Goal: Task Accomplishment & Management: Complete application form

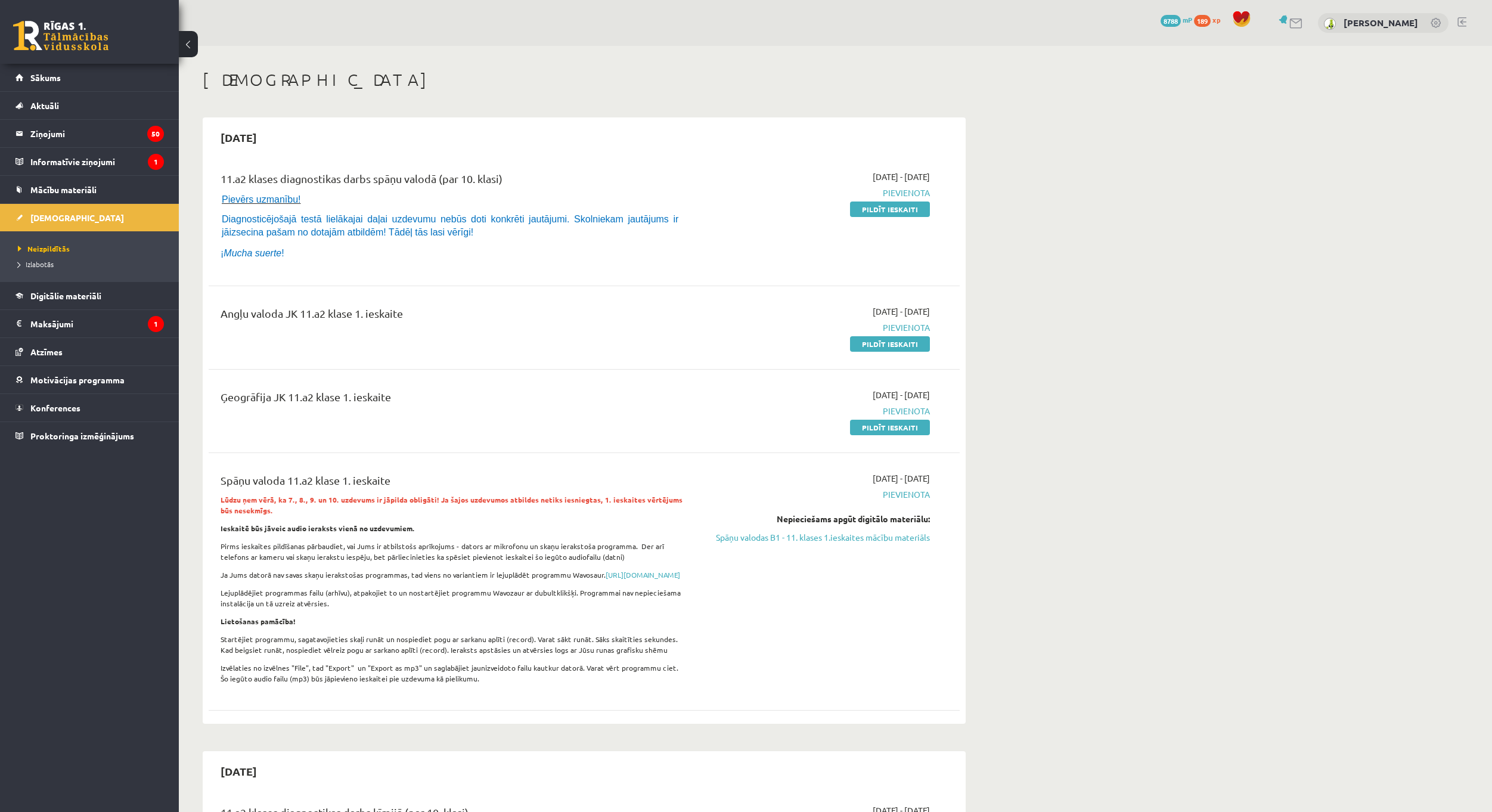
drag, startPoint x: 549, startPoint y: 435, endPoint x: 555, endPoint y: 335, distance: 100.2
click at [529, 327] on div "11.a2 klases diagnostikas darbs spāņu valodā (par 10. klasi) Pievērs uzmanību! …" at bounding box center [584, 438] width 752 height 559
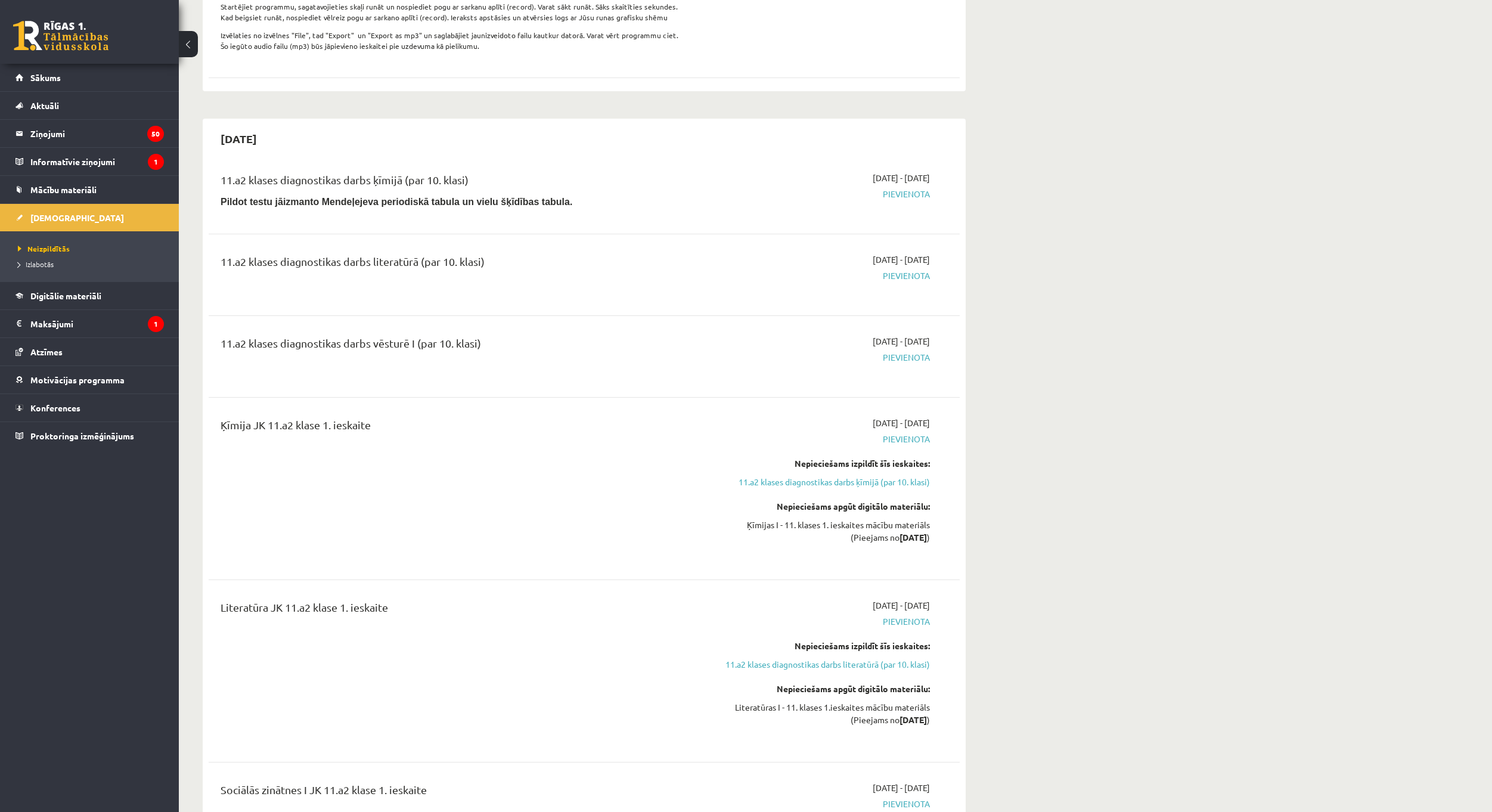
scroll to position [656, 0]
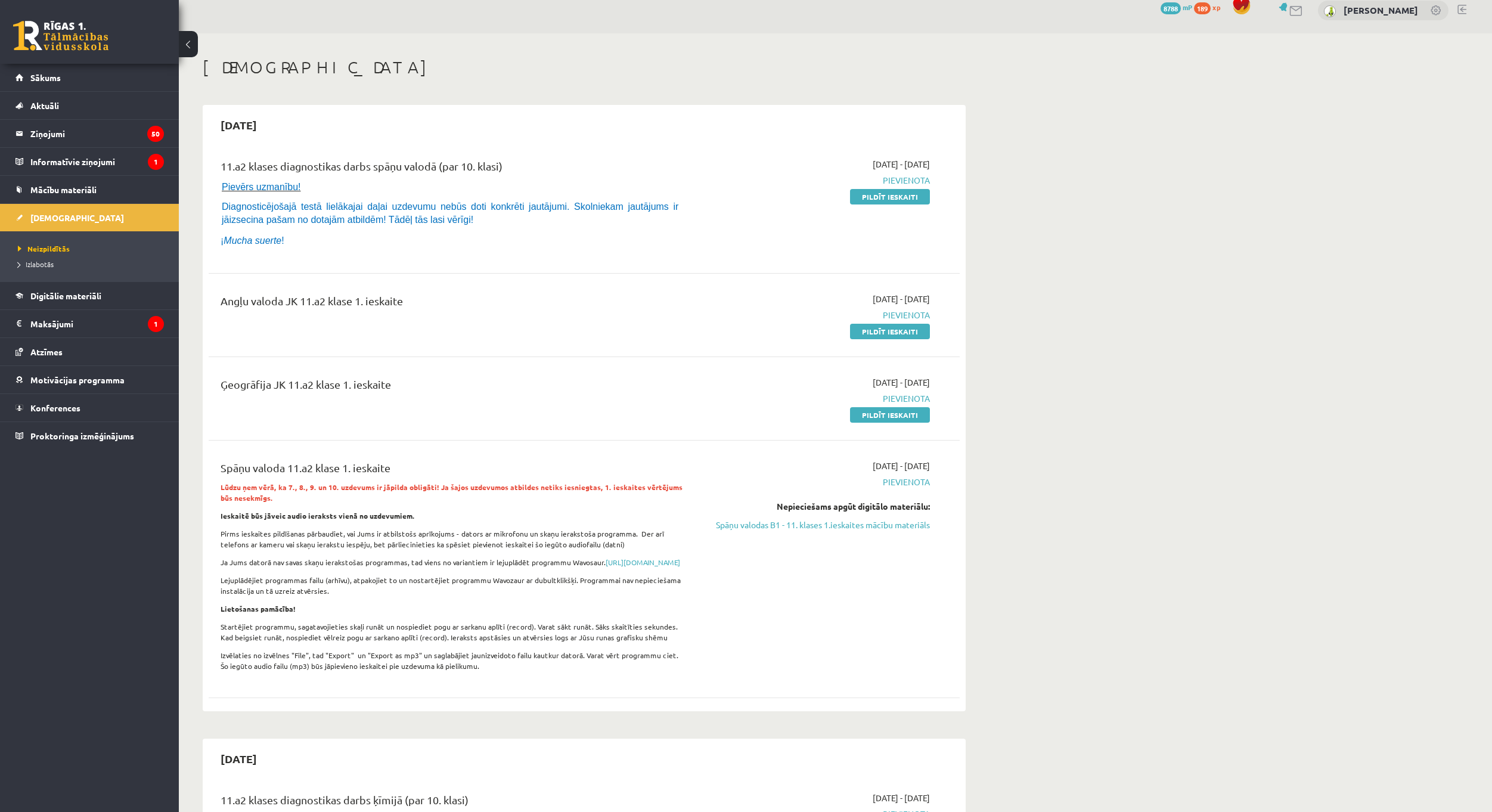
scroll to position [0, 0]
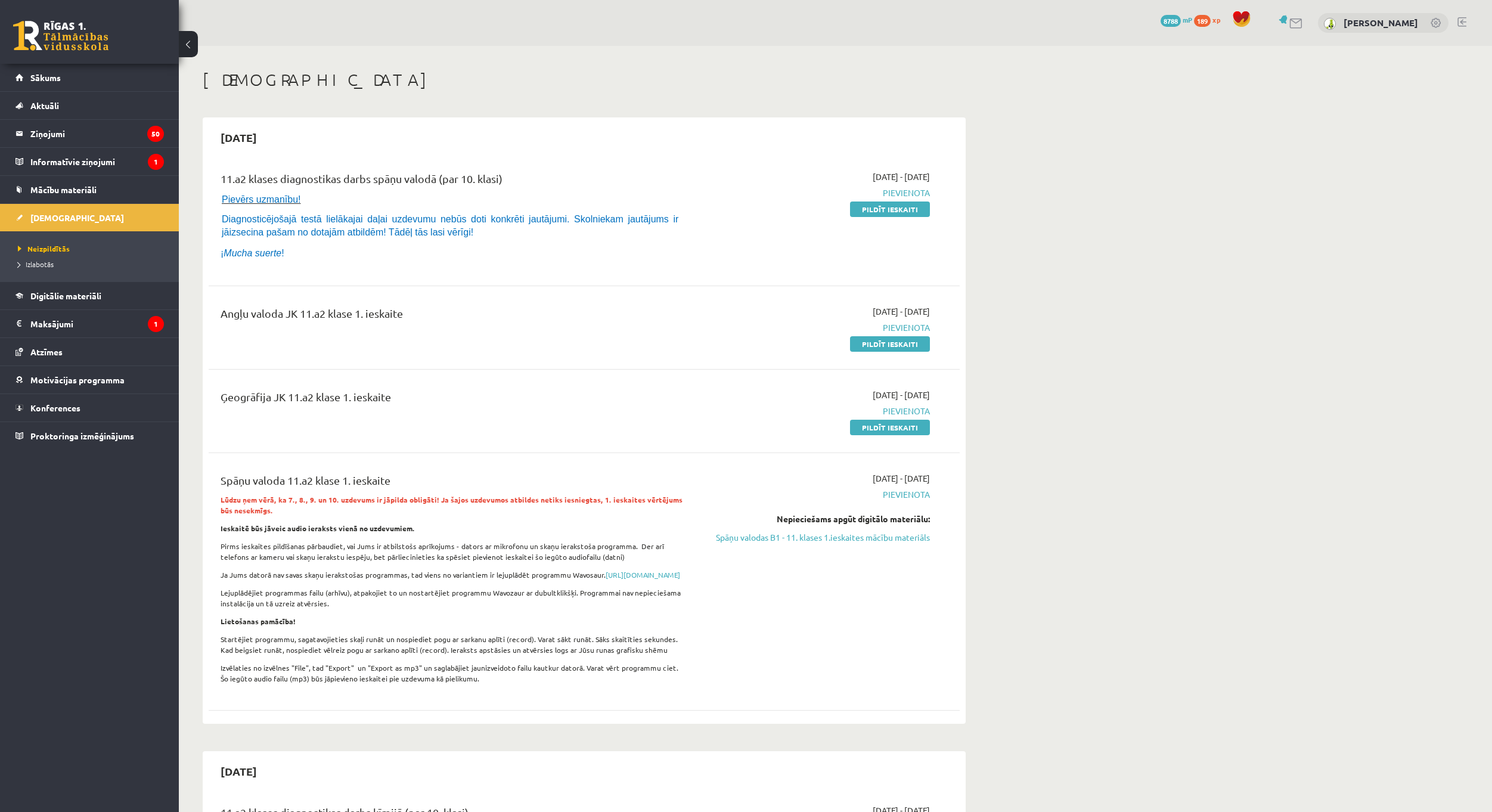
click at [915, 209] on link "Pildīt ieskaiti" at bounding box center [889, 209] width 80 height 15
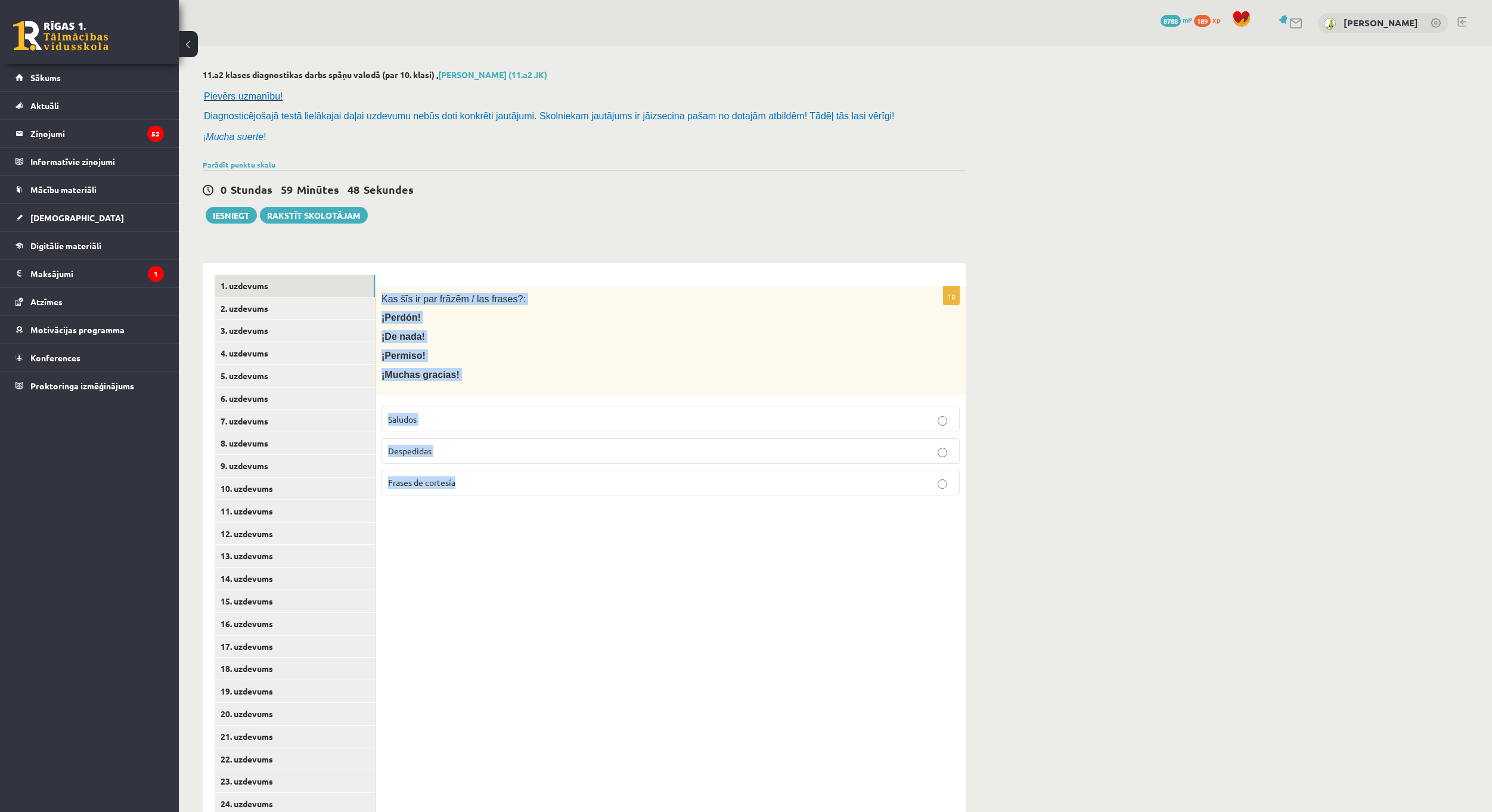
drag, startPoint x: 382, startPoint y: 298, endPoint x: 549, endPoint y: 478, distance: 245.5
click at [549, 478] on div "1p Kas šīs ir par frāzēm / las frases?: ¡Perdón! ¡De nada! ¡Permiso! ¡Muchas gr…" at bounding box center [670, 396] width 591 height 218
click at [500, 474] on label "Frases de cortesía" at bounding box center [671, 483] width 578 height 26
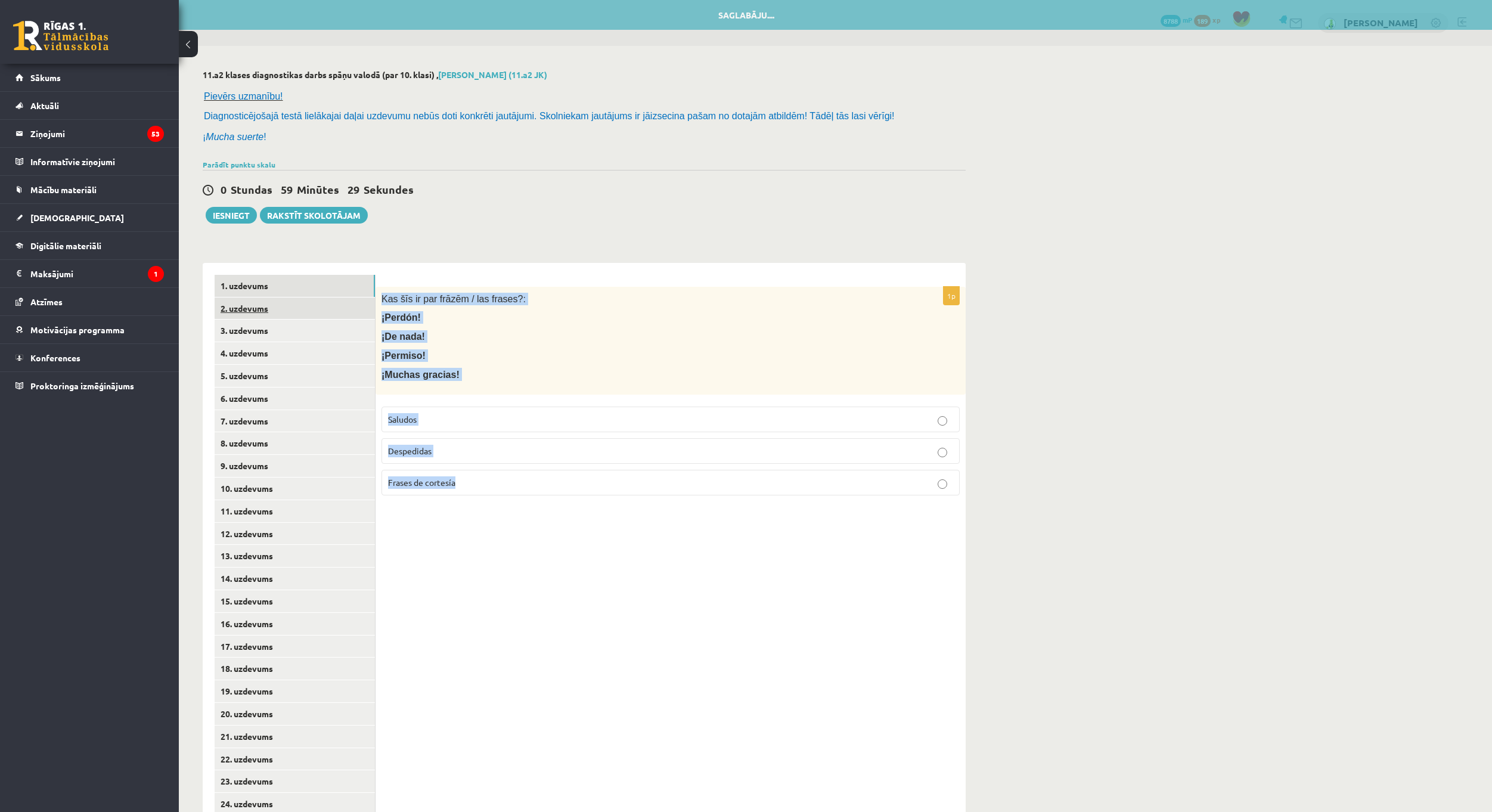
click at [316, 313] on link "2. uzdevums" at bounding box center [294, 308] width 160 height 22
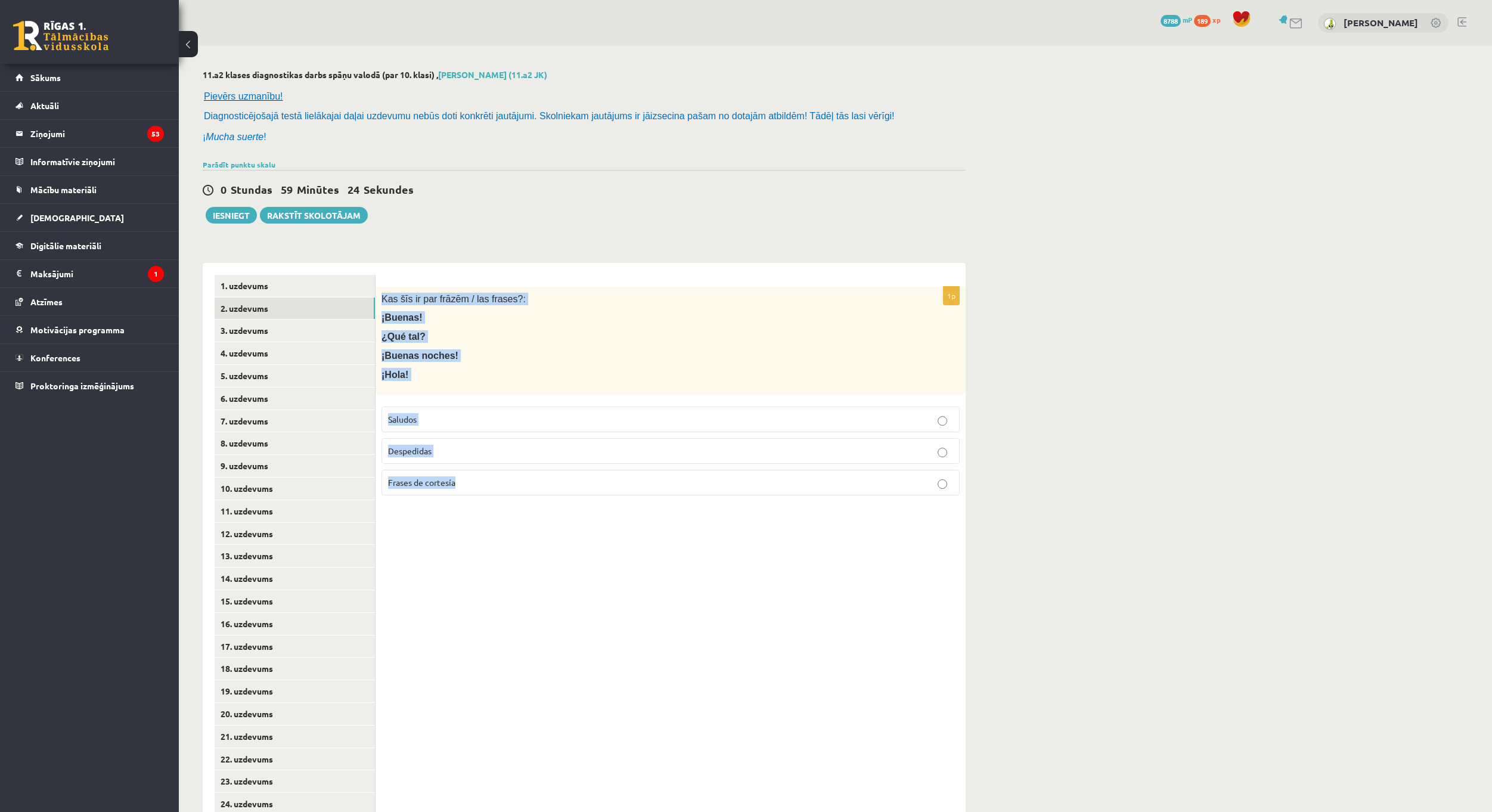
drag, startPoint x: 379, startPoint y: 297, endPoint x: 509, endPoint y: 500, distance: 241.1
click at [509, 500] on div "1p Kas šīs ir par frāzēm / las frases?: ¡Buenas! ¿Qué tal? ¡Buenas noches! ¡Hol…" at bounding box center [670, 396] width 591 height 218
click at [447, 425] on p "Saludos" at bounding box center [671, 420] width 566 height 13
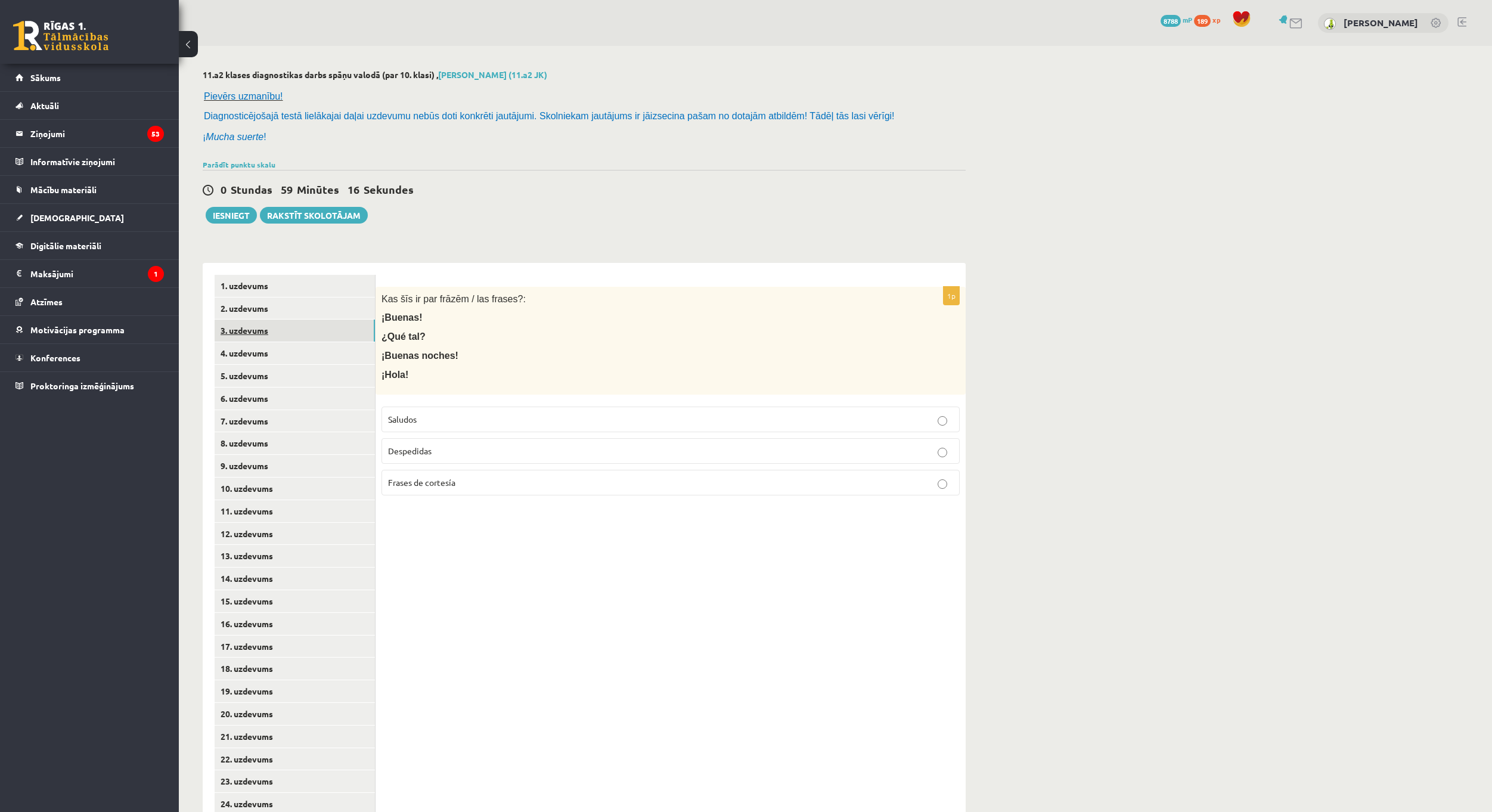
click at [307, 329] on link "3. uzdevums" at bounding box center [294, 330] width 160 height 22
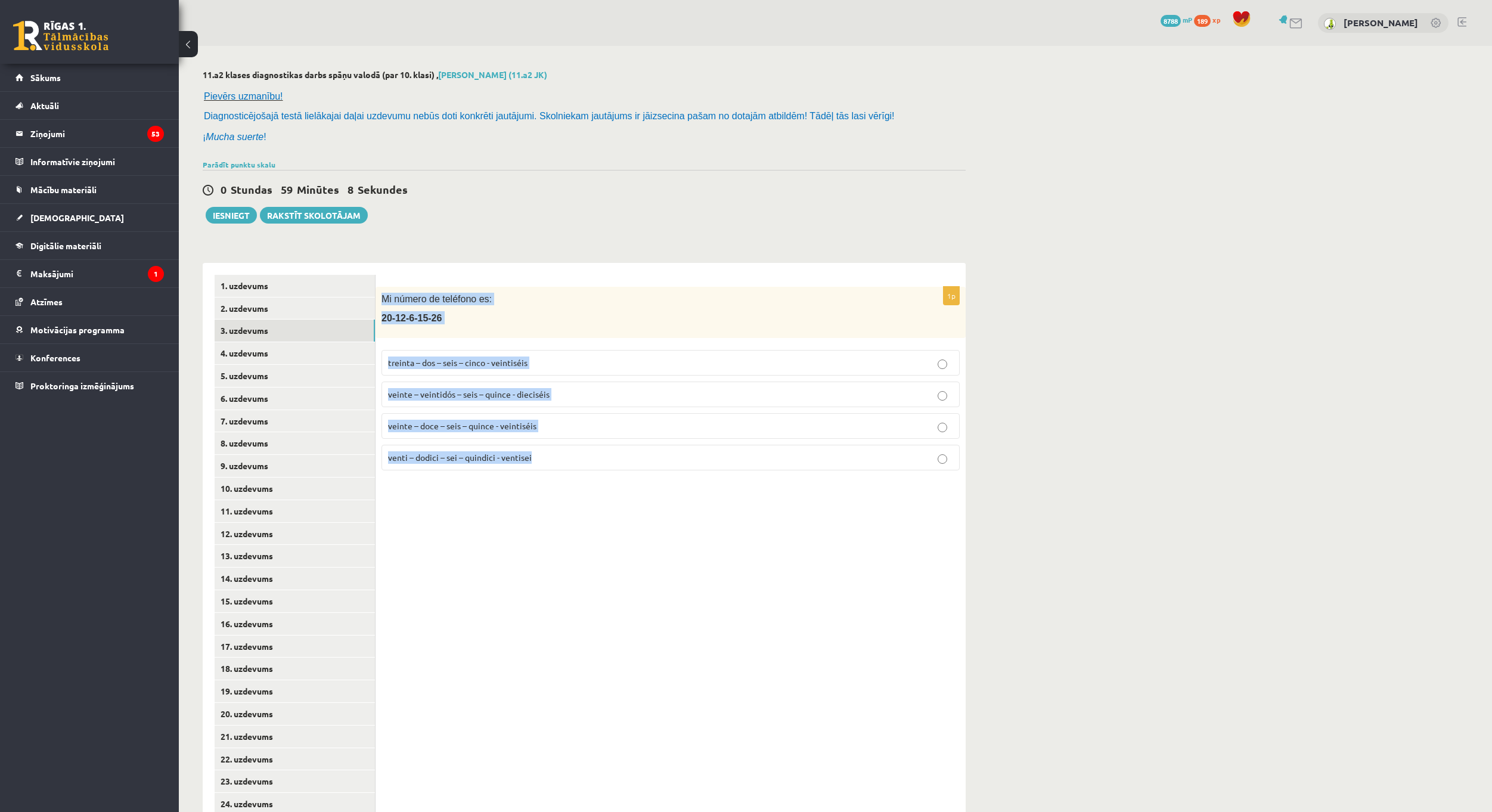
drag, startPoint x: 382, startPoint y: 298, endPoint x: 539, endPoint y: 462, distance: 227.0
click at [539, 462] on div "1p Mi número de teléfono es: [PHONE_NUMBER] treinta – dos – seis – cinco - vein…" at bounding box center [670, 383] width 591 height 193
click at [520, 305] on p "Mi número de teléfono es:" at bounding box center [641, 299] width 519 height 13
drag, startPoint x: 382, startPoint y: 297, endPoint x: 557, endPoint y: 482, distance: 254.7
click at [557, 482] on div "1p Mi número de teléfono es: [PHONE_NUMBER] treinta – dos – seis – cinco - vein…" at bounding box center [670, 612] width 591 height 700
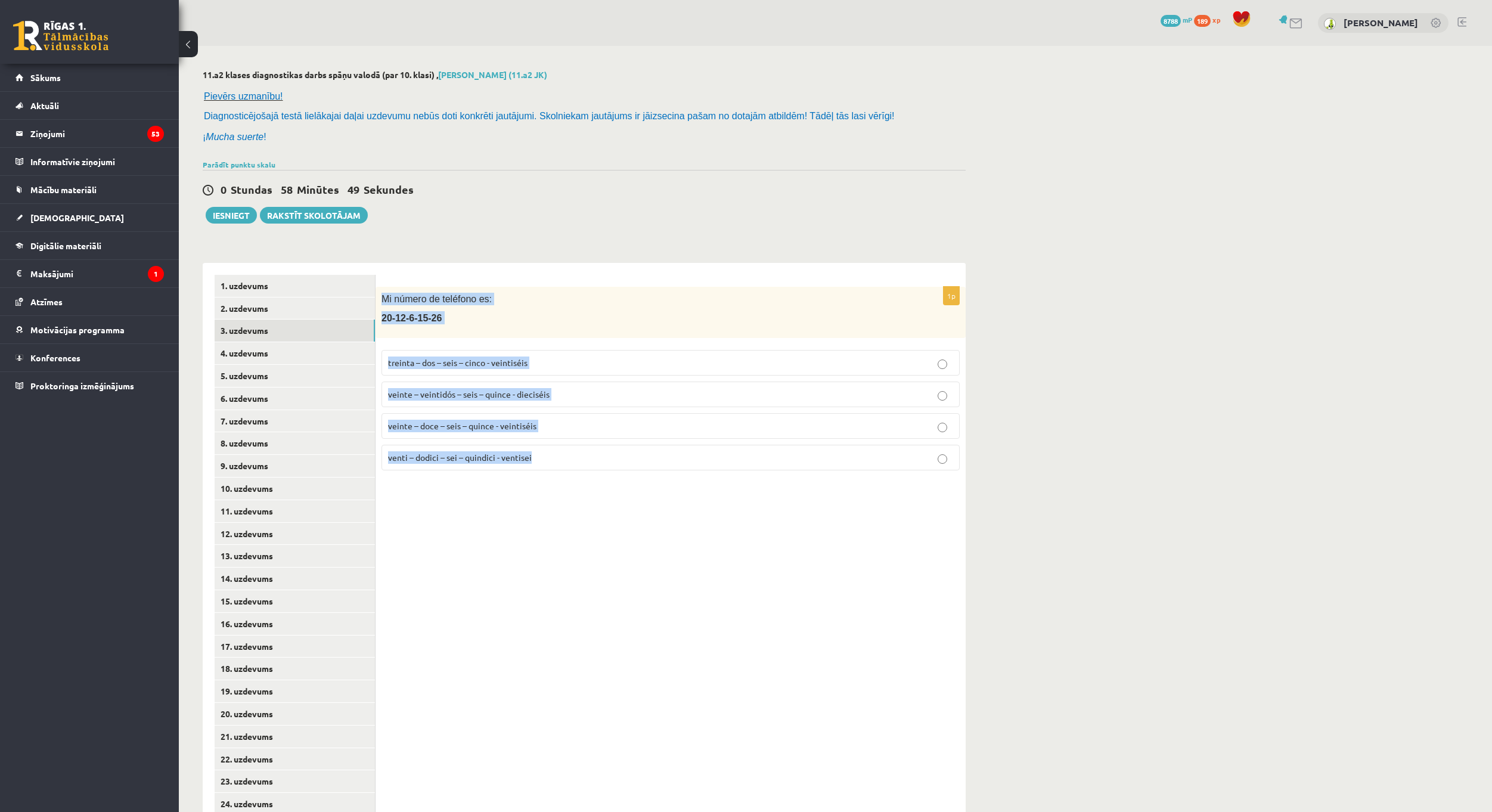
copy div "Mi número de teléfono es: [PHONE_NUMBER] treinta – dos – seis – cinco - veintis…"
click at [620, 288] on div "Mi número de teléfono es: [PHONE_NUMBER]" at bounding box center [670, 313] width 591 height 52
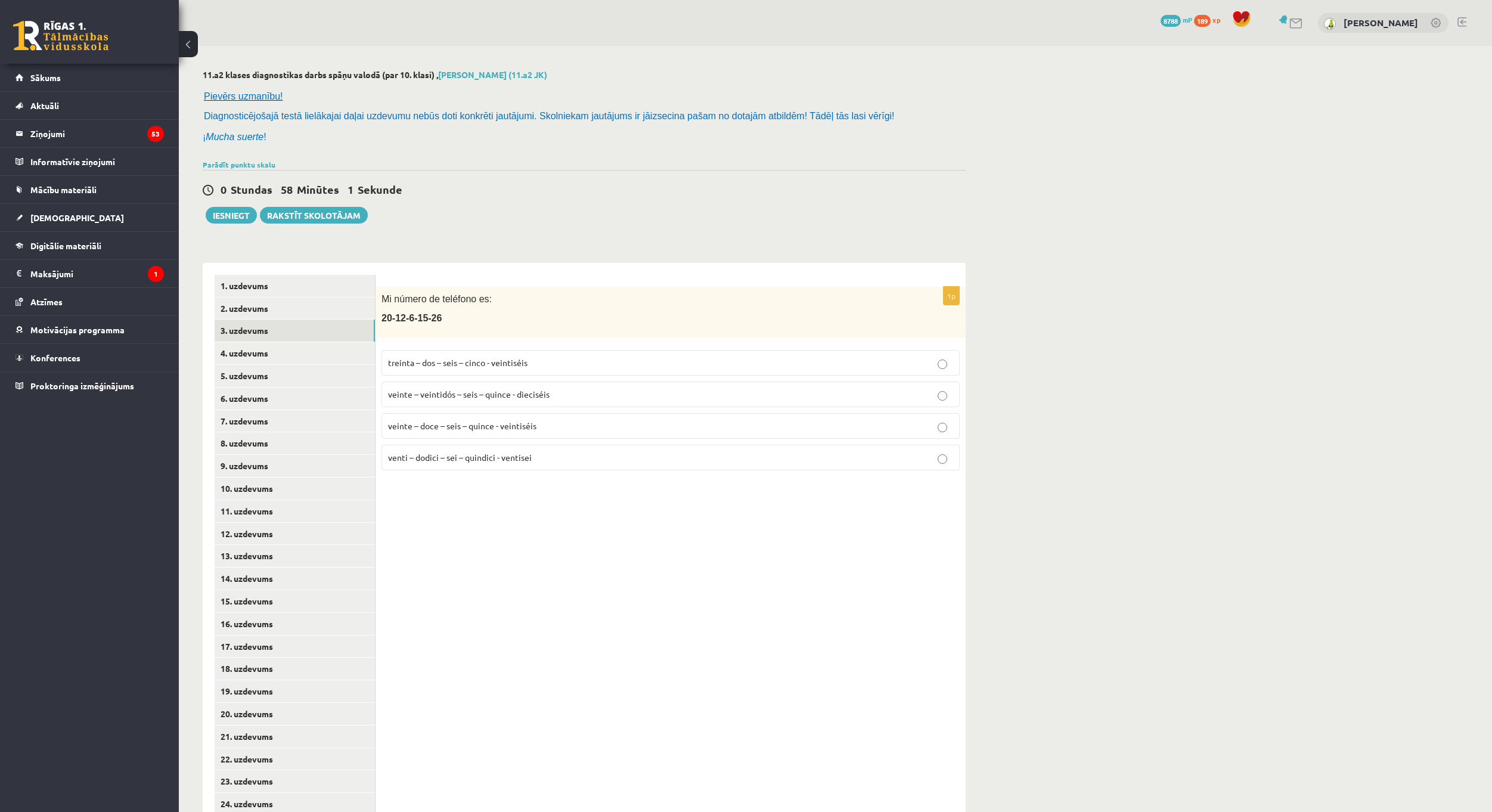
click at [537, 429] on p "veinte – doce – seis – quince - veintiséis" at bounding box center [671, 426] width 566 height 13
click at [582, 270] on div "1p Mi número de teléfono es: [PHONE_NUMBER] treinta – dos – seis – cinco - vein…" at bounding box center [670, 612] width 591 height 700
click at [284, 371] on link "5. uzdevums" at bounding box center [294, 375] width 160 height 22
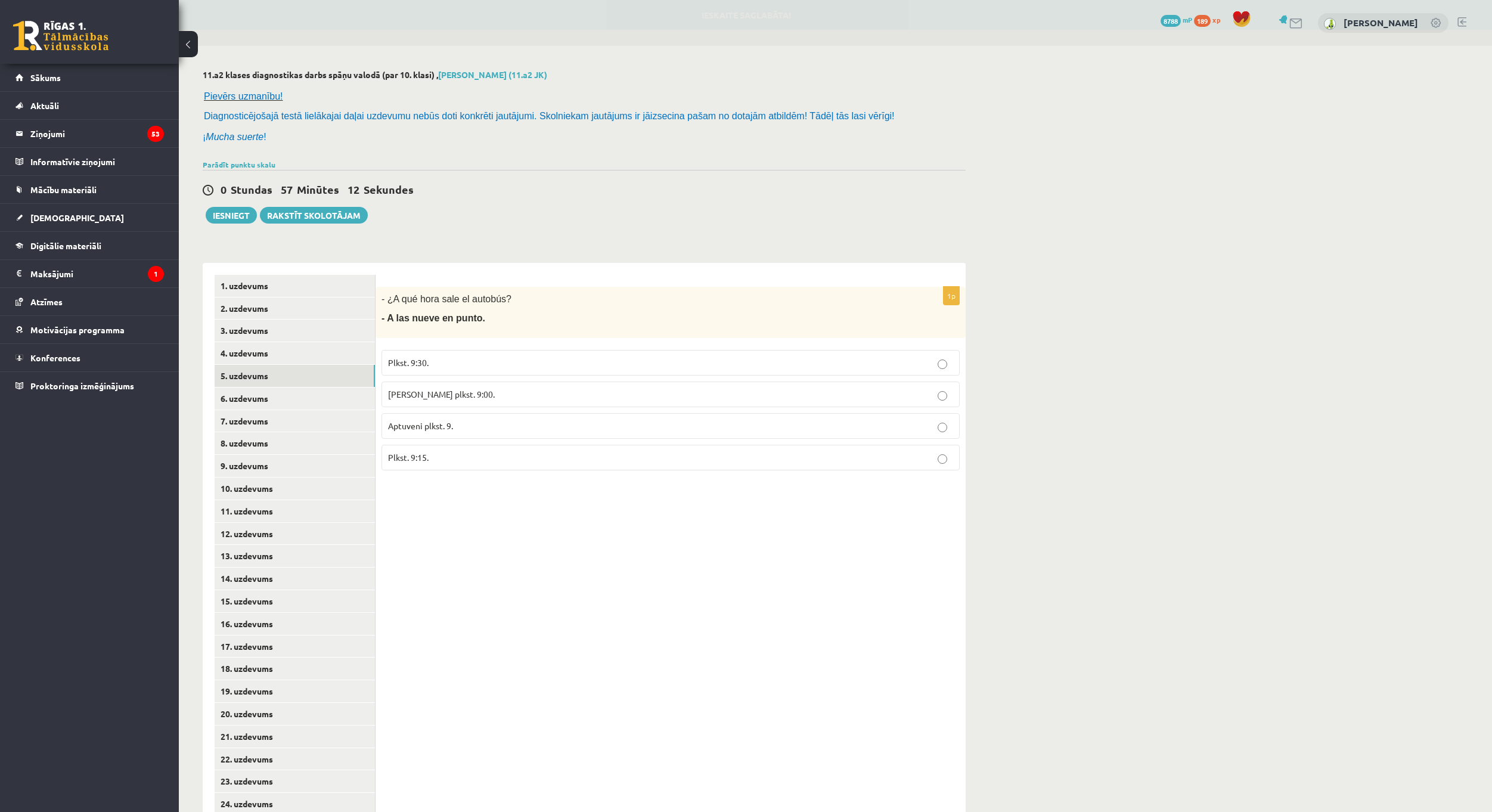
click at [468, 397] on p "[PERSON_NAME] plkst. 9:00." at bounding box center [671, 395] width 566 height 13
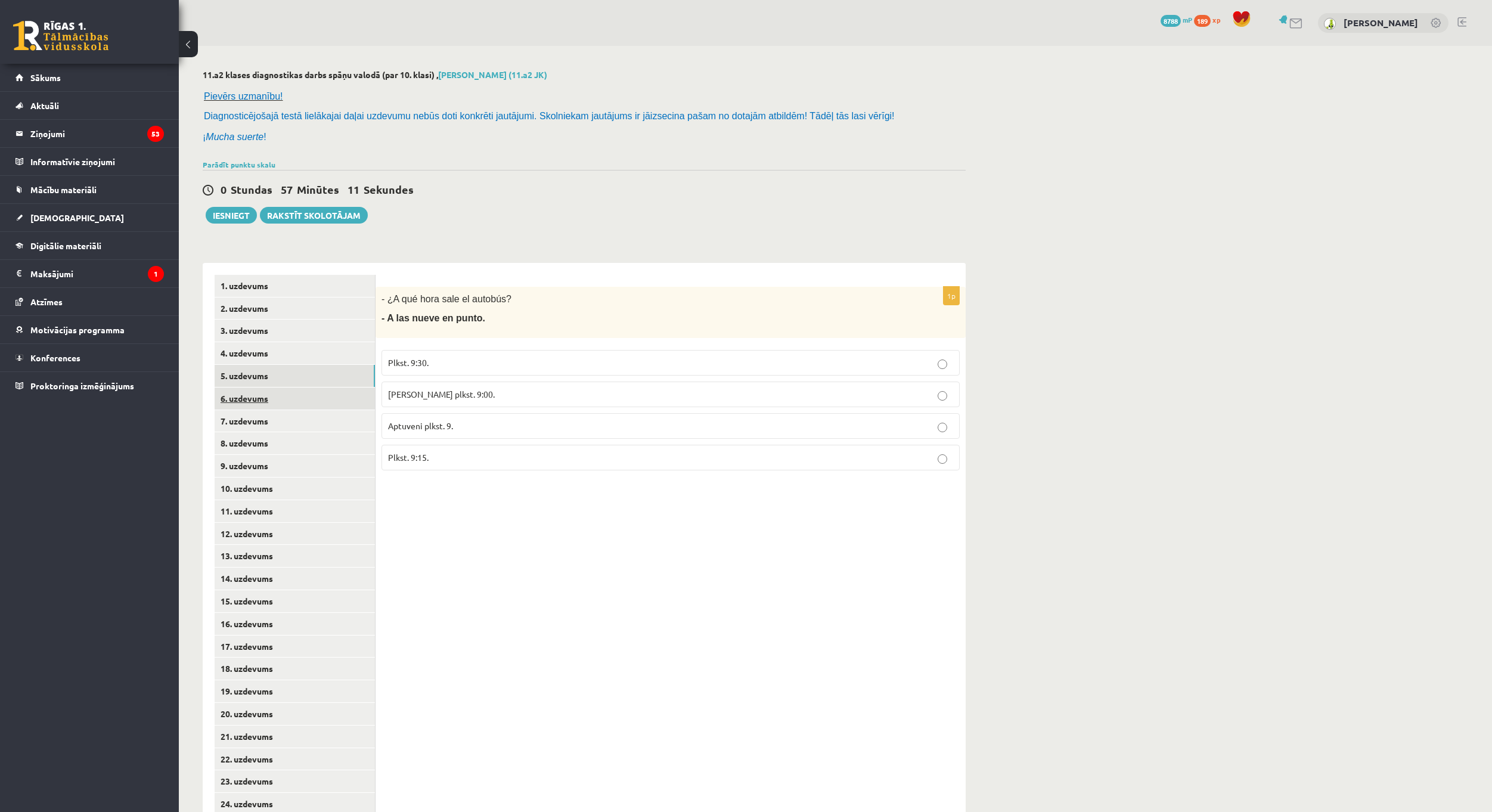
click at [311, 400] on link "6. uzdevums" at bounding box center [294, 398] width 160 height 22
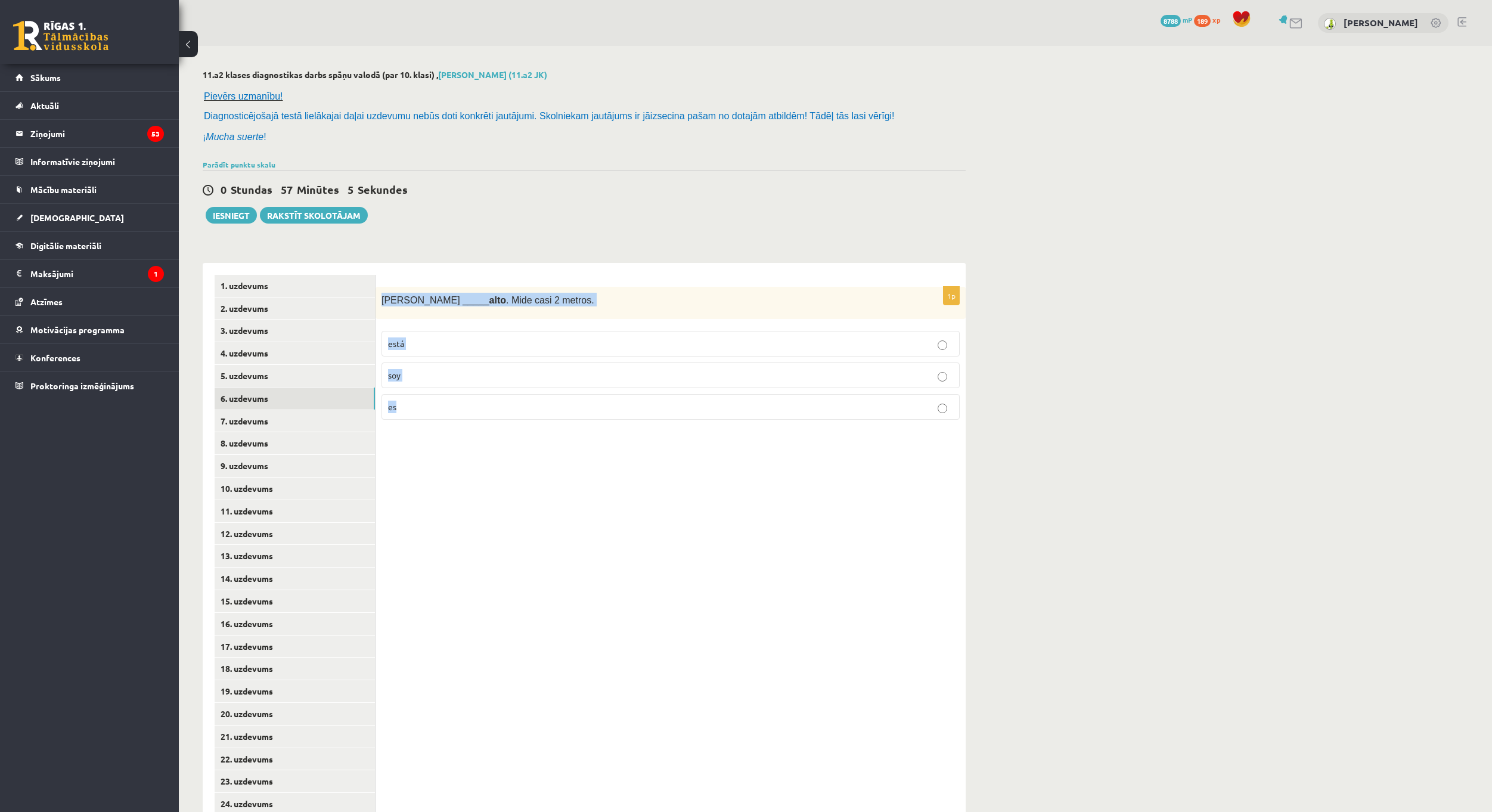
drag, startPoint x: 379, startPoint y: 298, endPoint x: 604, endPoint y: 403, distance: 248.3
click at [604, 403] on div "1p [PERSON_NAME] _____ alto . Mide casi 2 metros. está soy es" at bounding box center [670, 358] width 591 height 143
click at [387, 303] on span "[PERSON_NAME] _____ alto . Mide casi 2 metros." at bounding box center [488, 300] width 213 height 10
drag, startPoint x: 382, startPoint y: 299, endPoint x: 492, endPoint y: 401, distance: 150.0
click at [492, 403] on div "1p [PERSON_NAME] _____ alto . Mide casi 2 metros. está soy es" at bounding box center [670, 358] width 591 height 143
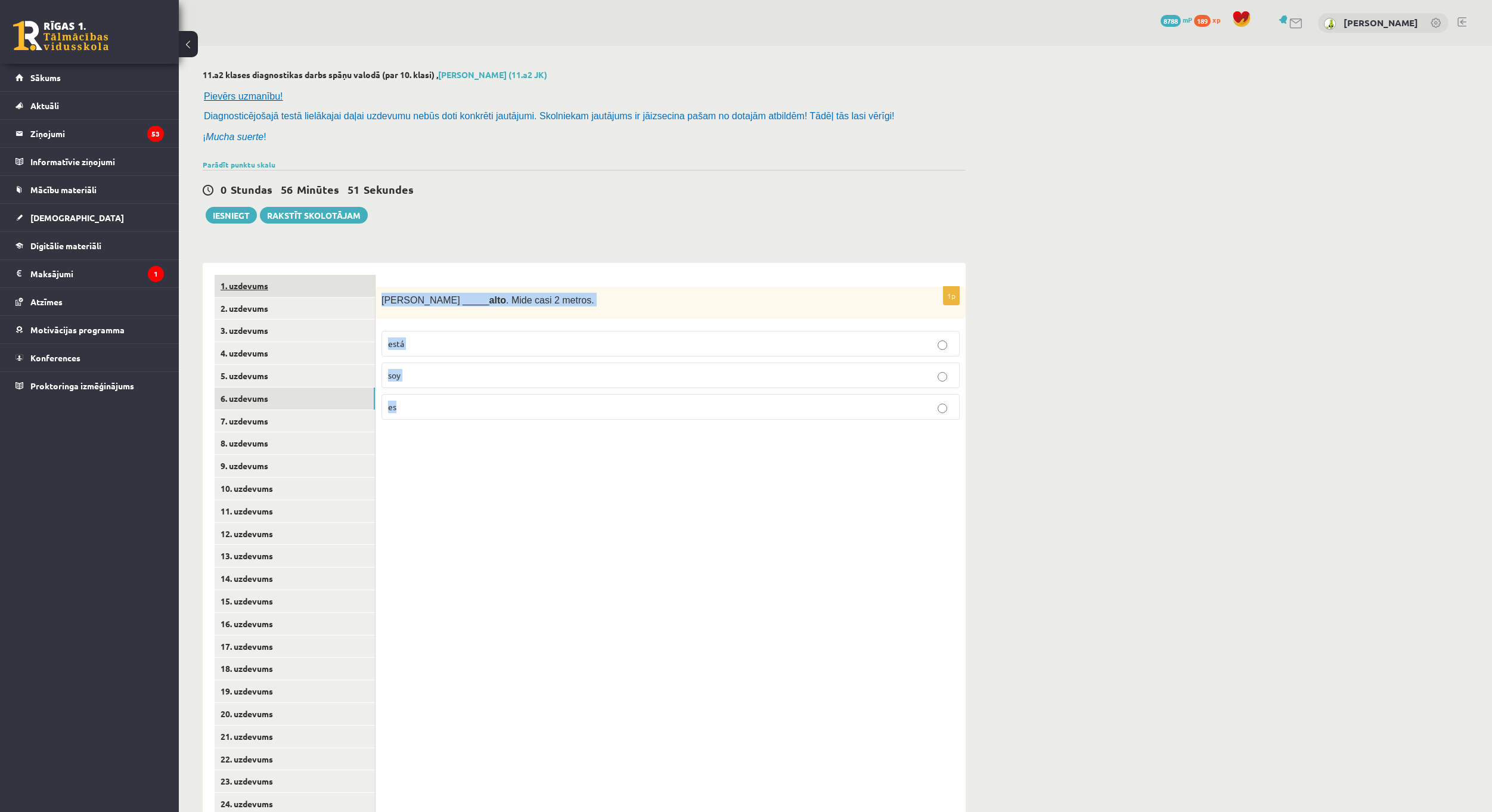
copy div "[PERSON_NAME] _____ alto . Mide casi 2 metros. está soy es"
click at [628, 164] on div "Parādīt punktu skalu Atzīme No Līdz 1 0 5 2 6 8 3 9 11 4 12 14 5 15 17 6 18 20 …" at bounding box center [584, 164] width 763 height 10
click at [421, 402] on p "es" at bounding box center [671, 407] width 566 height 13
click at [285, 425] on link "7. uzdevums" at bounding box center [294, 420] width 160 height 22
click at [446, 408] on p "soy" at bounding box center [671, 407] width 566 height 13
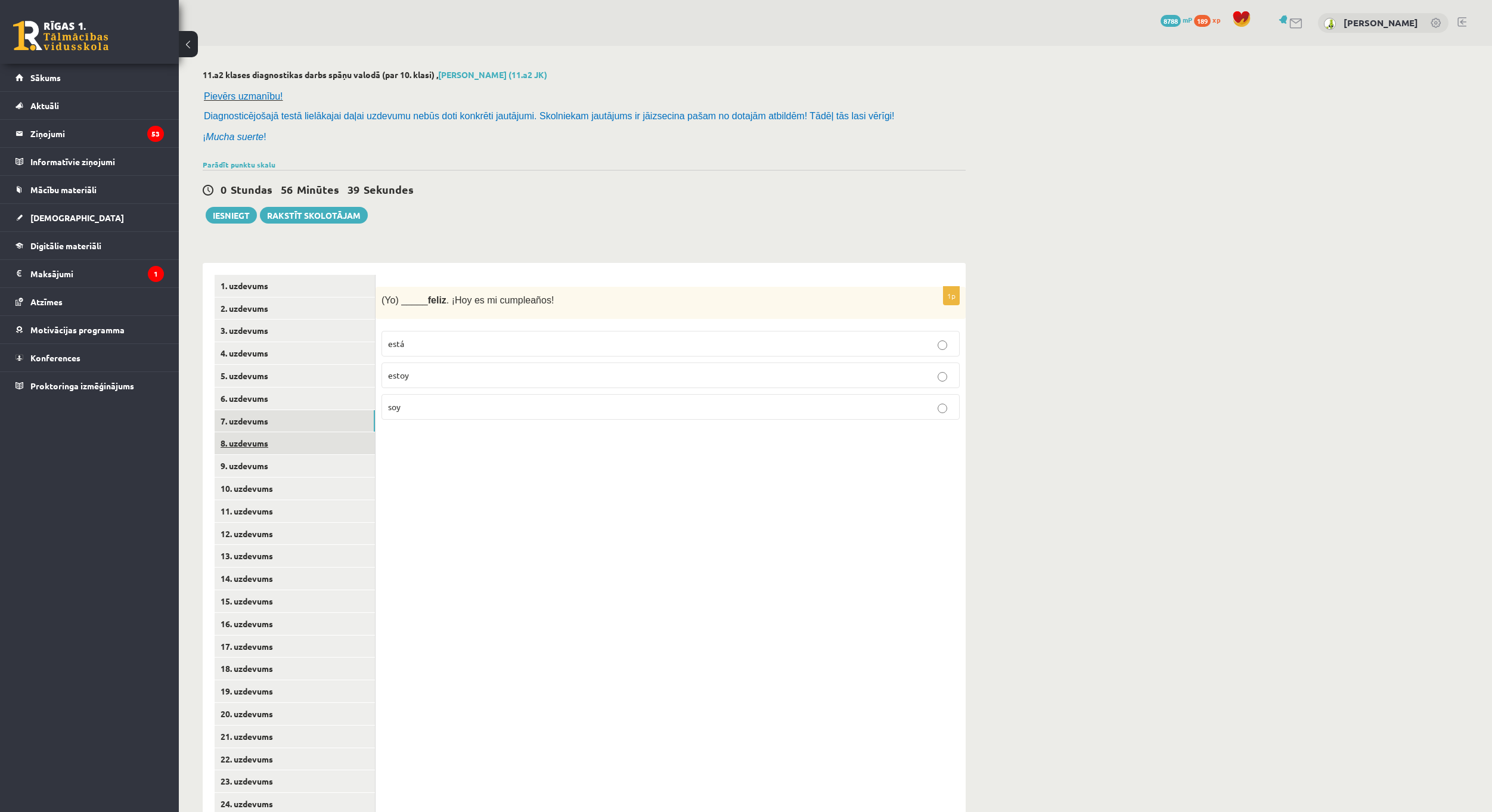
click at [301, 450] on link "8. uzdevums" at bounding box center [294, 443] width 160 height 22
click at [430, 404] on p "triángulo" at bounding box center [671, 407] width 566 height 13
click at [292, 470] on link "9. uzdevums" at bounding box center [294, 466] width 160 height 22
click at [430, 345] on p "azul" at bounding box center [671, 344] width 566 height 13
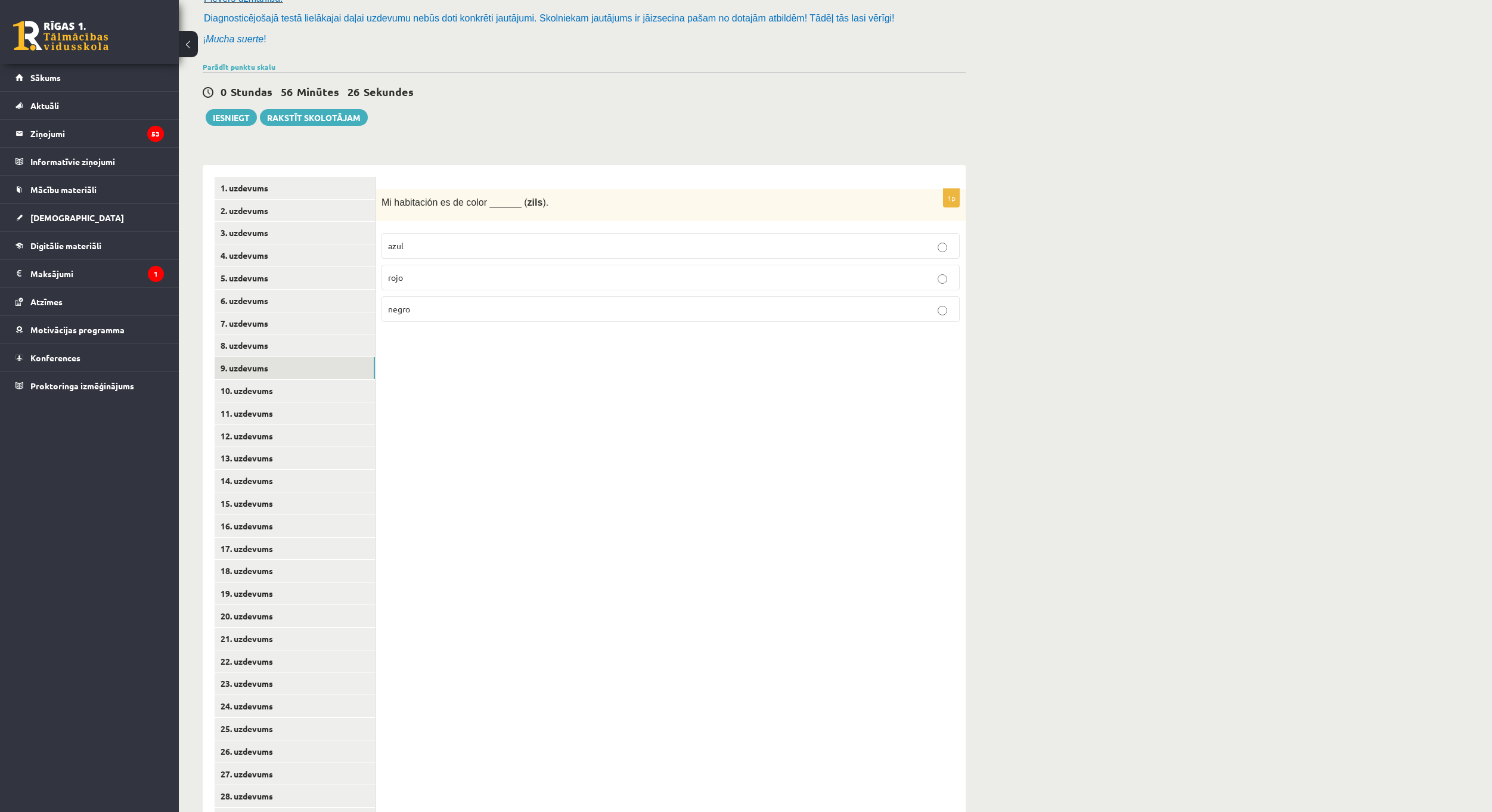
scroll to position [119, 0]
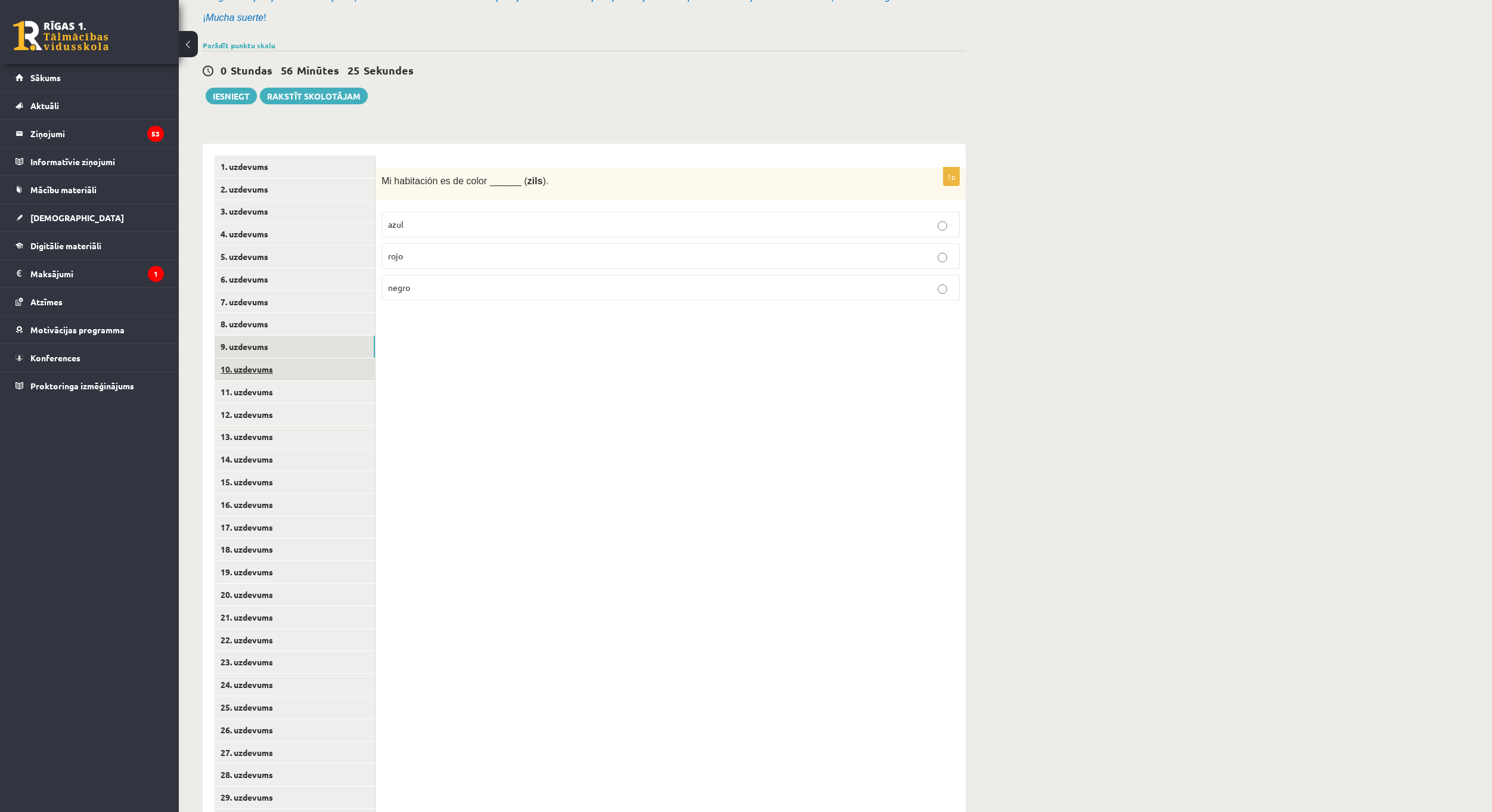
click at [325, 366] on link "10. uzdevums" at bounding box center [294, 369] width 160 height 22
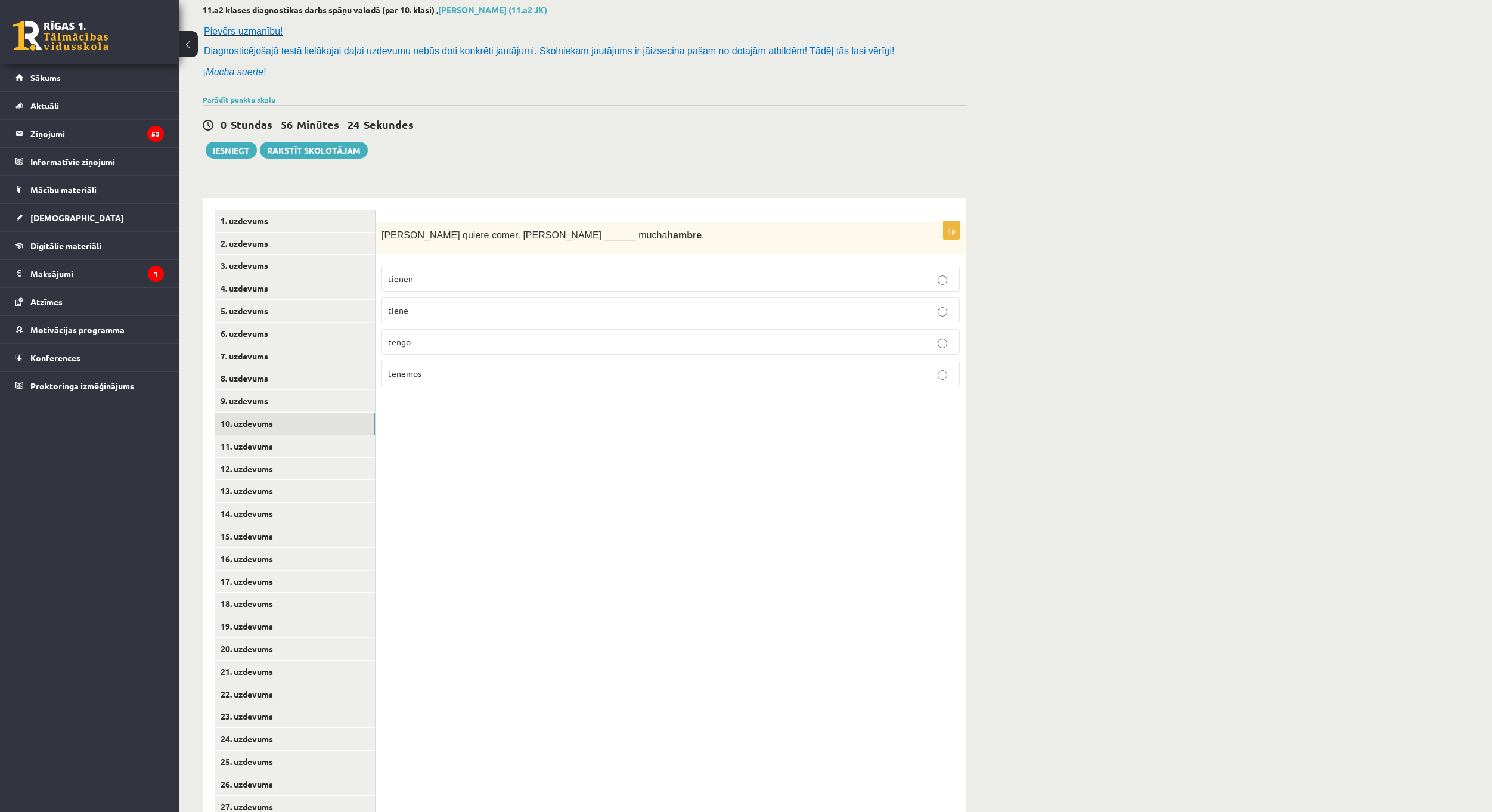
scroll to position [60, 0]
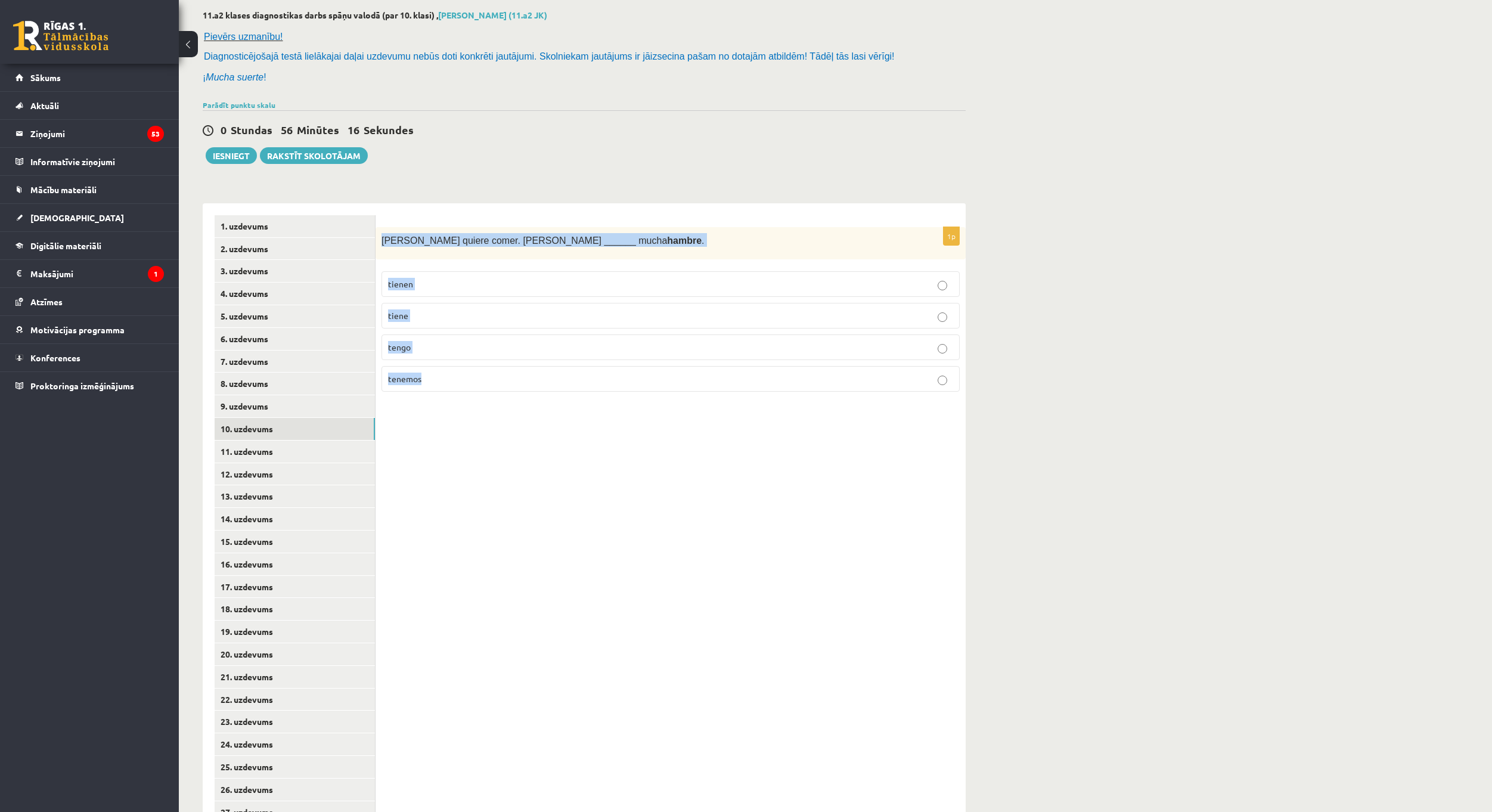
drag, startPoint x: 382, startPoint y: 238, endPoint x: 517, endPoint y: 380, distance: 195.9
click at [517, 380] on div "1p [PERSON_NAME] quiere comer. [PERSON_NAME] ______ mucha hambre . tienen tiene…" at bounding box center [670, 314] width 591 height 175
copy div "[PERSON_NAME] quiere comer. [PERSON_NAME] ______ mucha hambre . tienen tiene te…"
click at [500, 122] on div "0 Stundas 56 Minūtes 9 Sekundes Ieskaite saglabāta! Iesniegt Rakstīt skolotājam" at bounding box center [584, 137] width 763 height 54
click at [441, 316] on p "tiene" at bounding box center [671, 316] width 566 height 13
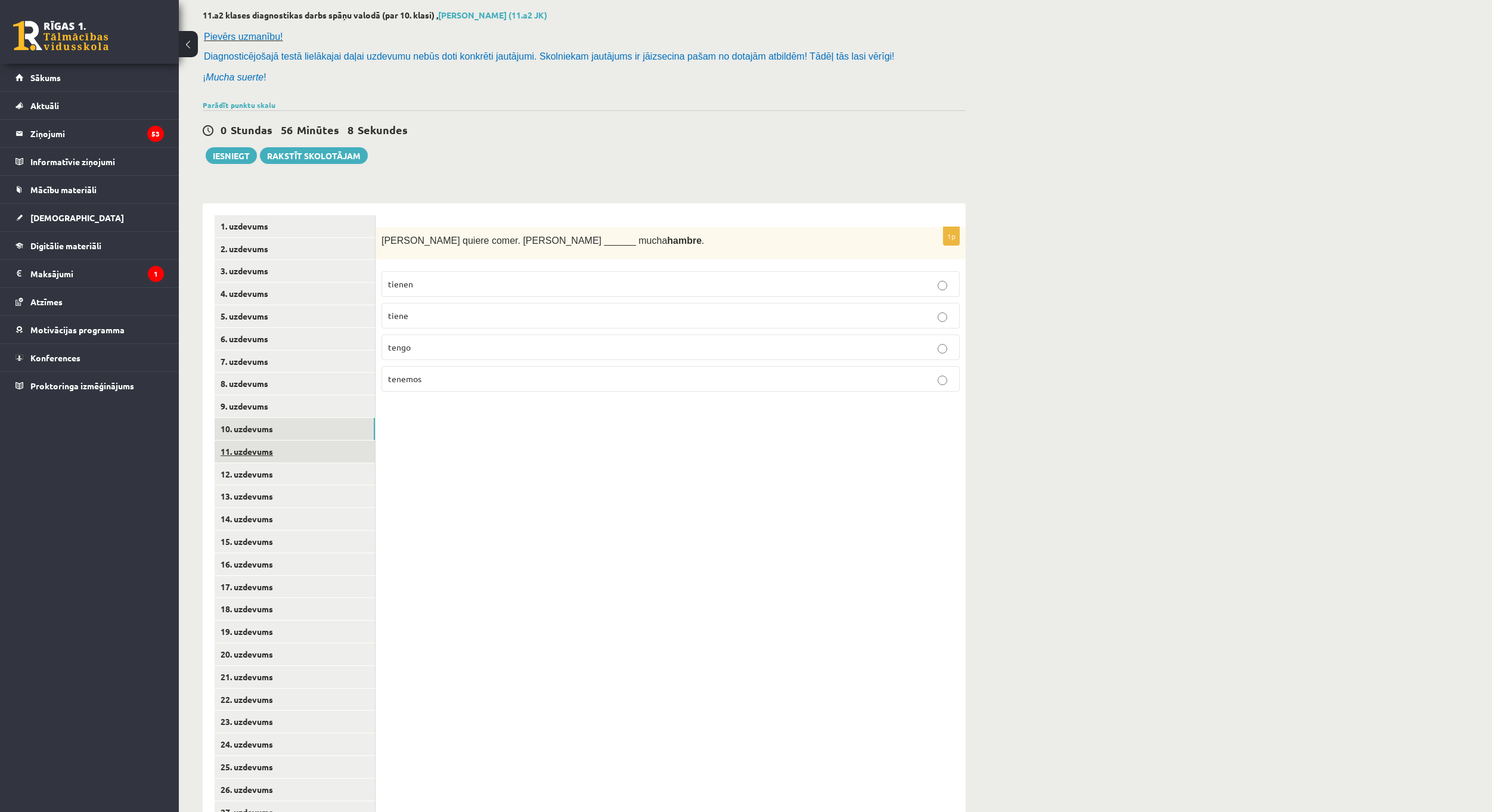
click at [305, 449] on link "11. uzdevums" at bounding box center [294, 451] width 160 height 22
click at [448, 287] on p "soy" at bounding box center [671, 284] width 566 height 13
drag, startPoint x: 387, startPoint y: 241, endPoint x: 519, endPoint y: 371, distance: 185.3
click at [519, 371] on div "1p (Yo) _____ miedo . No me gustan los perros grandes. soy tenéis tiene tengo" at bounding box center [670, 314] width 591 height 175
copy div "Yo) _____ miedo . No me gustan los perros grandes. soy tenéis tiene tengo"
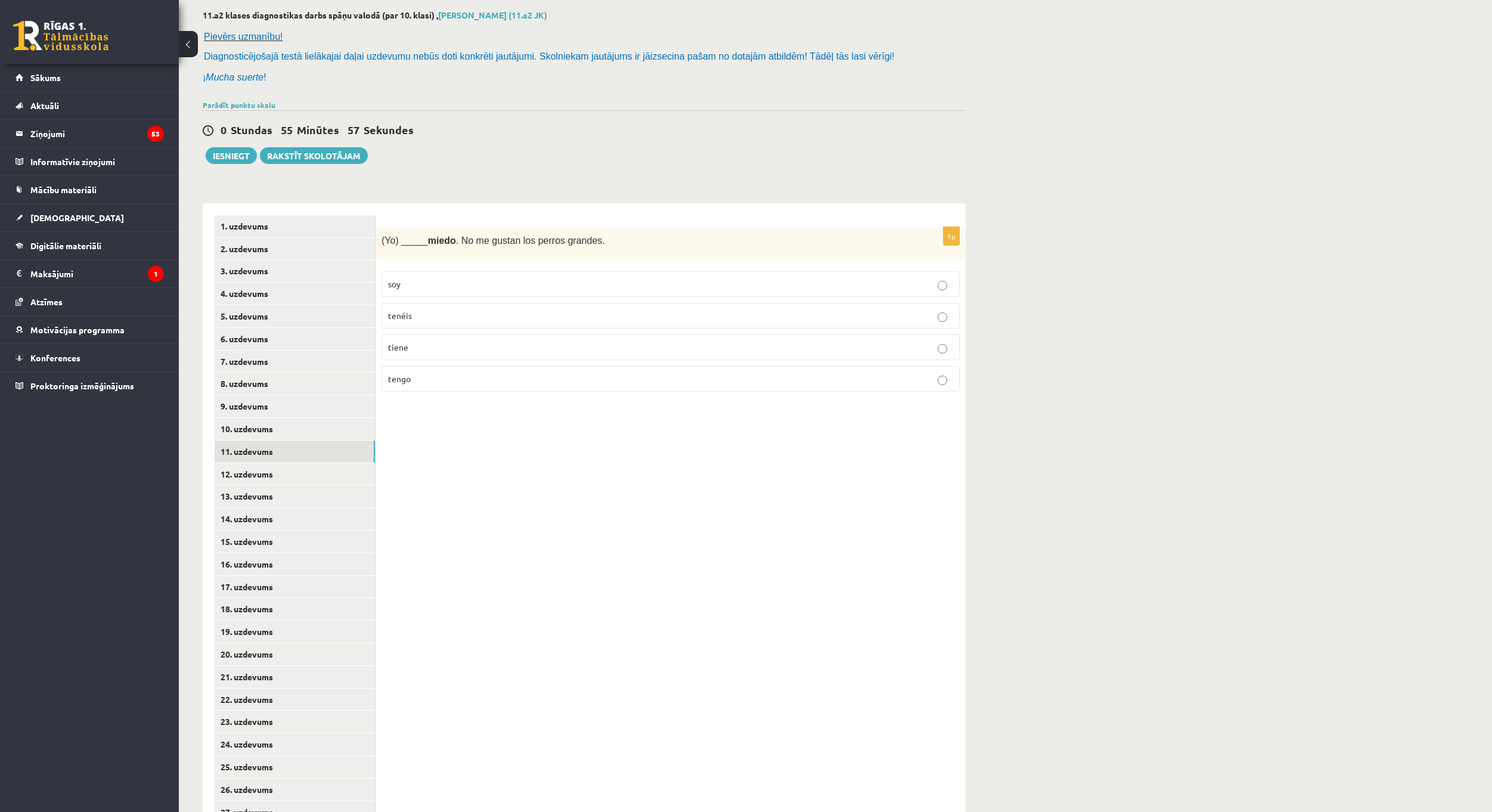
click at [508, 114] on div "0 Stundas 55 Minūtes 57 Sekundes Ieskaite saglabāta! Iesniegt Rakstīt skolotājam" at bounding box center [584, 137] width 763 height 54
click at [426, 370] on label "tengo" at bounding box center [671, 379] width 578 height 26
click at [284, 404] on link "9. uzdevums" at bounding box center [294, 406] width 160 height 22
click at [284, 389] on link "8. uzdevums" at bounding box center [294, 383] width 160 height 22
click at [306, 361] on link "7. uzdevums" at bounding box center [294, 361] width 160 height 22
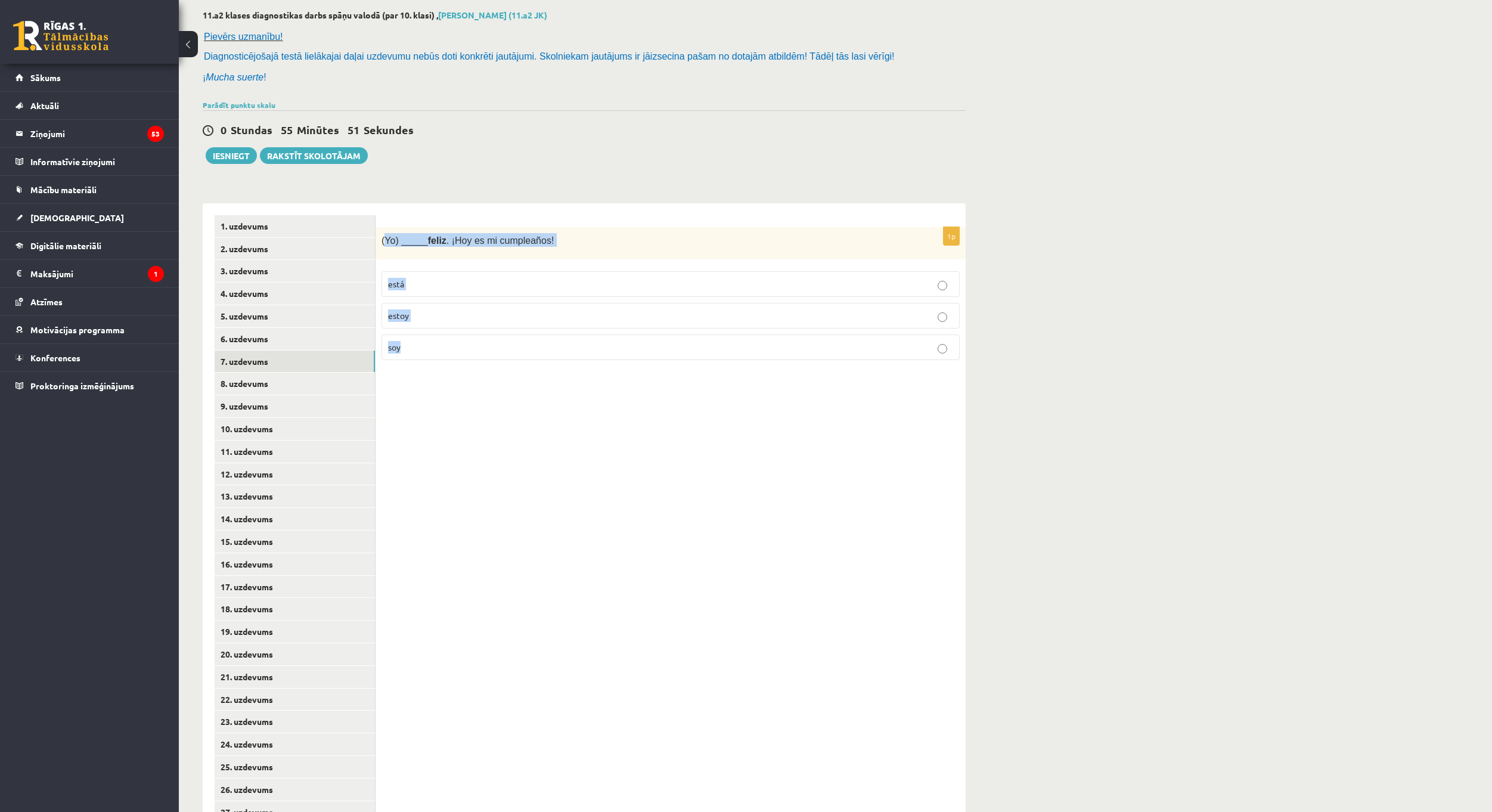
drag, startPoint x: 383, startPoint y: 242, endPoint x: 493, endPoint y: 344, distance: 150.0
click at [493, 344] on div "1p (Yo) _____ feliz . ¡Hoy es mi cumpleaños! está estoy soy" at bounding box center [670, 299] width 591 height 143
copy div "Yo) _____ feliz . ¡[DATE] es mi cumpleaños! está estoy soy"
click at [483, 132] on div "0 Stundas 55 Minūtes 46 Sekundes" at bounding box center [584, 130] width 763 height 15
click at [439, 313] on p "estoy" at bounding box center [671, 316] width 566 height 13
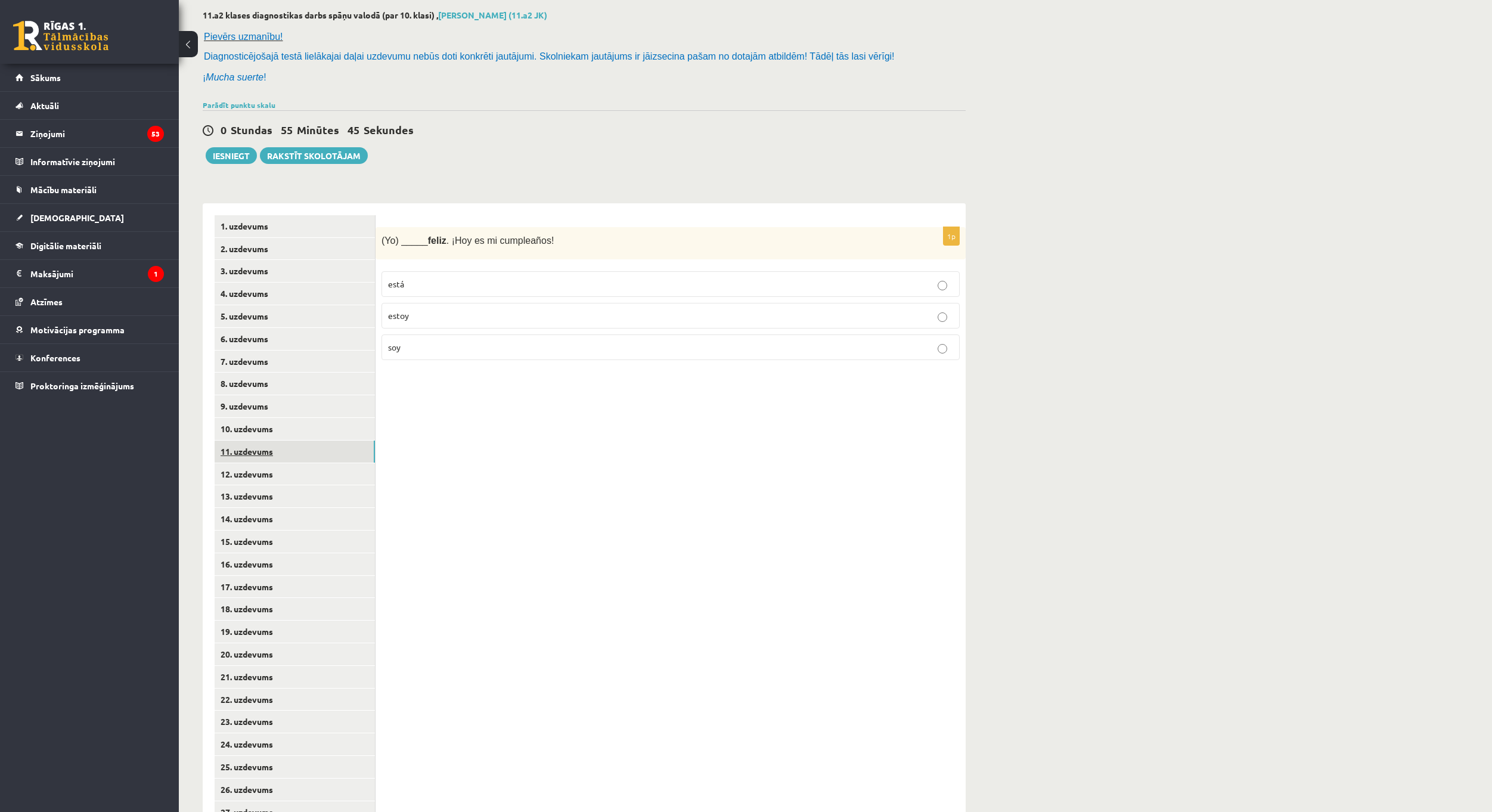
click at [296, 441] on link "11. uzdevums" at bounding box center [294, 451] width 160 height 22
click at [295, 437] on link "10. uzdevums" at bounding box center [294, 429] width 160 height 22
click at [297, 452] on link "11. uzdevums" at bounding box center [294, 451] width 160 height 22
click at [309, 474] on link "12. uzdevums" at bounding box center [294, 474] width 160 height 22
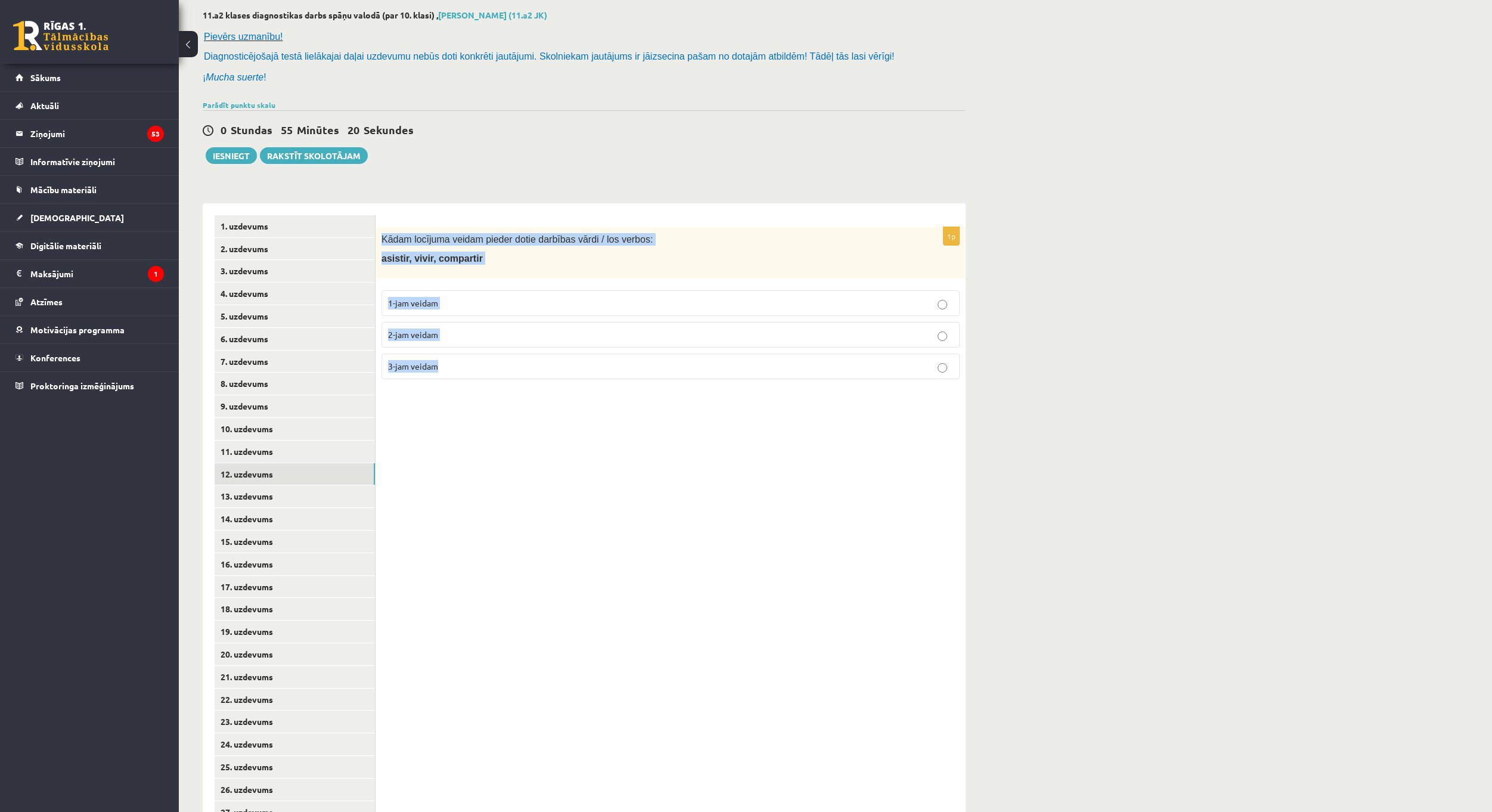
drag, startPoint x: 381, startPoint y: 236, endPoint x: 539, endPoint y: 371, distance: 207.8
click at [539, 371] on div "1p [PERSON_NAME] locījuma veidam pieder [PERSON_NAME] darbības vārdi / los verb…" at bounding box center [670, 308] width 591 height 162
copy div "[PERSON_NAME] locījuma veidam pieder [PERSON_NAME] darbības vārdi / los verbos:…"
click at [460, 334] on p "2-jam veidam" at bounding box center [671, 335] width 566 height 13
drag, startPoint x: 588, startPoint y: 416, endPoint x: 570, endPoint y: 414, distance: 18.1
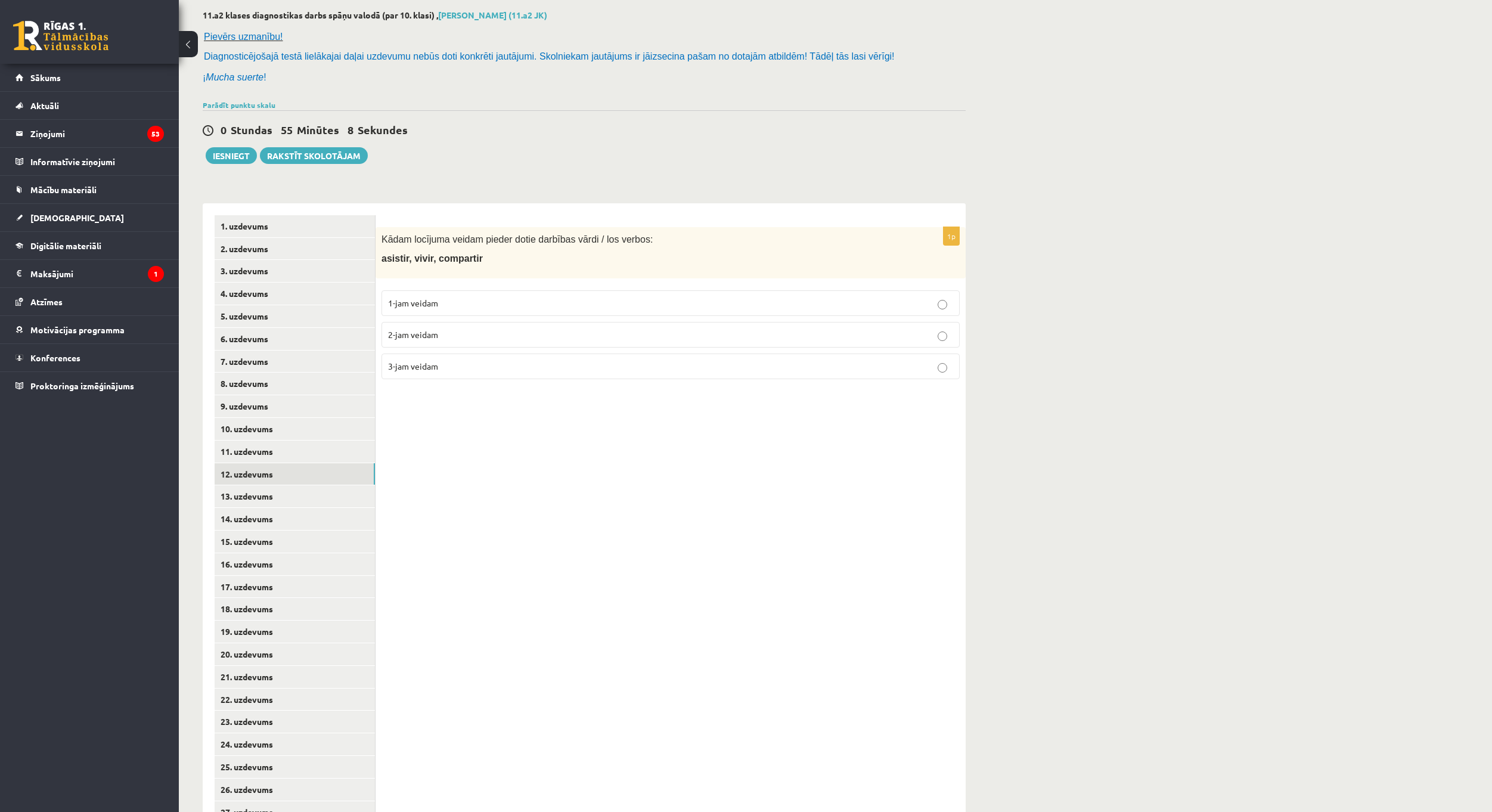
click at [587, 417] on div "1p [PERSON_NAME] locījuma veidam pieder [PERSON_NAME] darbības vārdi / los verb…" at bounding box center [670, 553] width 591 height 700
click at [440, 372] on p "3-jam veidam" at bounding box center [671, 367] width 566 height 13
click at [545, 679] on div "1p [PERSON_NAME] locījuma veidam pieder [PERSON_NAME] darbības vārdi / los verb…" at bounding box center [670, 553] width 591 height 700
click at [1294, 488] on div "11.a2 klases diagnostikas darbs spāņu valodā (par 10. klasi) , [PERSON_NAME] (1…" at bounding box center [835, 457] width 1313 height 941
click at [284, 495] on link "13. uzdevums" at bounding box center [294, 495] width 160 height 22
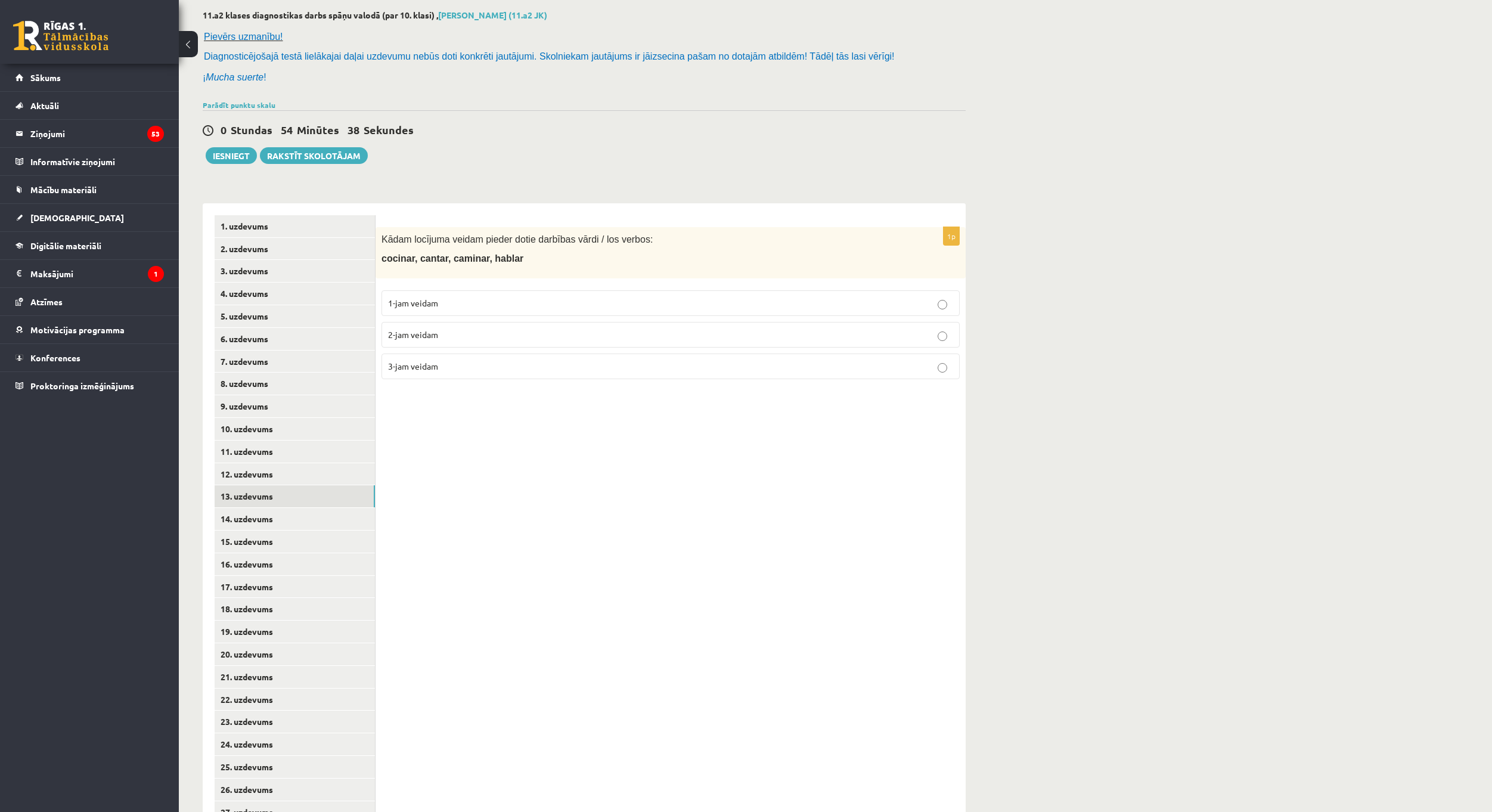
drag, startPoint x: 574, startPoint y: 180, endPoint x: 570, endPoint y: 201, distance: 21.4
click at [574, 180] on div "11.a2 klases diagnostikas darbs spāņu valodā (par 10. klasi) , [PERSON_NAME] (1…" at bounding box center [584, 457] width 811 height 941
click at [504, 294] on label "1-jam veidam" at bounding box center [671, 303] width 578 height 26
click at [313, 520] on link "14. uzdevums" at bounding box center [294, 519] width 160 height 22
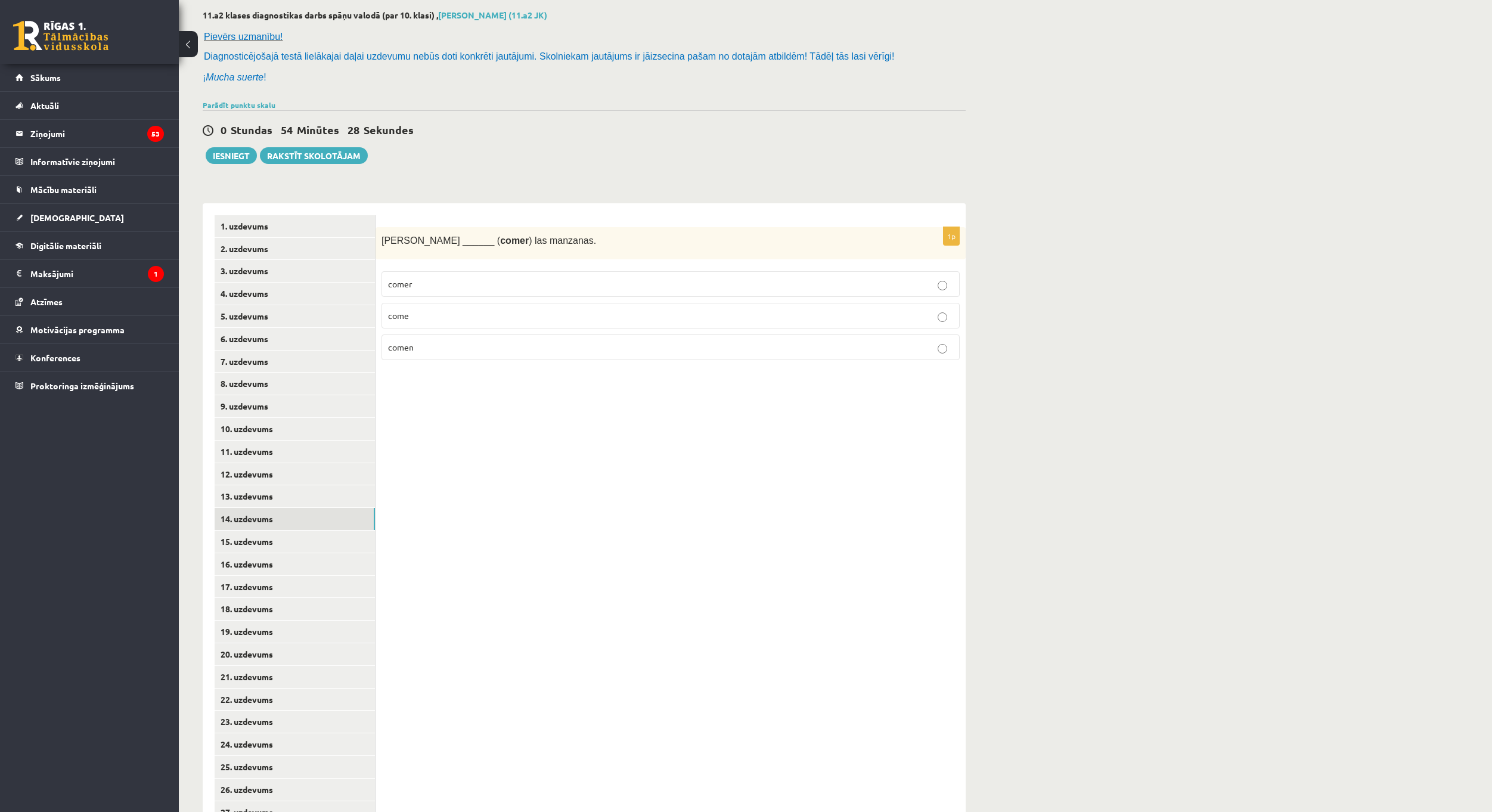
click at [460, 279] on p "comer" at bounding box center [671, 284] width 566 height 13
drag, startPoint x: 382, startPoint y: 241, endPoint x: 559, endPoint y: 373, distance: 220.8
click at [559, 373] on div "1p [PERSON_NAME] ______ ( comer ) las manzanas. comer come comen" at bounding box center [670, 553] width 591 height 700
copy div "[PERSON_NAME] ______ ( comer ) las manzanas. comer come comen"
click at [522, 201] on div "**********" at bounding box center [584, 548] width 763 height 712
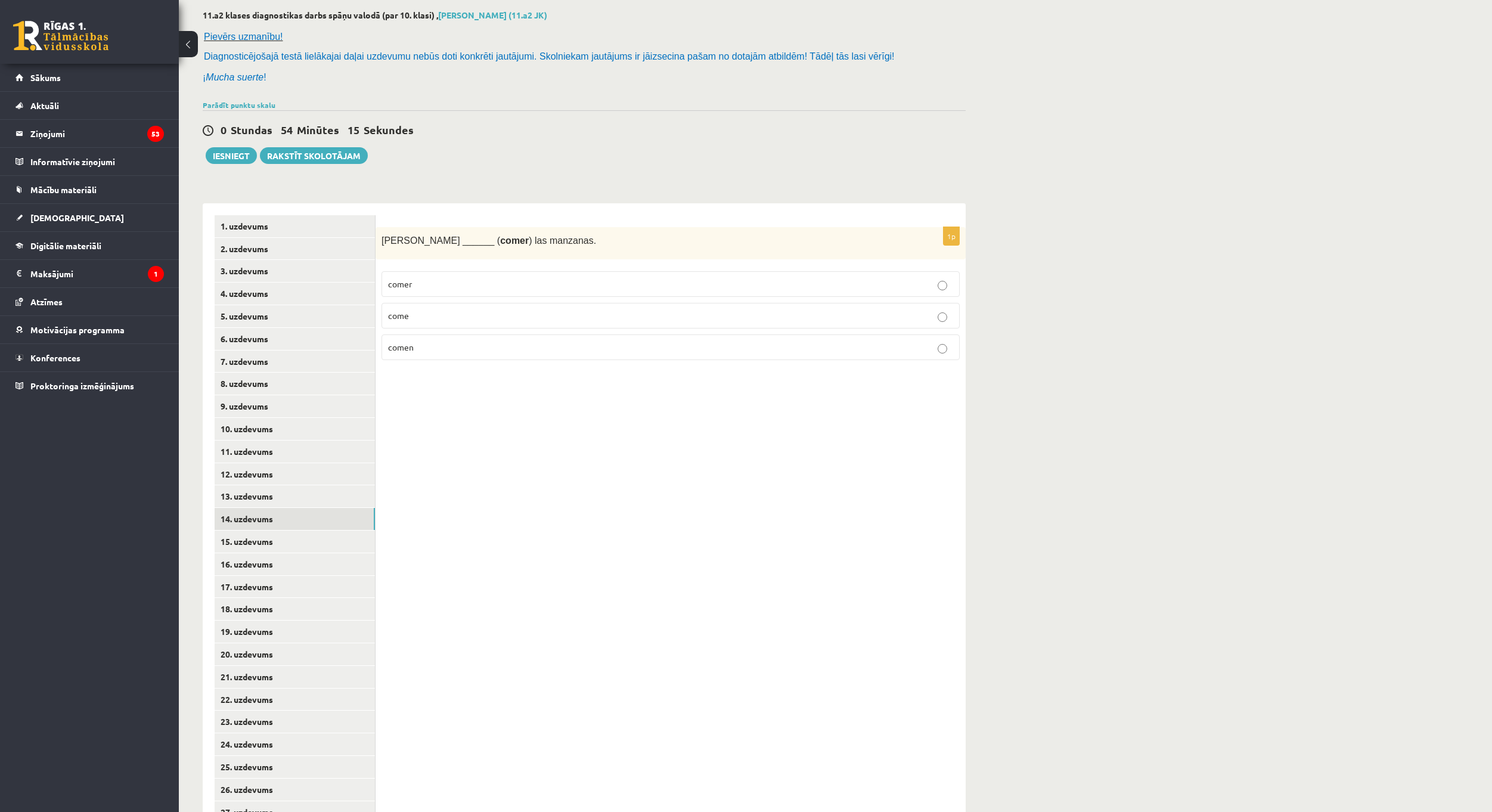
click at [428, 313] on p "come" at bounding box center [671, 316] width 566 height 13
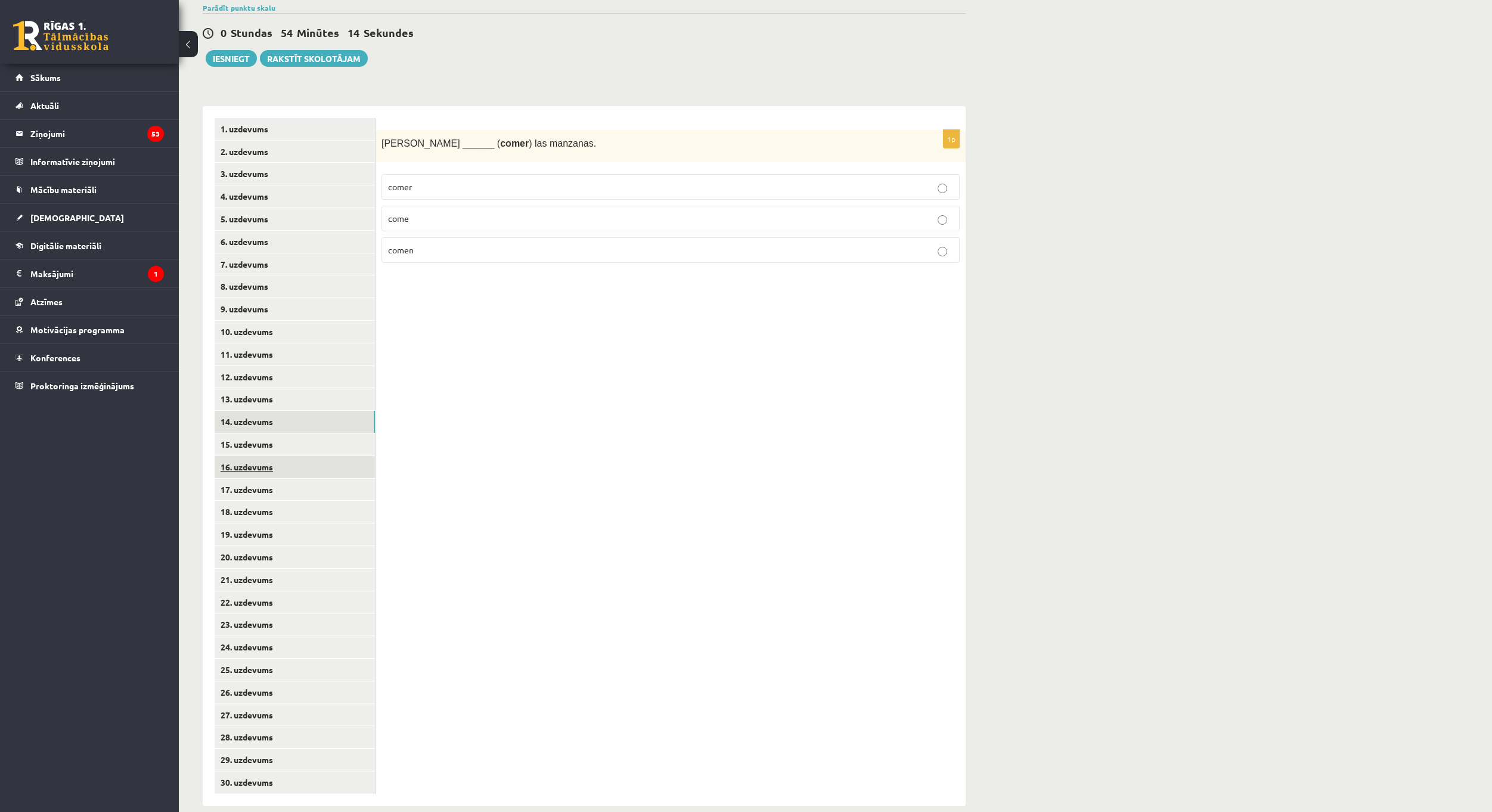
scroll to position [176, 0]
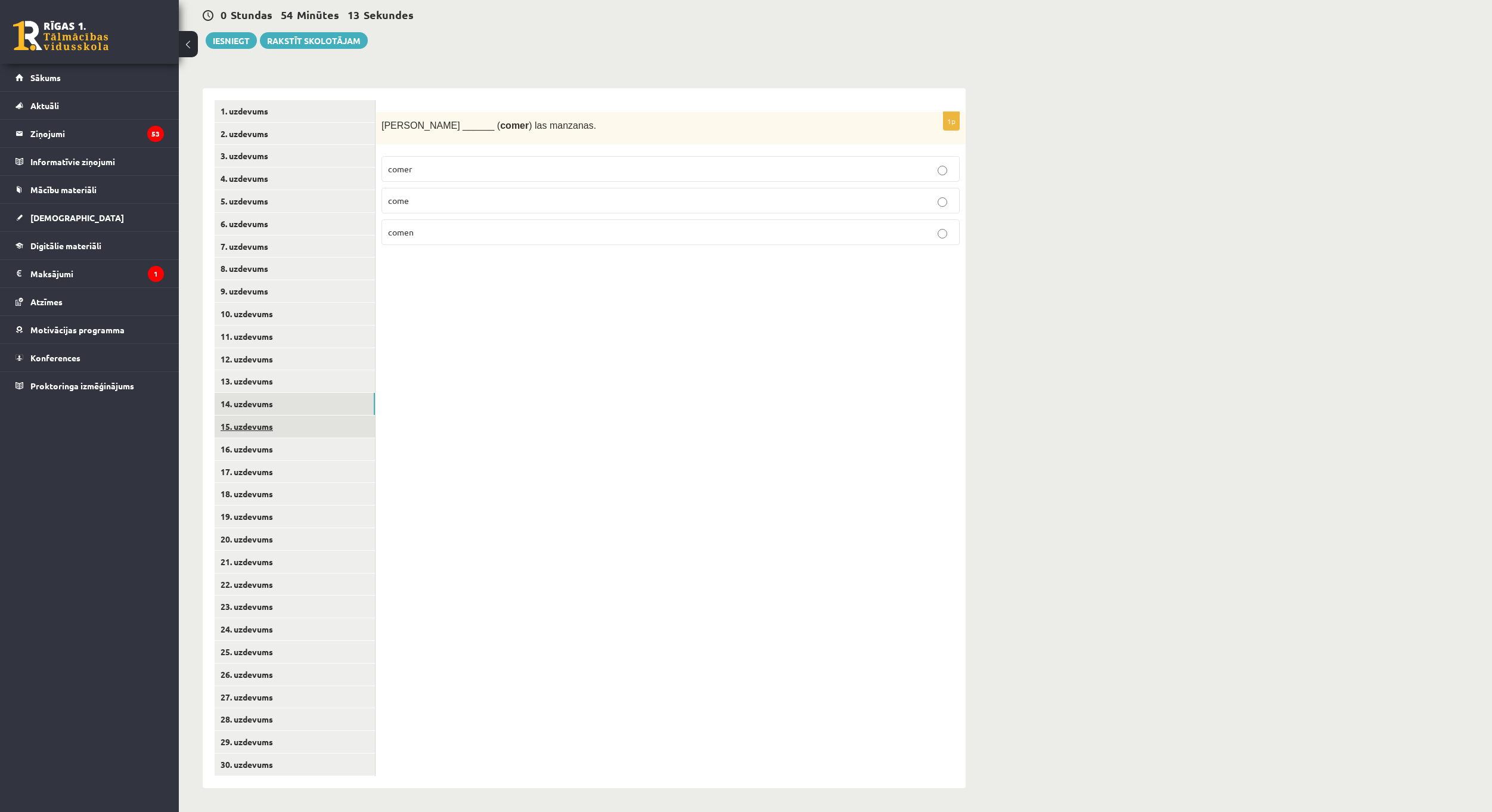
click at [290, 425] on link "15. uzdevums" at bounding box center [294, 426] width 160 height 22
click at [453, 198] on p "bailamos" at bounding box center [671, 201] width 566 height 13
click at [314, 442] on link "16. uzdevums" at bounding box center [294, 449] width 160 height 22
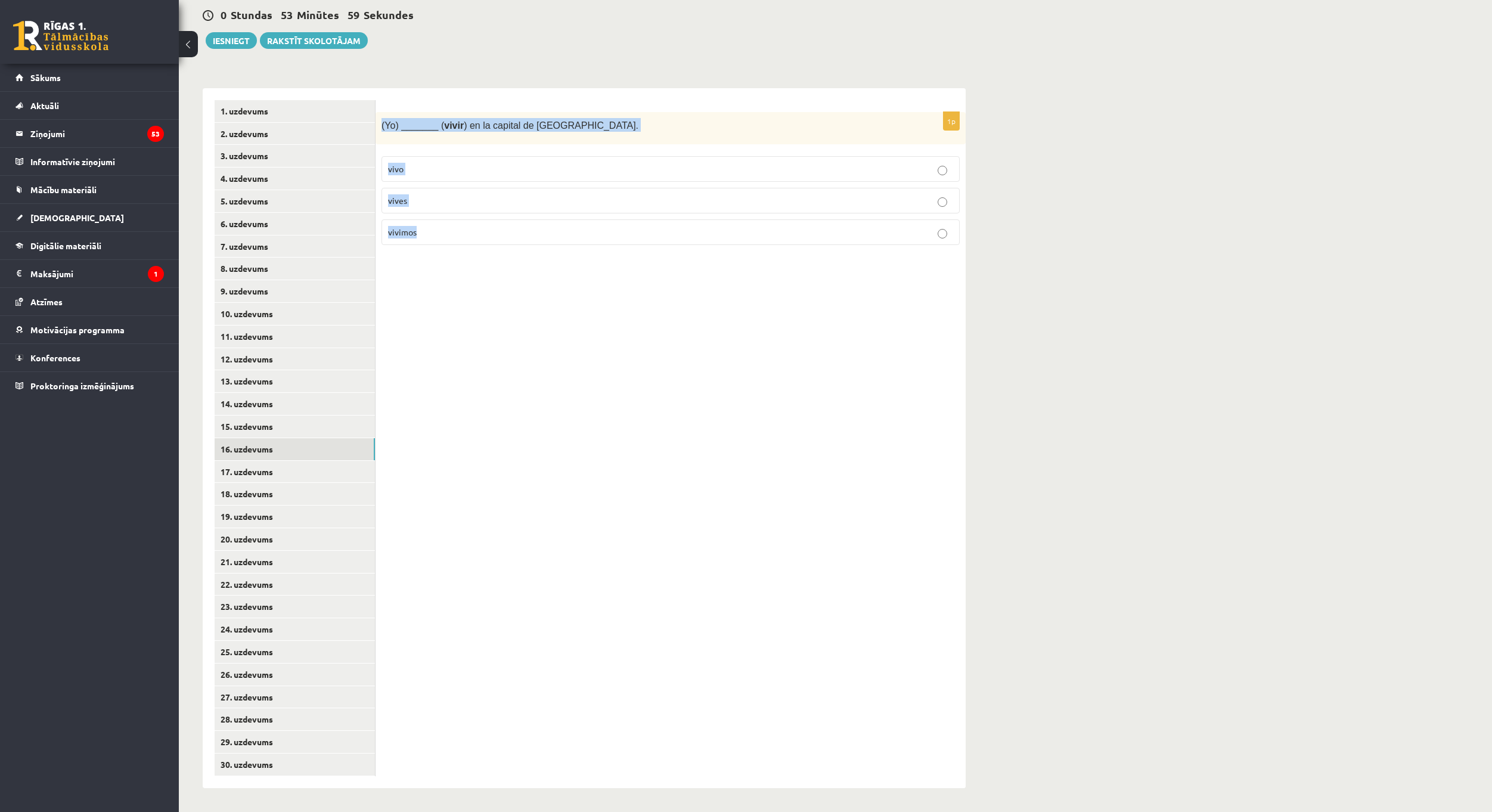
drag, startPoint x: 382, startPoint y: 122, endPoint x: 528, endPoint y: 230, distance: 181.6
click at [528, 230] on div "1p (Yo) _______ ( vivir ) en la capital de [GEOGRAPHIC_DATA]. vivo vives vivimos" at bounding box center [670, 184] width 591 height 143
copy div "(Yo) _______ ( vivir ) en la capital de [GEOGRAPHIC_DATA]. vivo vives vivimos"
click at [524, 306] on div "1p (Yo) _______ ( vivir ) en la capital de [GEOGRAPHIC_DATA]. vivo vives vivimos" at bounding box center [670, 438] width 591 height 700
click at [452, 172] on p "vivo" at bounding box center [671, 169] width 566 height 13
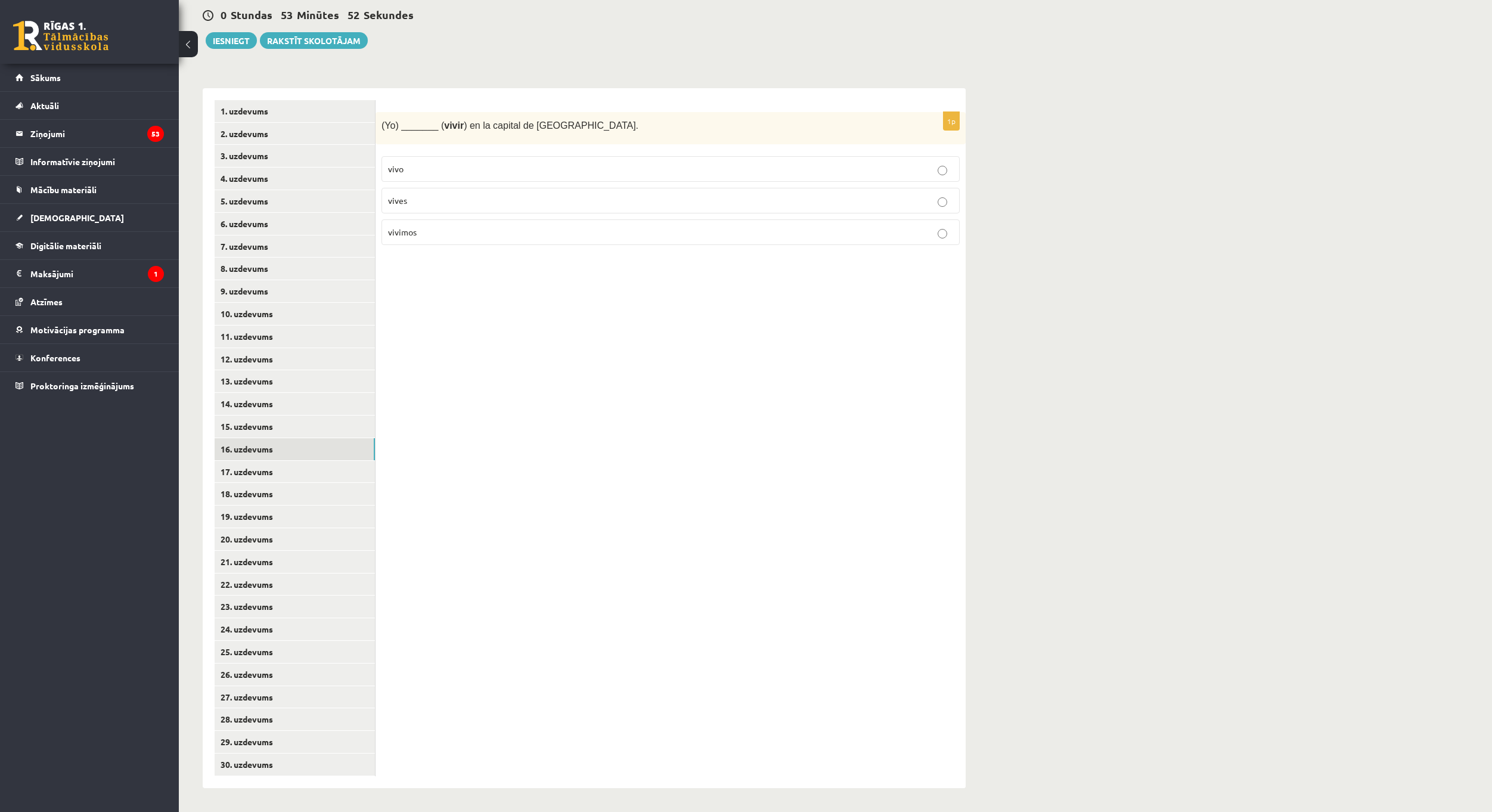
click at [682, 433] on div "1p (Yo) _______ ( vivir ) en la capital de [GEOGRAPHIC_DATA]. vivo vives vivimos" at bounding box center [670, 438] width 591 height 700
click at [314, 475] on link "17. uzdevums" at bounding box center [294, 471] width 160 height 22
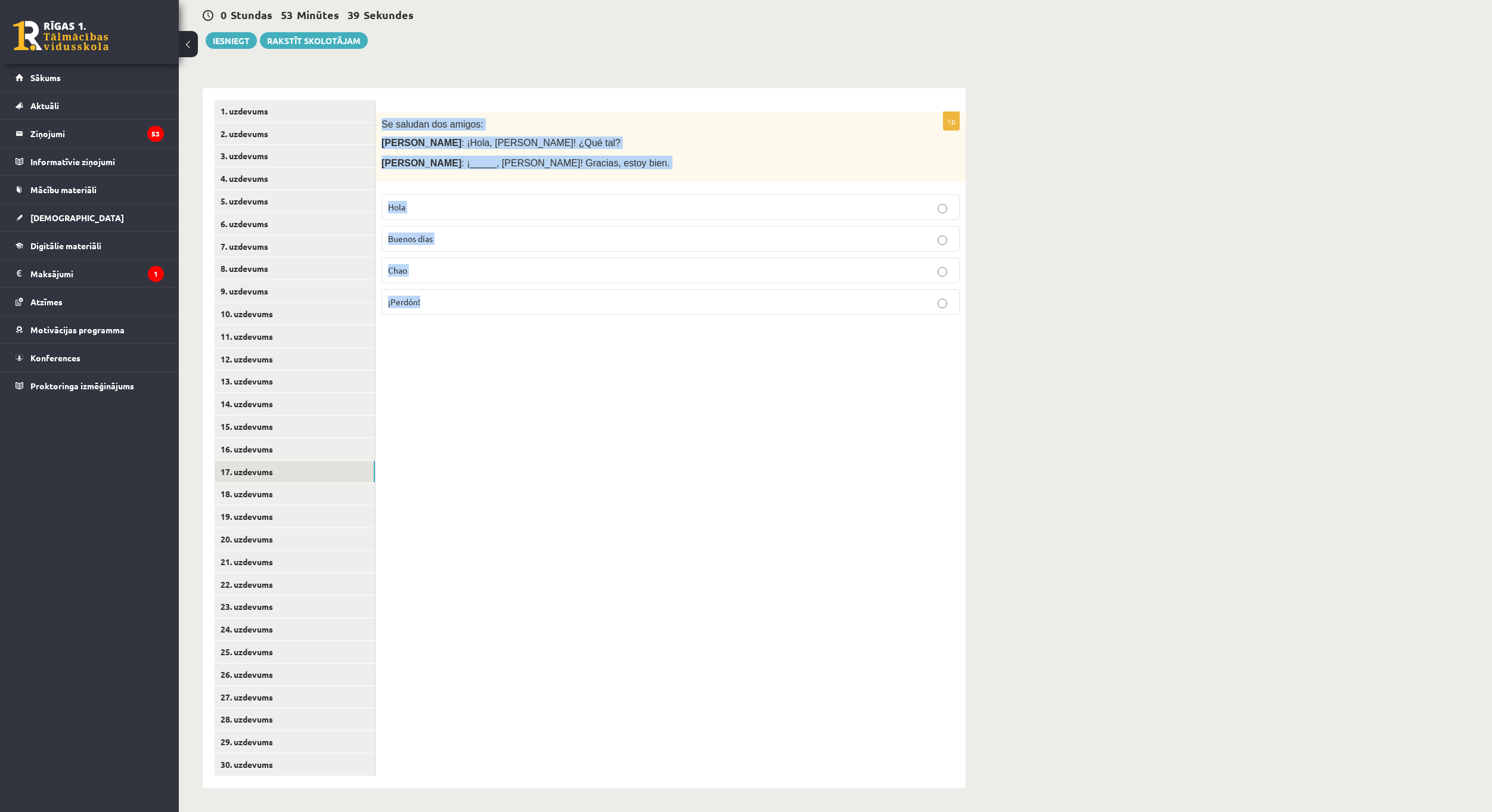
drag, startPoint x: 379, startPoint y: 122, endPoint x: 595, endPoint y: 304, distance: 282.5
click at [595, 304] on div "1p Se saludan dos amigos: [PERSON_NAME] : ¡Hola, [PERSON_NAME]! ¿Qué tal? [PERS…" at bounding box center [670, 218] width 591 height 213
click at [553, 146] on p "[PERSON_NAME] : ¡Hola, [PERSON_NAME]! ¿Qué tal?" at bounding box center [641, 143] width 519 height 13
click at [596, 205] on p "Hola" at bounding box center [671, 207] width 566 height 13
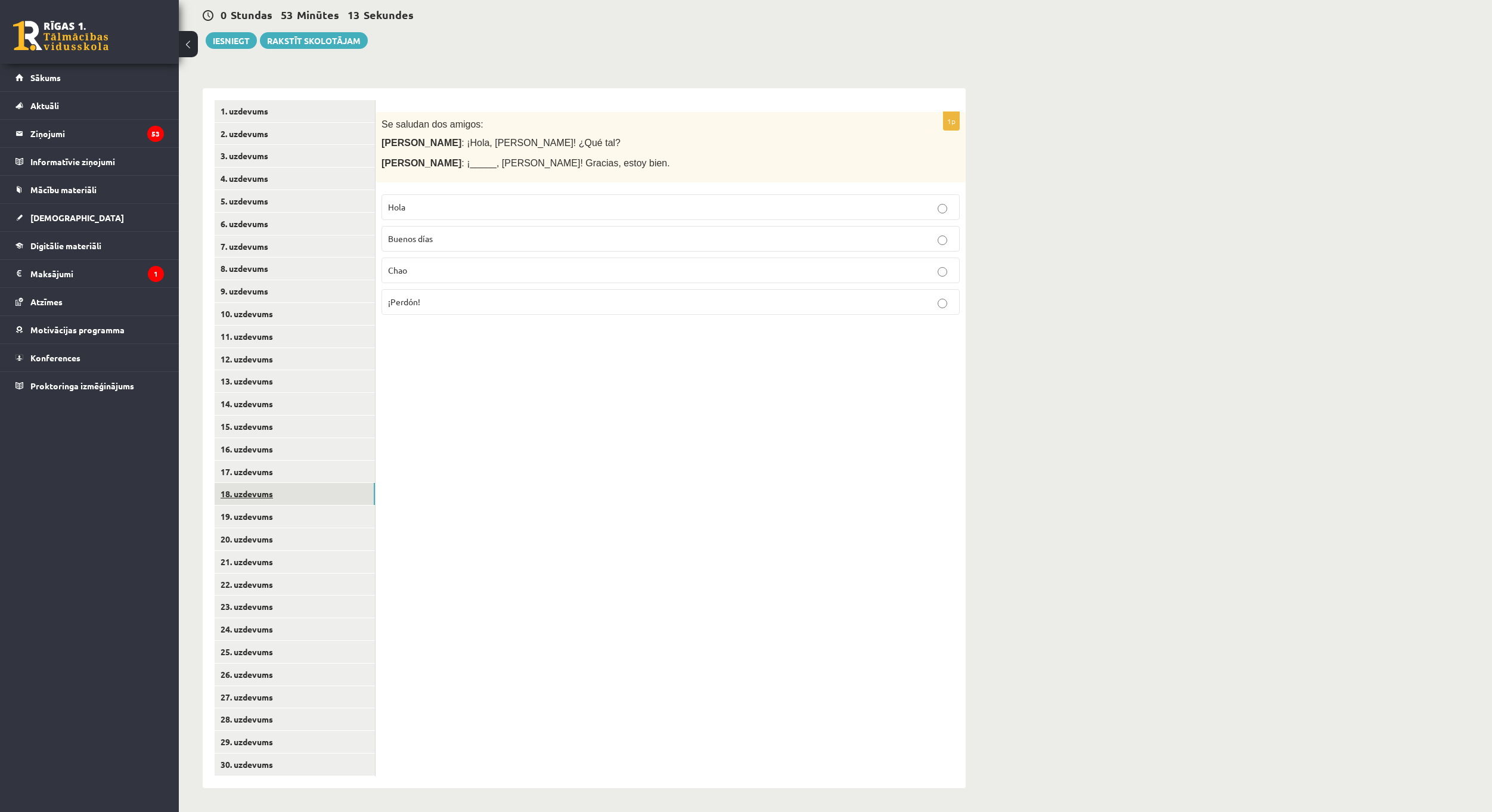
click at [303, 499] on link "18. uzdevums" at bounding box center [294, 493] width 160 height 22
click at [327, 471] on link "17. uzdevums" at bounding box center [294, 471] width 160 height 22
click at [313, 495] on link "18. uzdevums" at bounding box center [294, 493] width 160 height 22
drag, startPoint x: 382, startPoint y: 122, endPoint x: 651, endPoint y: 160, distance: 271.7
click at [651, 160] on div "Se despiden dos señores: Señor [PERSON_NAME] : ¡Hasta luego, [PERSON_NAME]! [PE…" at bounding box center [670, 147] width 591 height 71
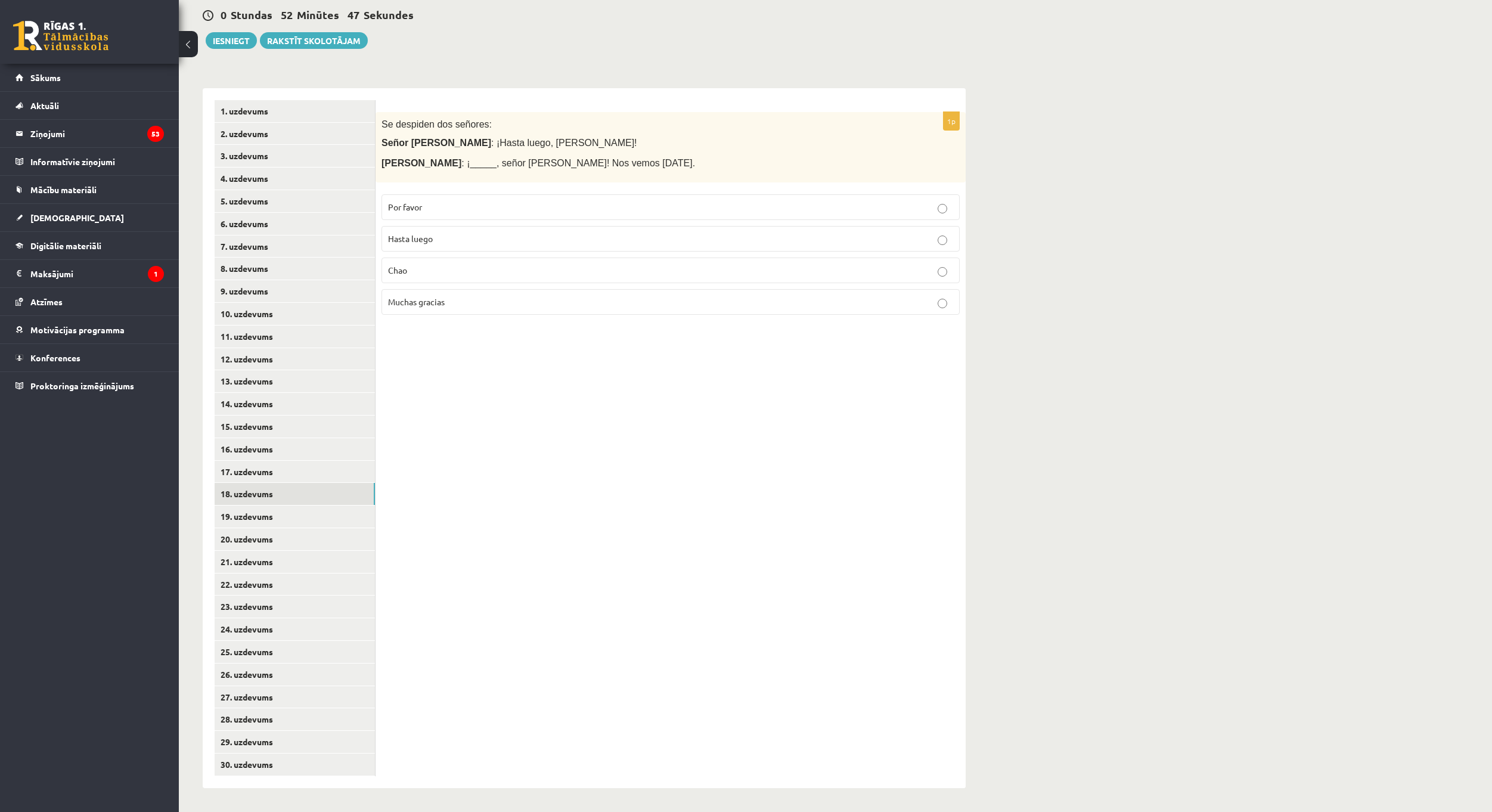
click at [462, 231] on label "Hasta luego" at bounding box center [671, 238] width 578 height 26
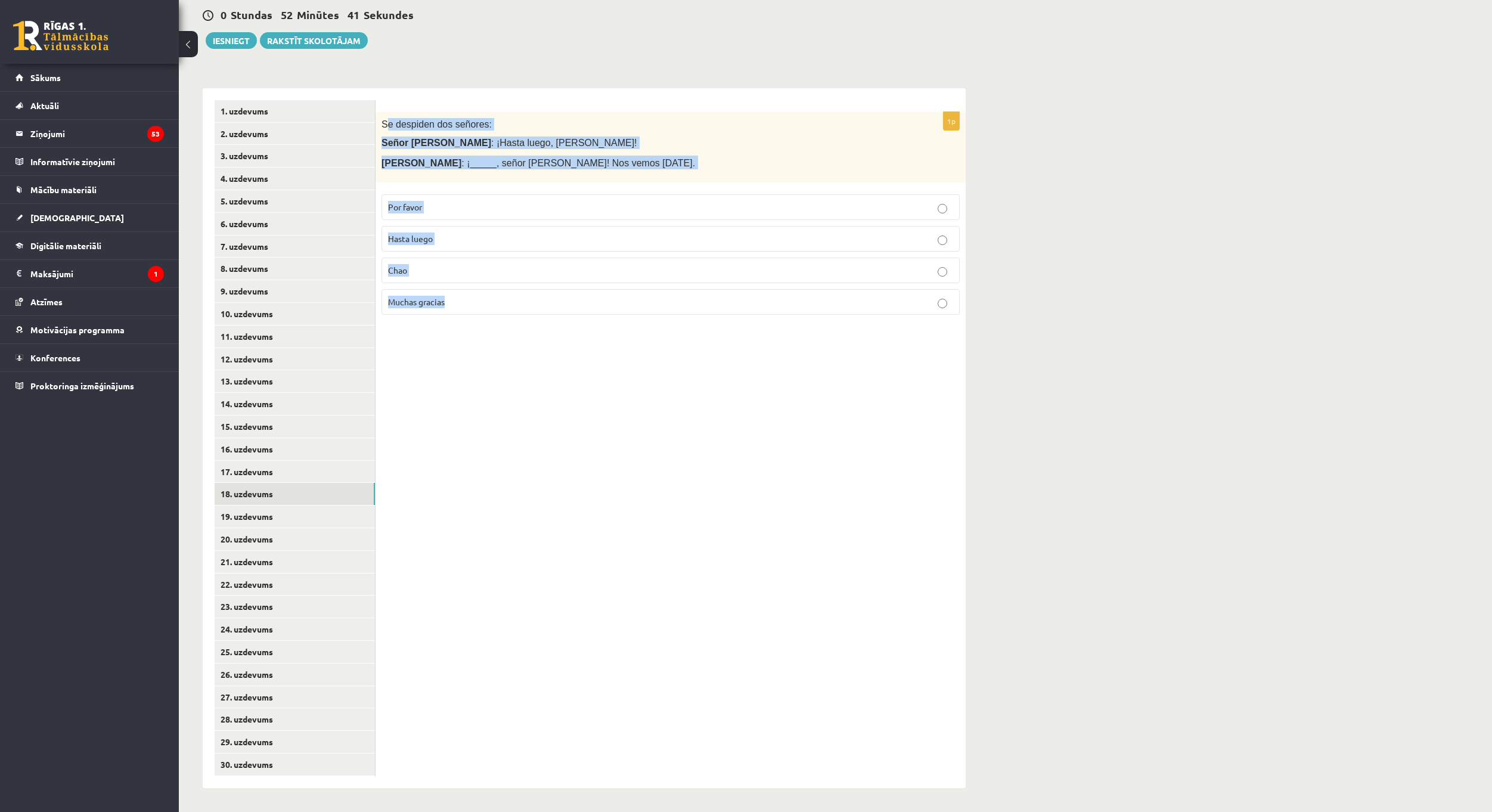
drag, startPoint x: 384, startPoint y: 120, endPoint x: 612, endPoint y: 324, distance: 305.9
click at [609, 321] on div "1p Se despiden dos señores: Señor [PERSON_NAME] : ¡Hasta luego, [PERSON_NAME]! …" at bounding box center [670, 218] width 591 height 213
click at [387, 98] on div "1p Se despiden dos señores: Señor [PERSON_NAME] : ¡Hasta luego, [PERSON_NAME]! …" at bounding box center [670, 438] width 591 height 700
drag, startPoint x: 378, startPoint y: 118, endPoint x: 577, endPoint y: 309, distance: 275.8
click at [577, 309] on div "1p Se despiden dos señores: Señor [PERSON_NAME] : ¡Hasta luego, [PERSON_NAME]! …" at bounding box center [670, 218] width 591 height 213
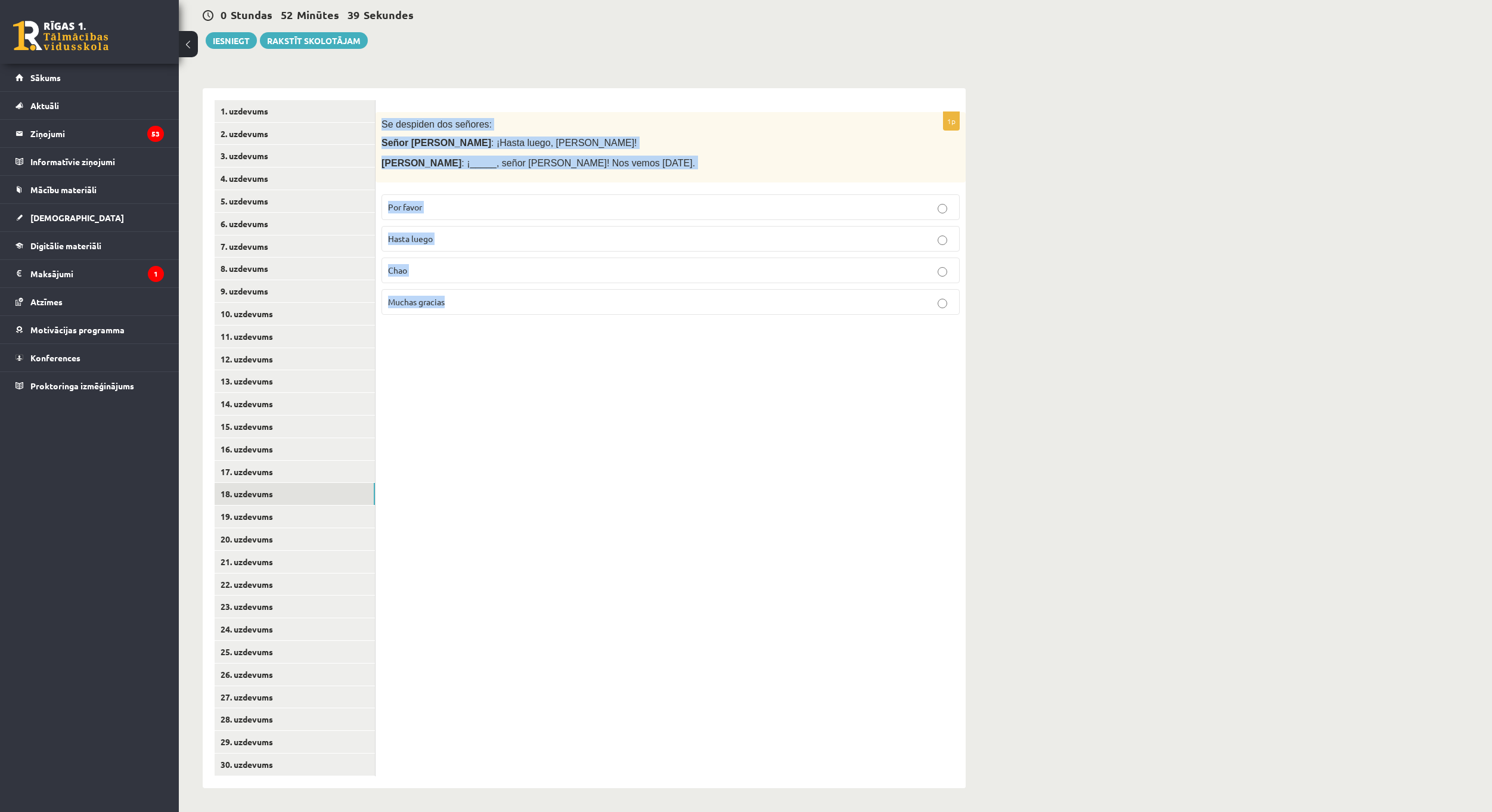
copy div "Se despiden dos señores: Señor [PERSON_NAME] : ¡Hasta luego, [PERSON_NAME]! [PE…"
click at [487, 360] on div "1p Se despiden dos señores: Señor [PERSON_NAME] : ¡Hasta luego, [PERSON_NAME]! …" at bounding box center [670, 438] width 591 height 700
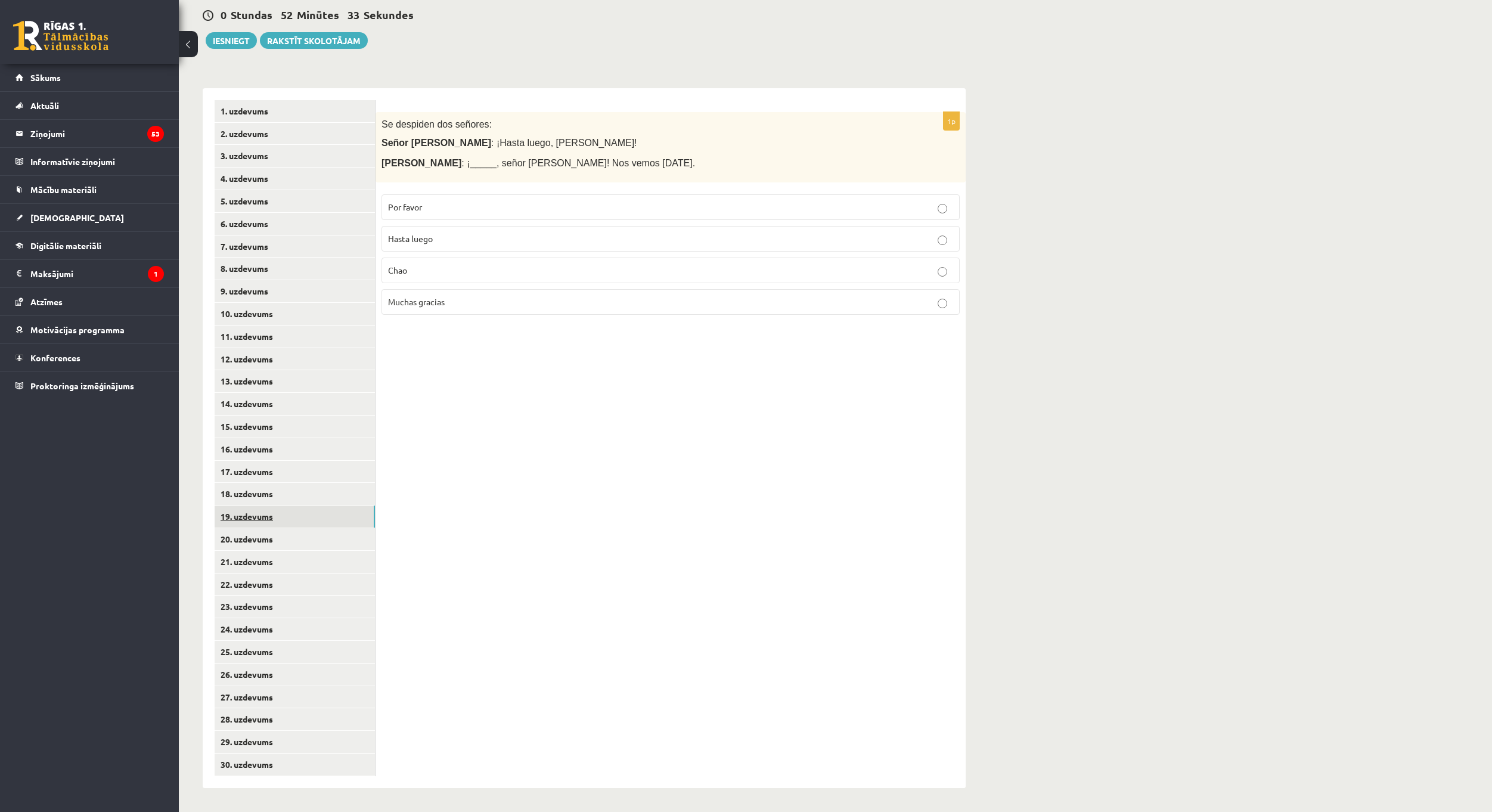
click at [305, 519] on link "19. uzdevums" at bounding box center [294, 516] width 160 height 22
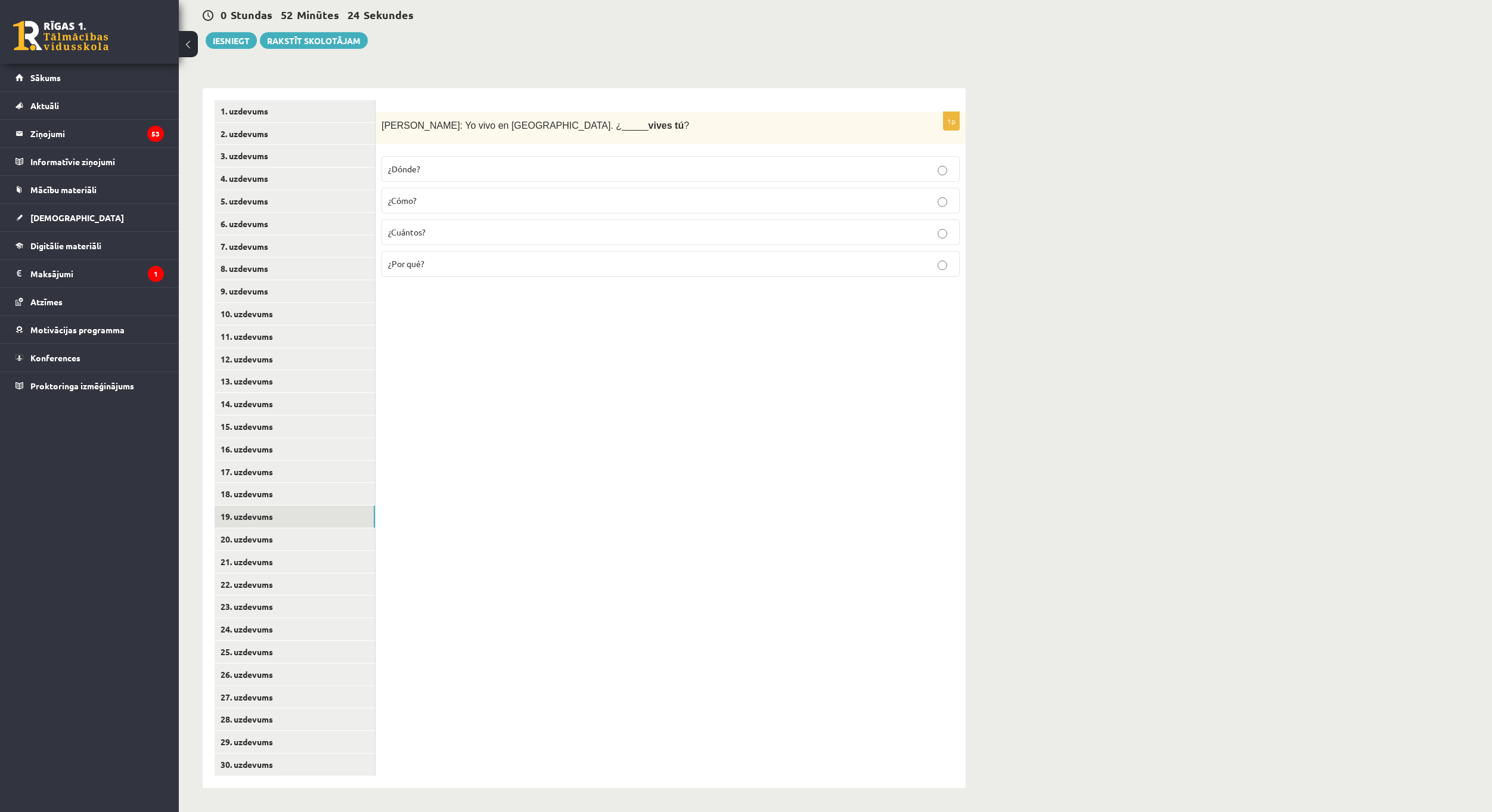
click at [504, 163] on p "¿Dónde?" at bounding box center [671, 169] width 566 height 13
drag, startPoint x: 382, startPoint y: 122, endPoint x: 552, endPoint y: 289, distance: 238.3
click at [552, 289] on div "1p [PERSON_NAME]: Yo vivo en [GEOGRAPHIC_DATA]. ¿_____ vives tú ? ¿Dónde? ¿Cómo…" at bounding box center [670, 438] width 591 height 700
copy div "[PERSON_NAME]: Yo vivo en [GEOGRAPHIC_DATA]. ¿_____ vives tú ? ¿Dónde? ¿Cómo? ¿…"
click at [608, 387] on div "1p [PERSON_NAME]: Yo vivo en [GEOGRAPHIC_DATA]. ¿_____ vives tú ? ¿Dónde? ¿Cómo…" at bounding box center [670, 438] width 591 height 700
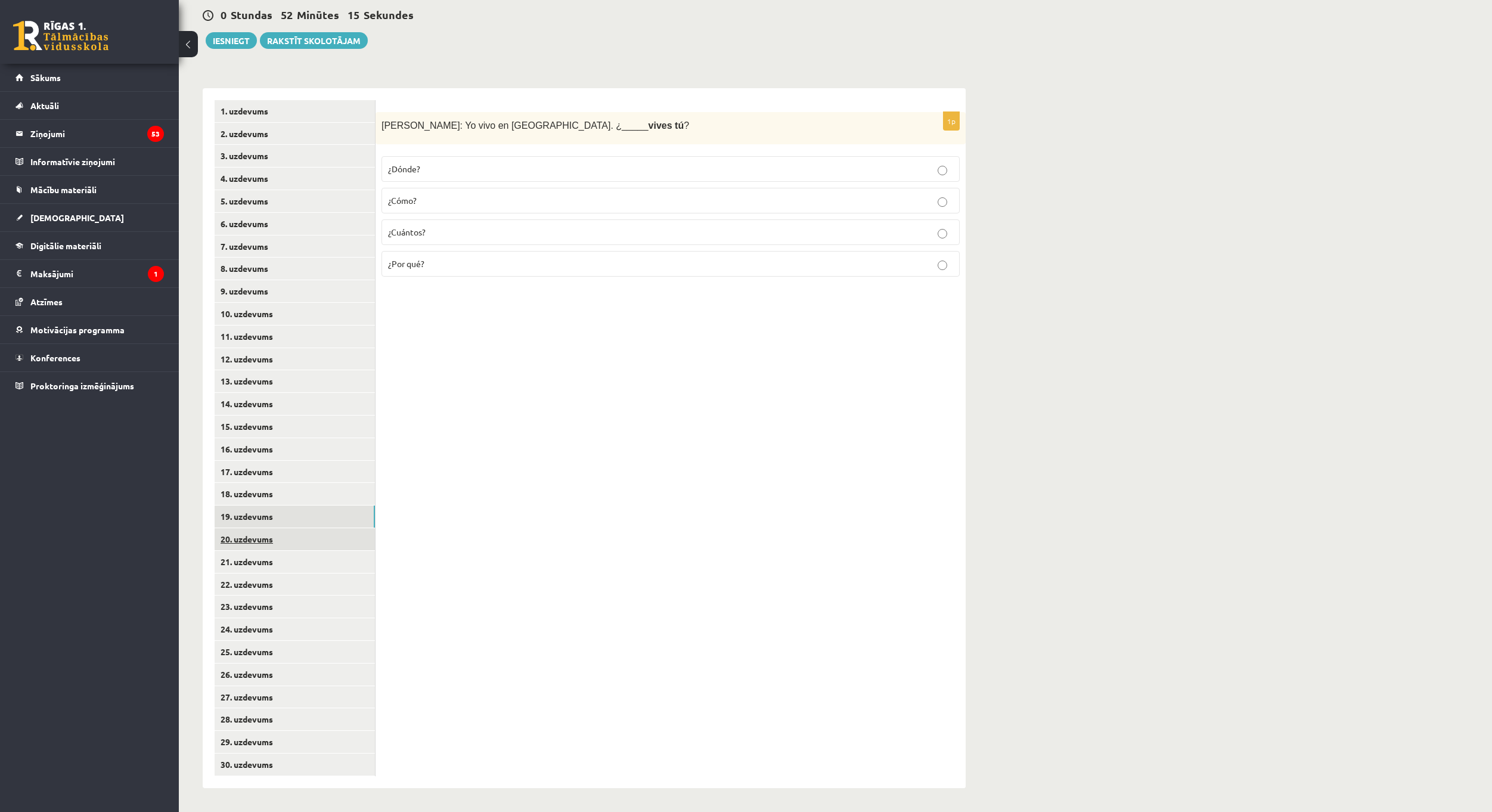
click at [281, 545] on link "20. uzdevums" at bounding box center [294, 539] width 160 height 22
click at [283, 516] on link "19. uzdevums" at bounding box center [294, 516] width 160 height 22
click at [285, 538] on link "20. uzdevums" at bounding box center [294, 539] width 160 height 22
click at [479, 201] on p "¿De dónde?" at bounding box center [671, 201] width 566 height 13
drag, startPoint x: 381, startPoint y: 124, endPoint x: 497, endPoint y: 260, distance: 178.8
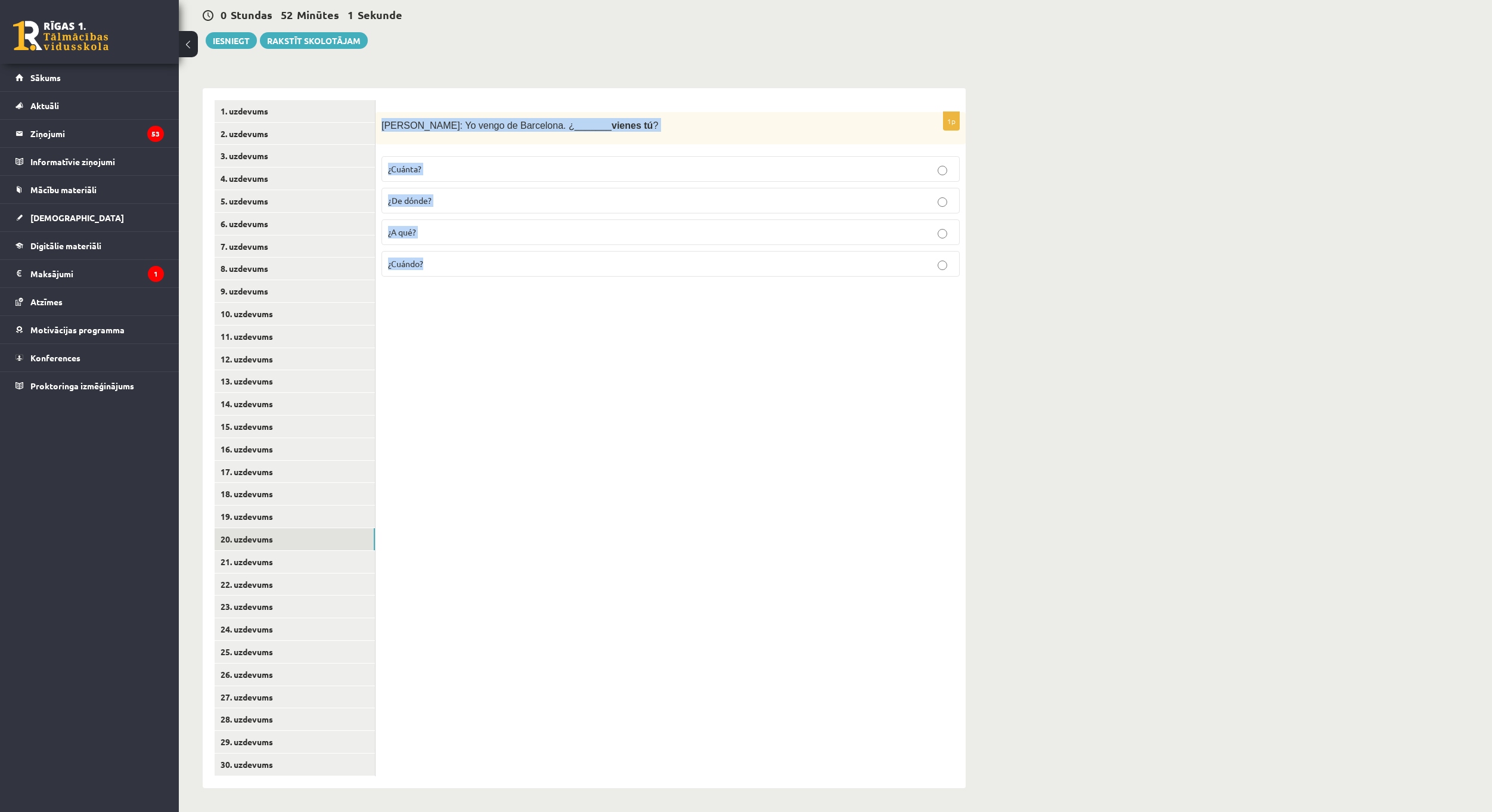
click at [497, 260] on div "1p [PERSON_NAME]: Yo vengo de Barcelona. ¿_______ vienes tú ? ¿Cuánta? ¿De dónd…" at bounding box center [670, 199] width 591 height 175
click at [555, 396] on div "1p [PERSON_NAME]: Yo vengo de Barcelona. ¿_______ vienes tú ? ¿Cuánta? ¿De dónd…" at bounding box center [670, 438] width 591 height 700
drag, startPoint x: 274, startPoint y: 566, endPoint x: 334, endPoint y: 521, distance: 75.0
click at [274, 566] on link "21. uzdevums" at bounding box center [294, 561] width 160 height 22
drag, startPoint x: 402, startPoint y: 122, endPoint x: 506, endPoint y: 130, distance: 104.3
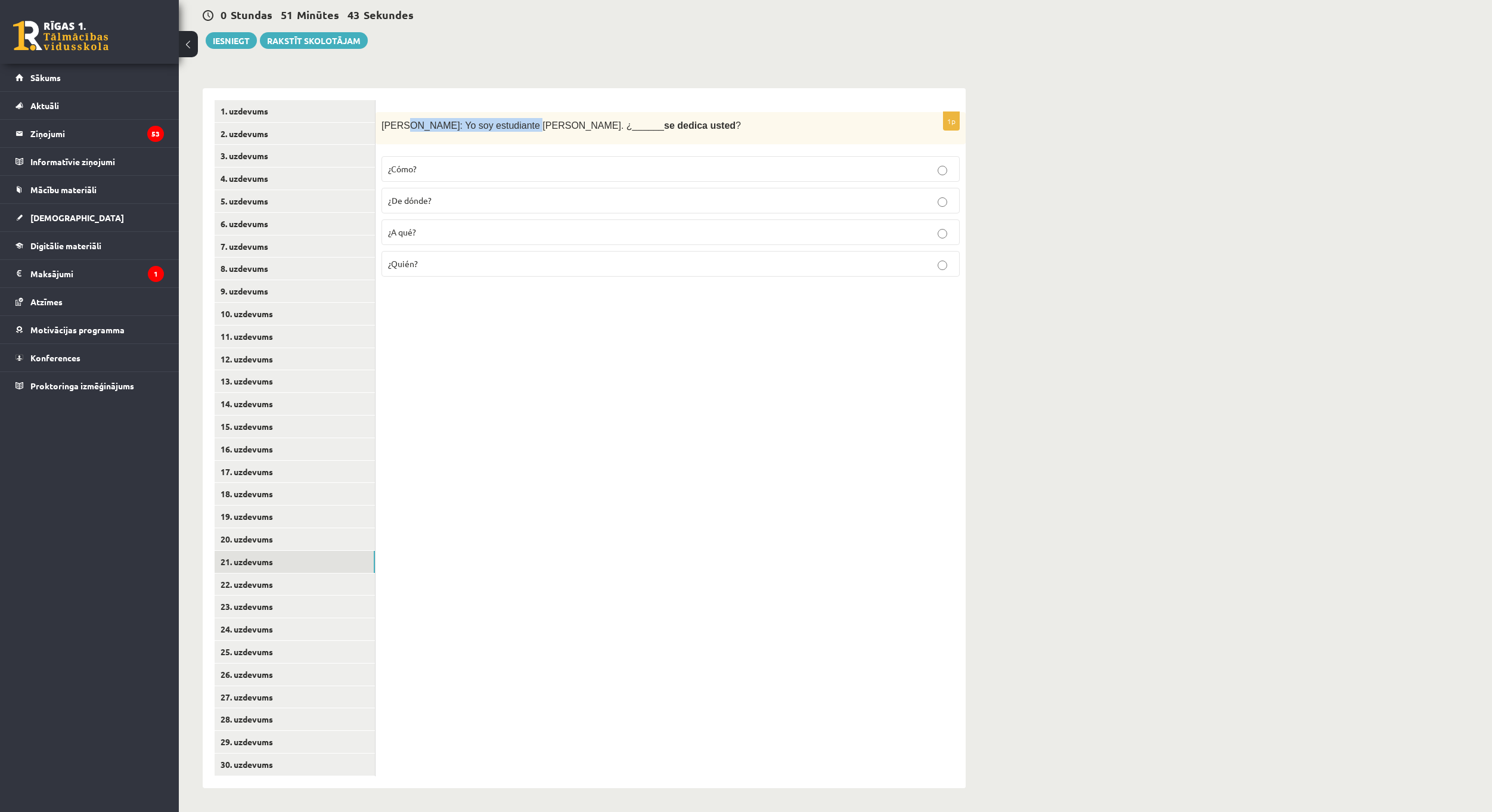
click at [506, 130] on p "[PERSON_NAME]: Yo soy estudiante [PERSON_NAME]. ¿______ se dedica usted ?" at bounding box center [641, 125] width 519 height 14
drag, startPoint x: 566, startPoint y: 125, endPoint x: 609, endPoint y: 127, distance: 43.0
click at [609, 127] on span "[PERSON_NAME]: Yo soy estudiante [PERSON_NAME]. ¿______ se dedica usted ?" at bounding box center [562, 125] width 359 height 10
click at [436, 169] on p "¿Cómo?" at bounding box center [671, 169] width 566 height 13
drag, startPoint x: 378, startPoint y: 120, endPoint x: 499, endPoint y: 258, distance: 183.5
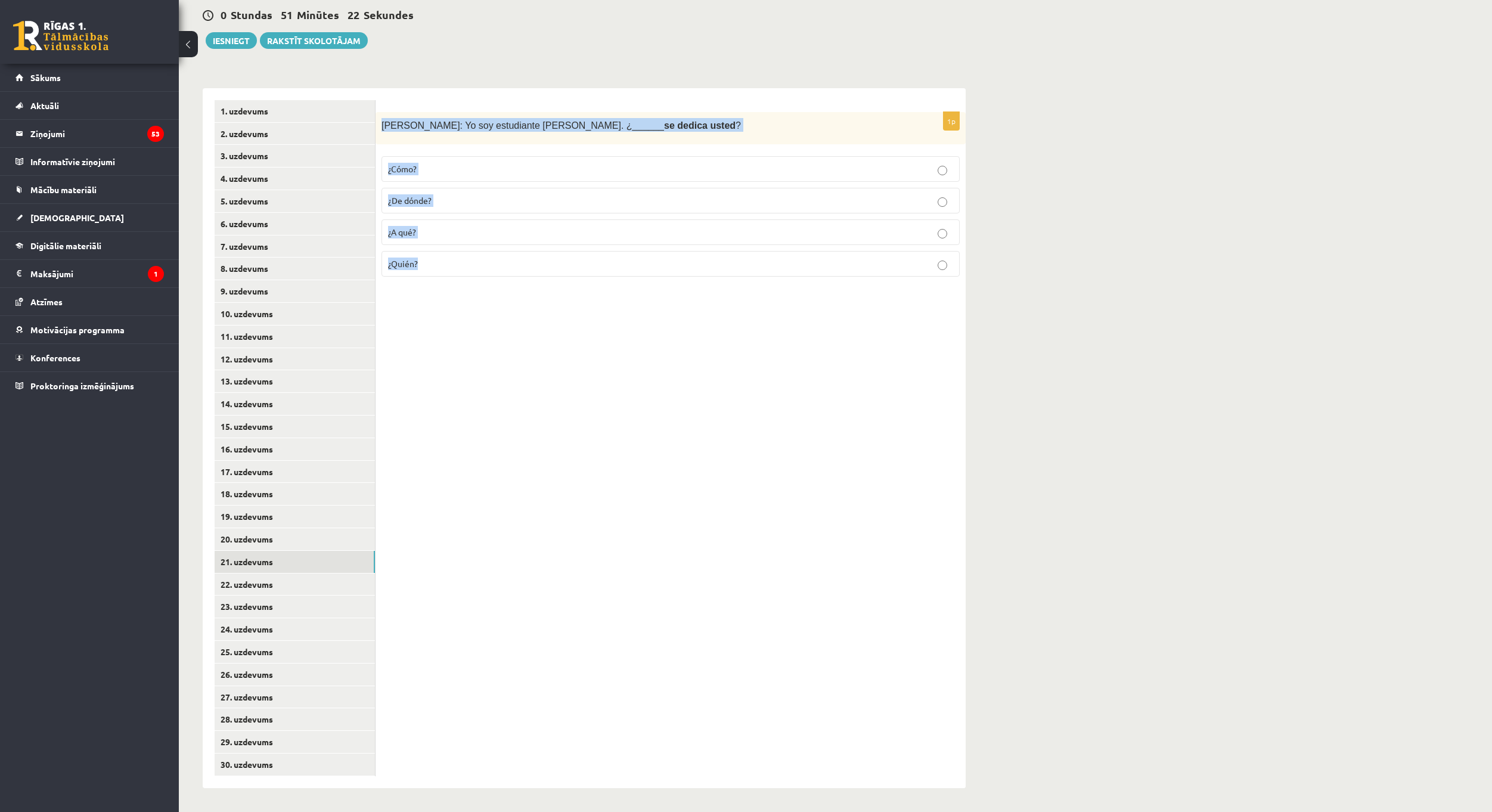
click at [499, 258] on div "1p [PERSON_NAME]: Yo soy estudiante [PERSON_NAME][DEMOGRAPHIC_DATA]. ¿______ se…" at bounding box center [670, 199] width 591 height 175
click at [567, 400] on div "1p [PERSON_NAME]: Yo soy estudiante [PERSON_NAME][DEMOGRAPHIC_DATA]. ¿______ se…" at bounding box center [670, 438] width 591 height 700
click at [458, 228] on p "¿A qué?" at bounding box center [671, 232] width 566 height 13
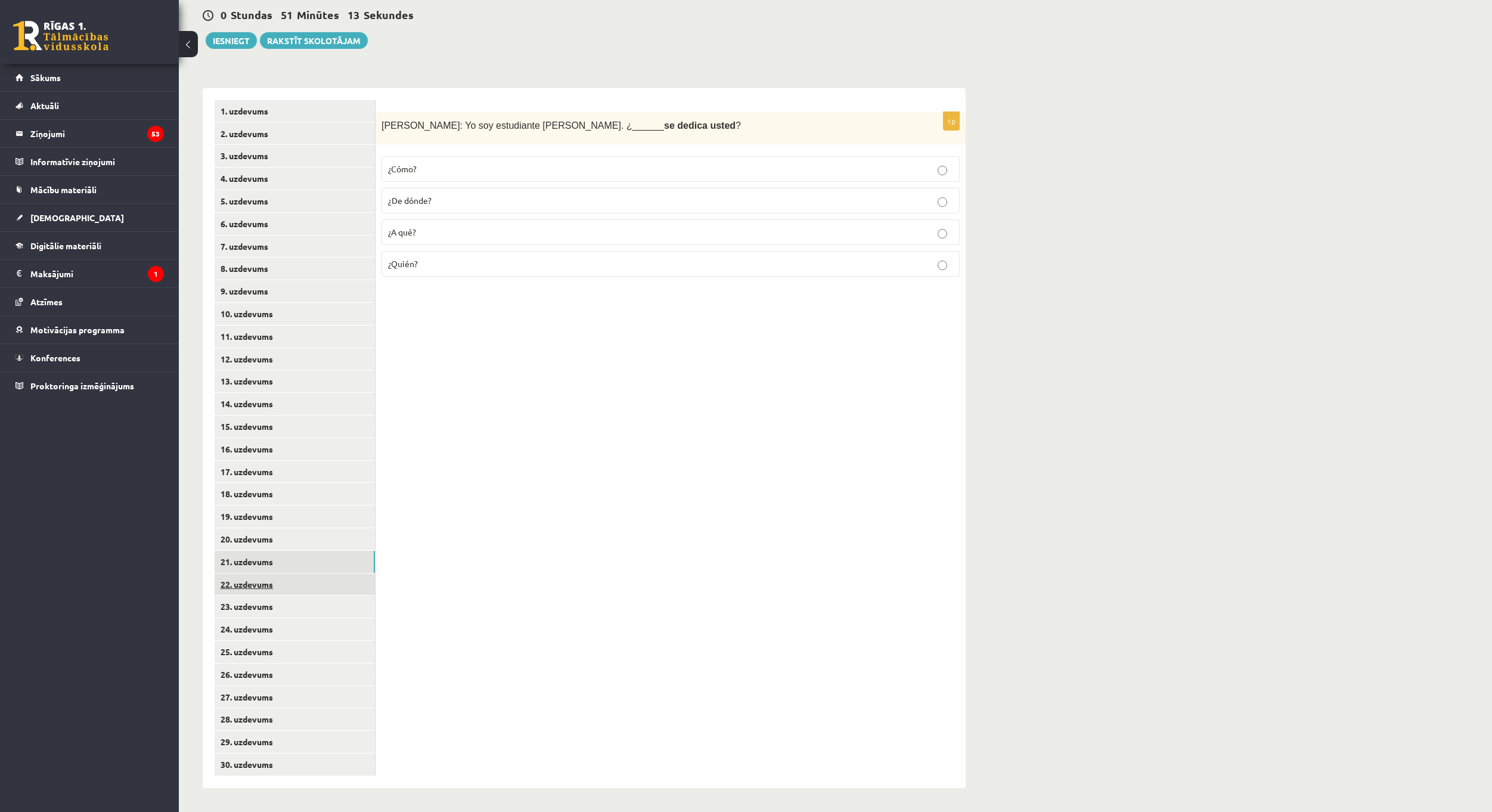
click at [319, 577] on link "22. uzdevums" at bounding box center [294, 584] width 160 height 22
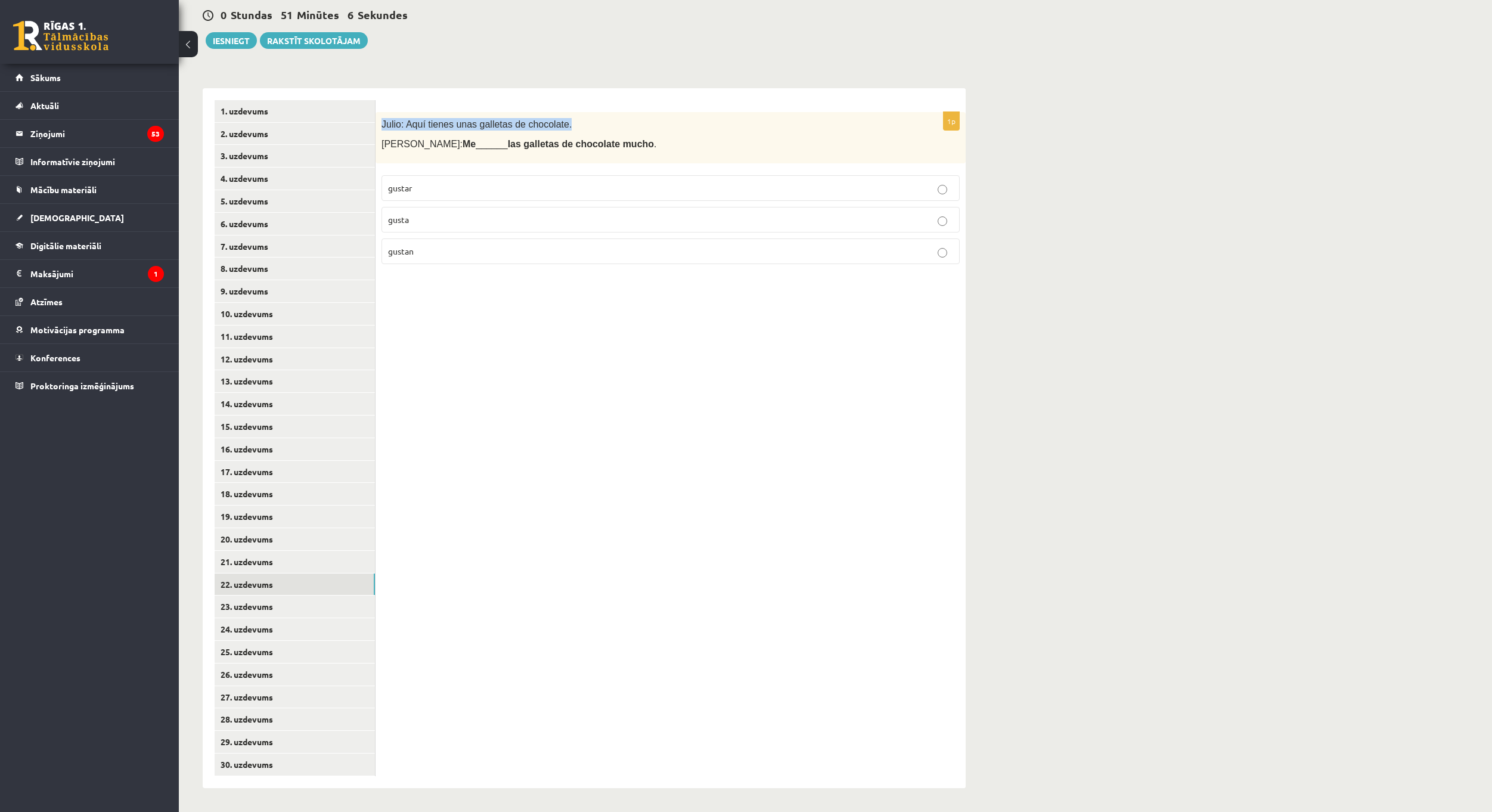
drag, startPoint x: 382, startPoint y: 120, endPoint x: 566, endPoint y: 108, distance: 184.4
click at [566, 108] on form "1p Julio: Aquí tienes unas galletas de chocolate. [PERSON_NAME]: Me ______ las …" at bounding box center [670, 186] width 566 height 173
click at [441, 214] on p "gusta" at bounding box center [671, 220] width 566 height 13
drag, startPoint x: 383, startPoint y: 124, endPoint x: 504, endPoint y: 246, distance: 171.8
click at [504, 246] on div "1p Julio: Aquí tienes unas galletas de chocolate. [PERSON_NAME]: Me ______ las …" at bounding box center [670, 193] width 591 height 162
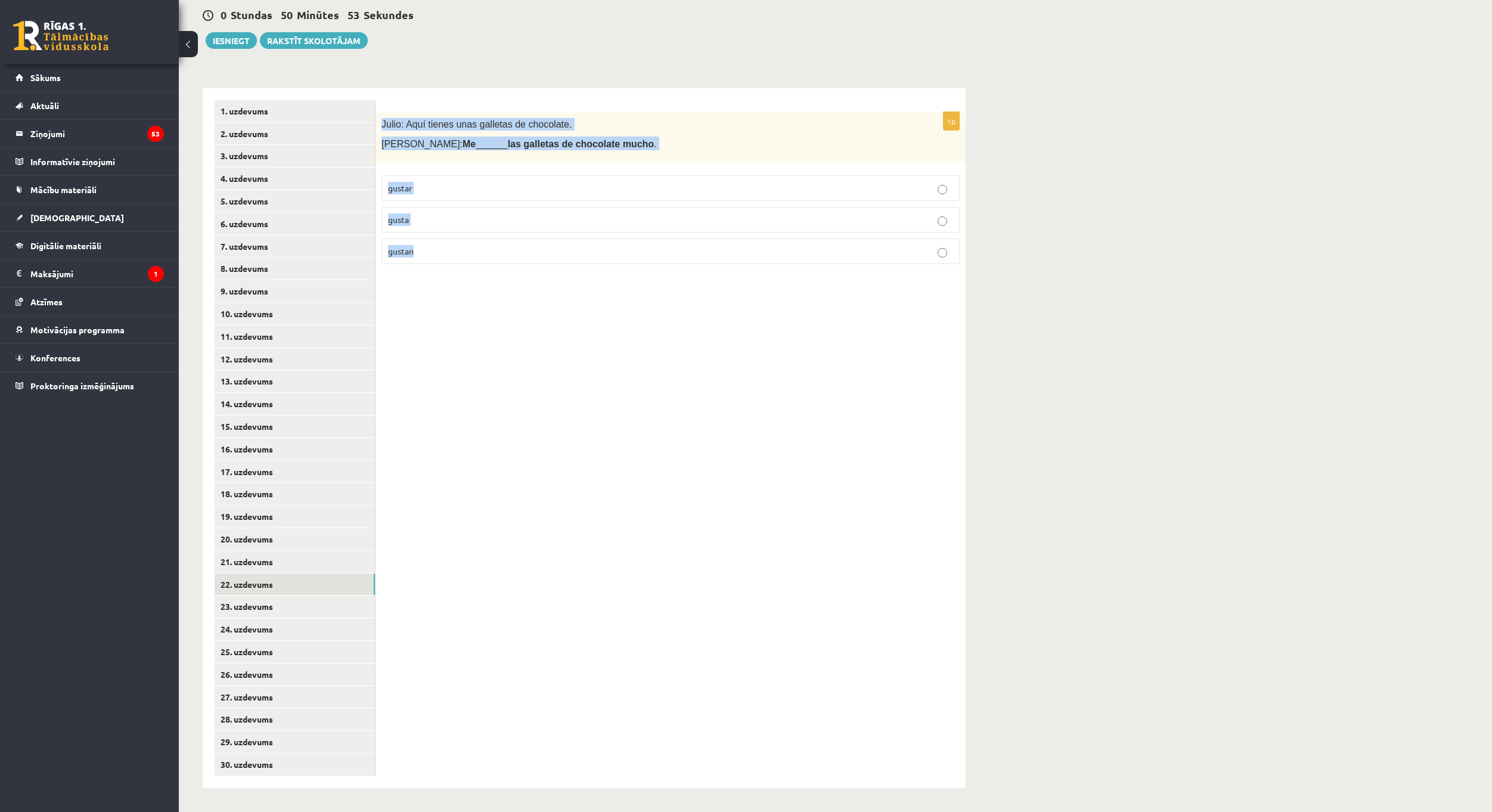
click at [620, 437] on div "1p Julio: Aquí tienes unas galletas de chocolate. [PERSON_NAME]: Me ______ las …" at bounding box center [670, 438] width 591 height 700
click at [460, 248] on p "gustan" at bounding box center [671, 251] width 566 height 13
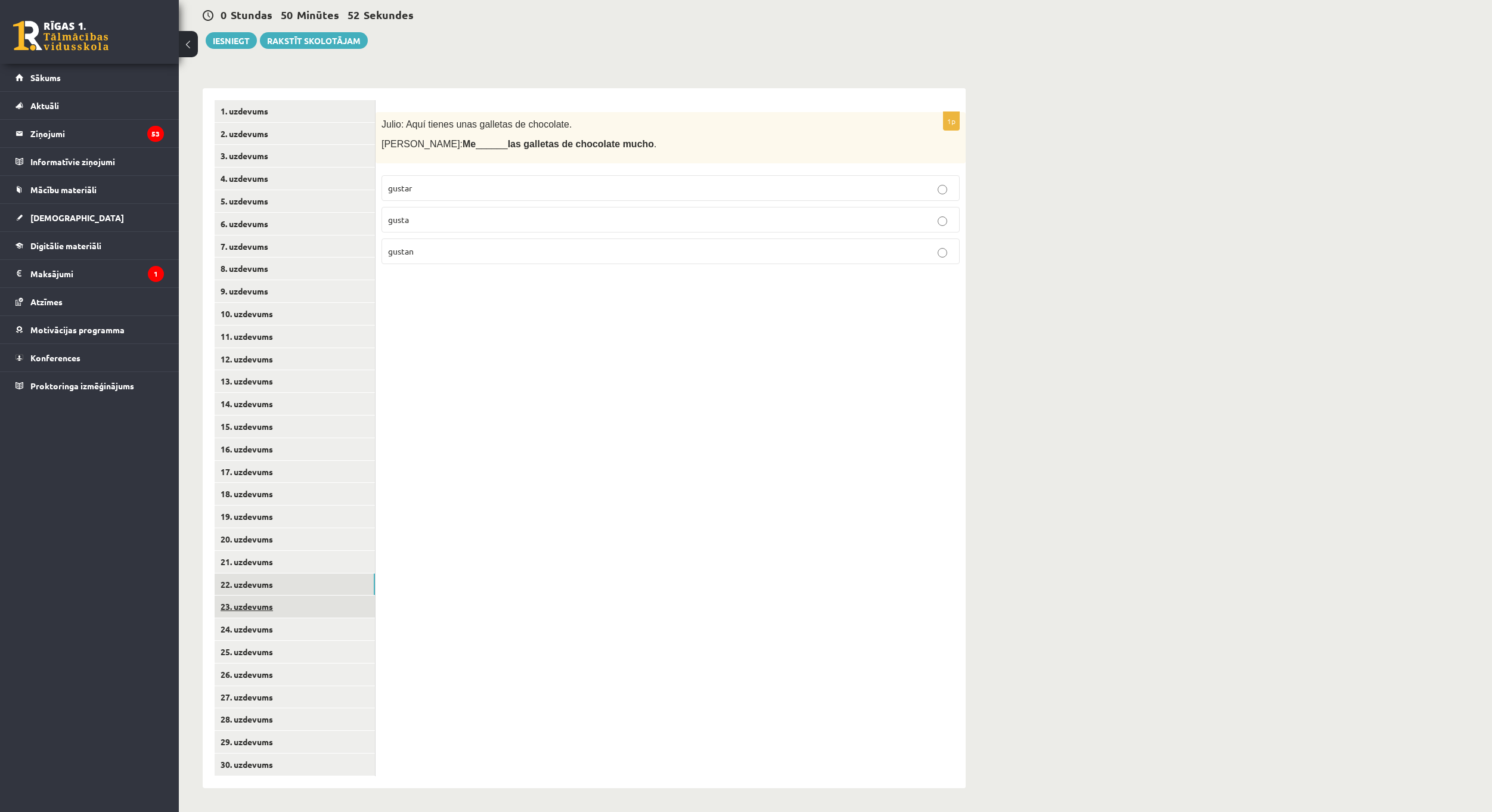
click at [334, 604] on link "23. uzdevums" at bounding box center [294, 606] width 160 height 22
click at [421, 226] on p "me" at bounding box center [671, 232] width 566 height 13
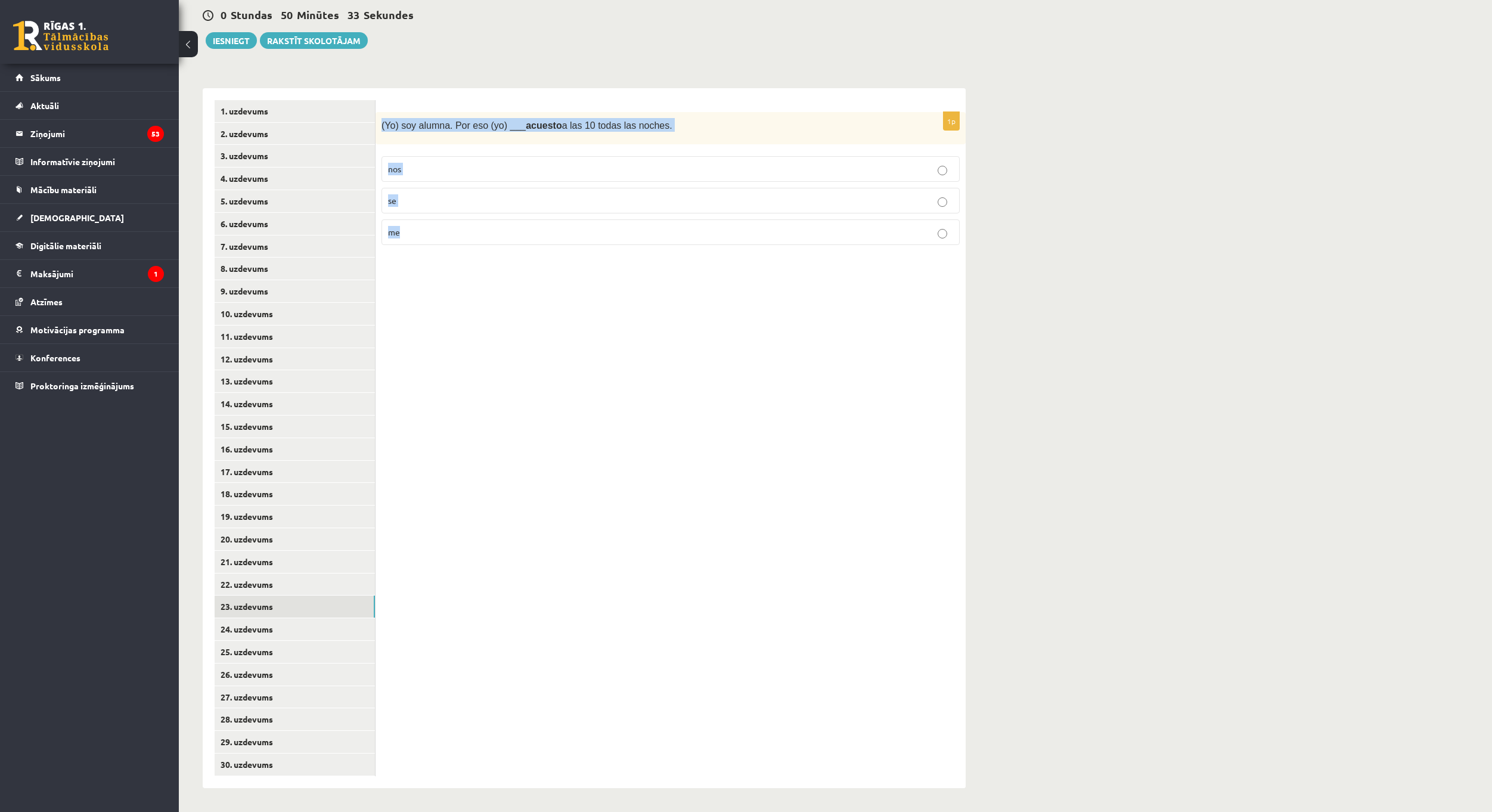
drag, startPoint x: 383, startPoint y: 124, endPoint x: 558, endPoint y: 230, distance: 204.6
click at [558, 230] on div "1p (Yo) soy alumna. Por eso (yo) ___ acuesto a las 10 todas las noches. nos se …" at bounding box center [670, 184] width 591 height 143
click at [481, 286] on div "1p (Yo) soy alumna. Por eso (yo) ___ acuesto a las 10 todas las noches. nos se …" at bounding box center [670, 438] width 591 height 700
click at [431, 189] on label "se" at bounding box center [671, 201] width 578 height 26
drag, startPoint x: 431, startPoint y: 311, endPoint x: 435, endPoint y: 302, distance: 9.8
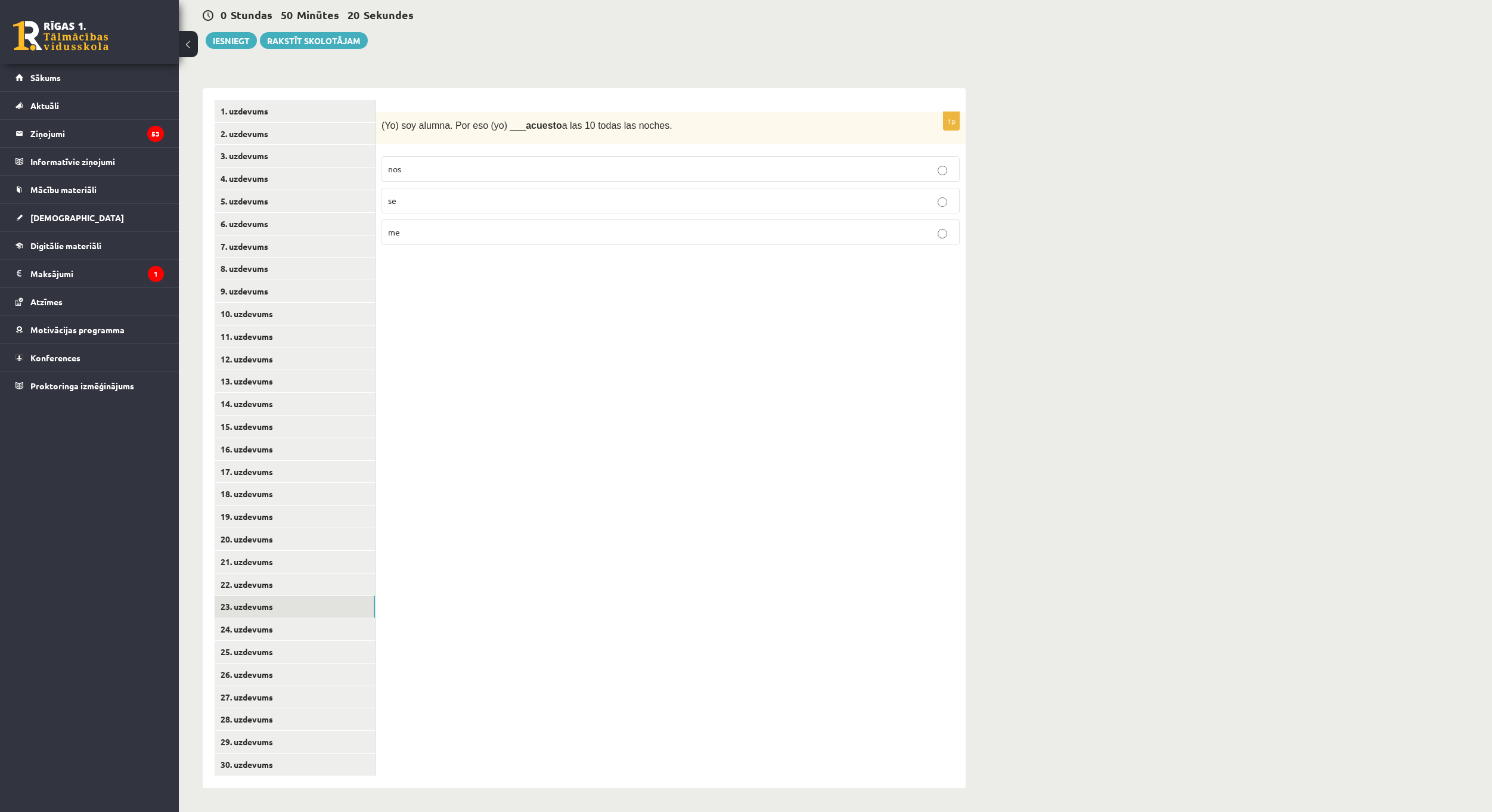
click at [432, 311] on div "1p (Yo) soy alumna. Por eso (yo) ___ acuesto a las 10 todas las noches. nos se …" at bounding box center [670, 438] width 591 height 700
click at [409, 235] on p "me" at bounding box center [671, 232] width 566 height 13
click at [286, 620] on link "24. uzdevums" at bounding box center [294, 628] width 160 height 22
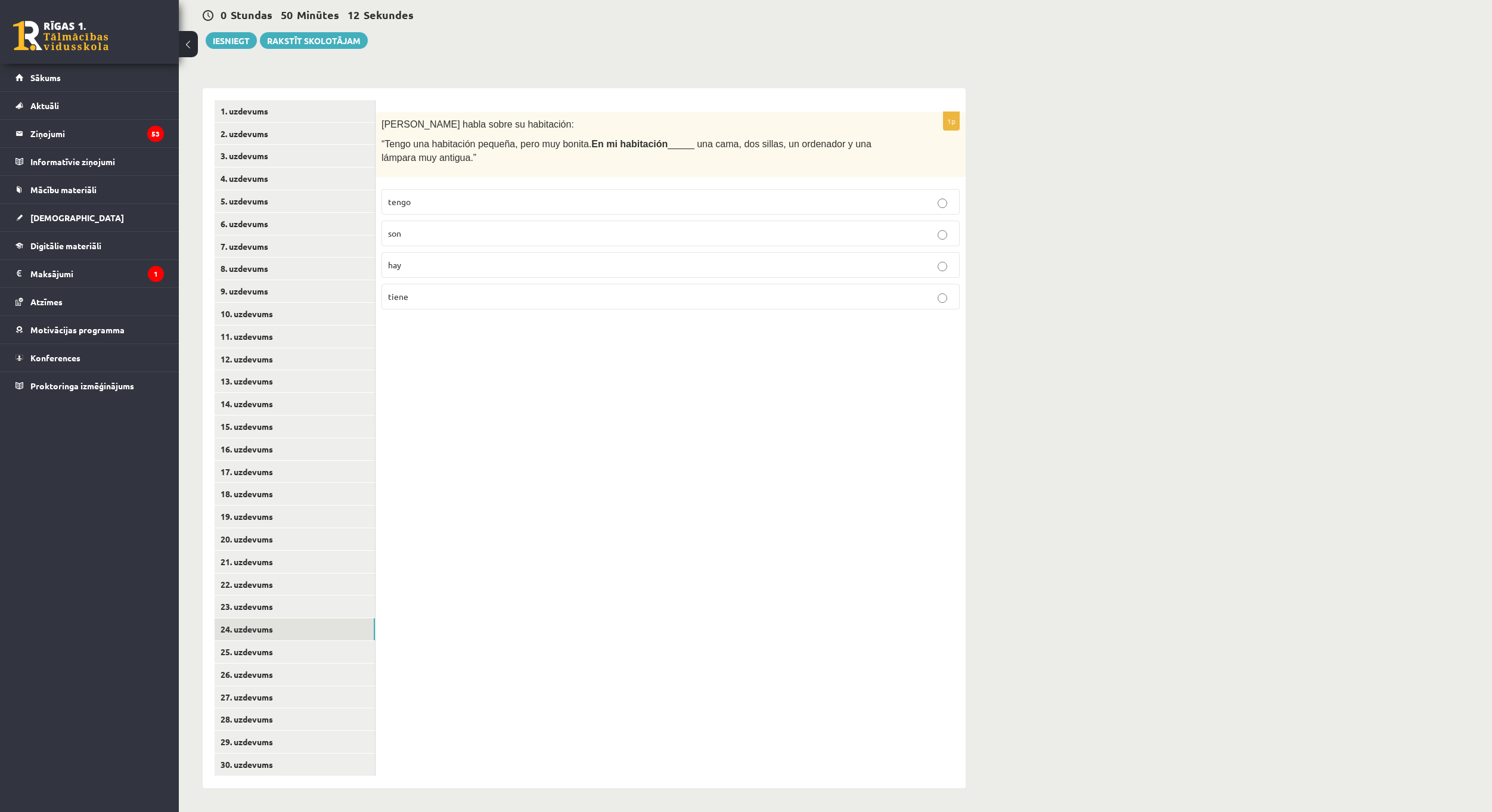
drag, startPoint x: 380, startPoint y: 121, endPoint x: 441, endPoint y: 154, distance: 69.4
click at [441, 154] on div "[PERSON_NAME] habla sobre su habitación: “Tengo una habitación pequeña, pero mu…" at bounding box center [670, 144] width 591 height 65
click at [561, 259] on p "hay" at bounding box center [671, 265] width 566 height 13
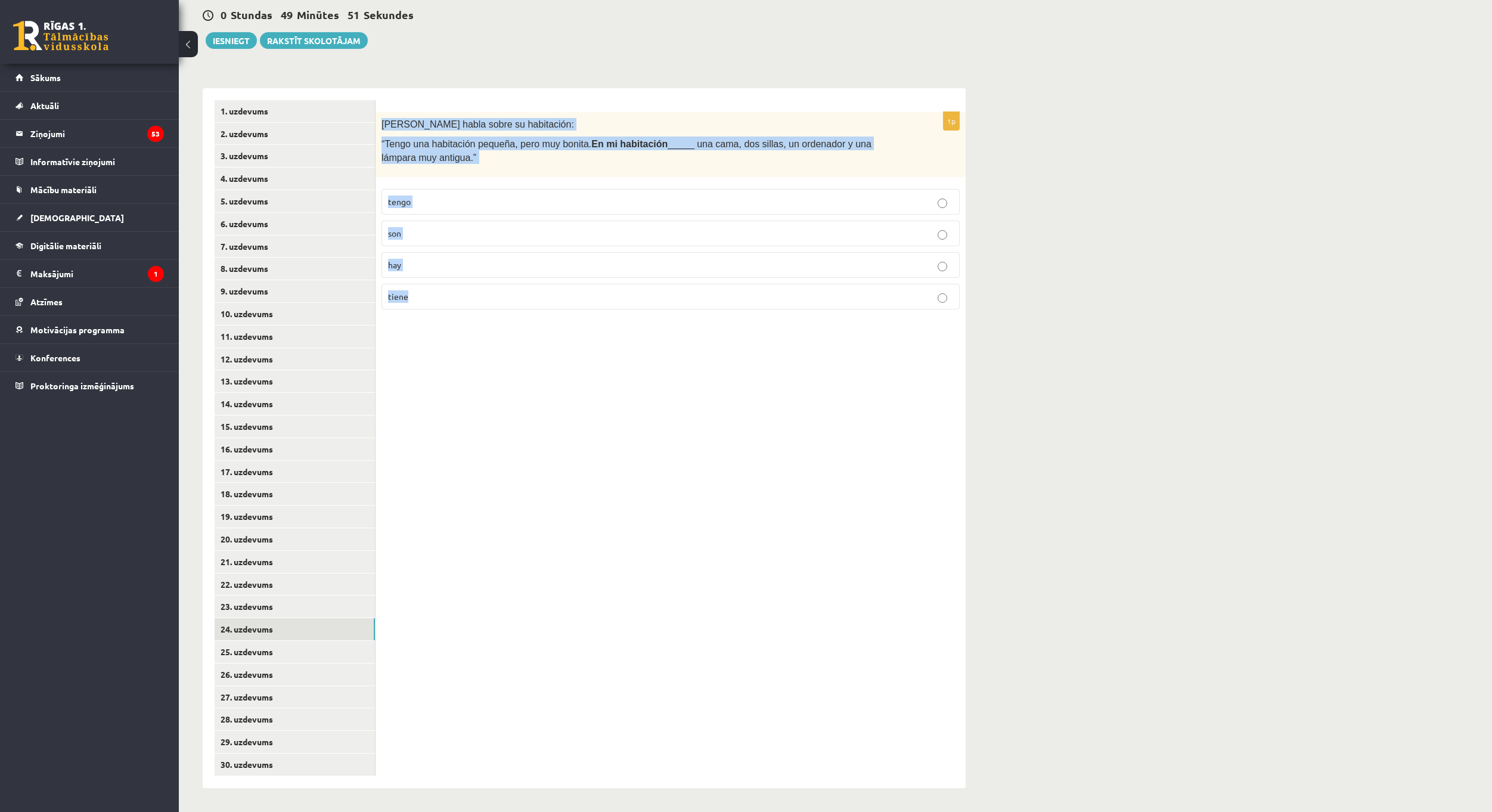
drag, startPoint x: 381, startPoint y: 125, endPoint x: 487, endPoint y: 309, distance: 212.3
click at [487, 309] on div "1p [PERSON_NAME] habla sobre su habitación: “Tengo una habitación pequeña, pero…" at bounding box center [670, 215] width 591 height 207
click at [573, 387] on div "1p [PERSON_NAME] habla sobre su habitación: “Tengo una habitación pequeña, pero…" at bounding box center [670, 438] width 591 height 700
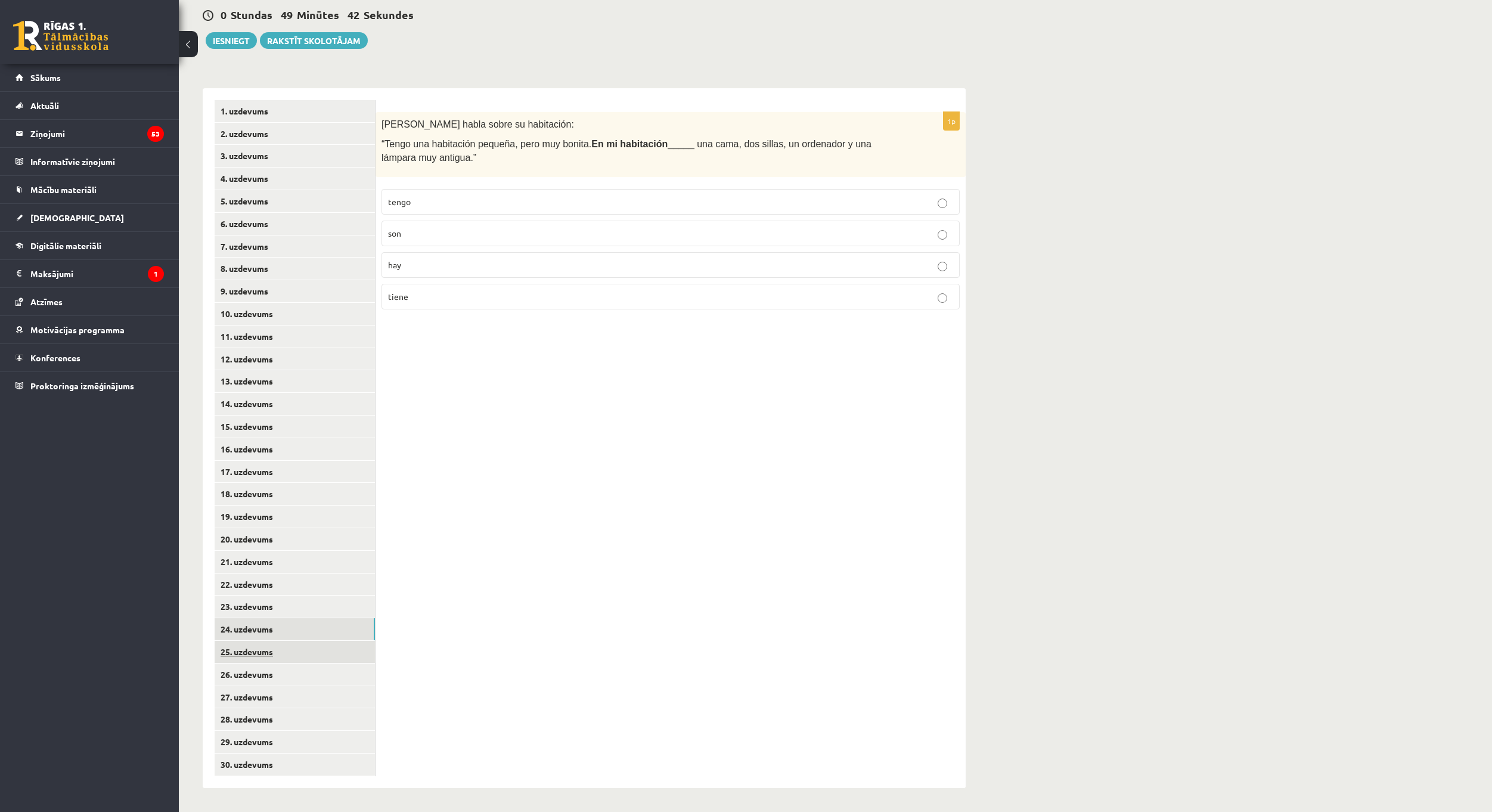
click at [293, 648] on link "25. uzdevums" at bounding box center [294, 652] width 160 height 22
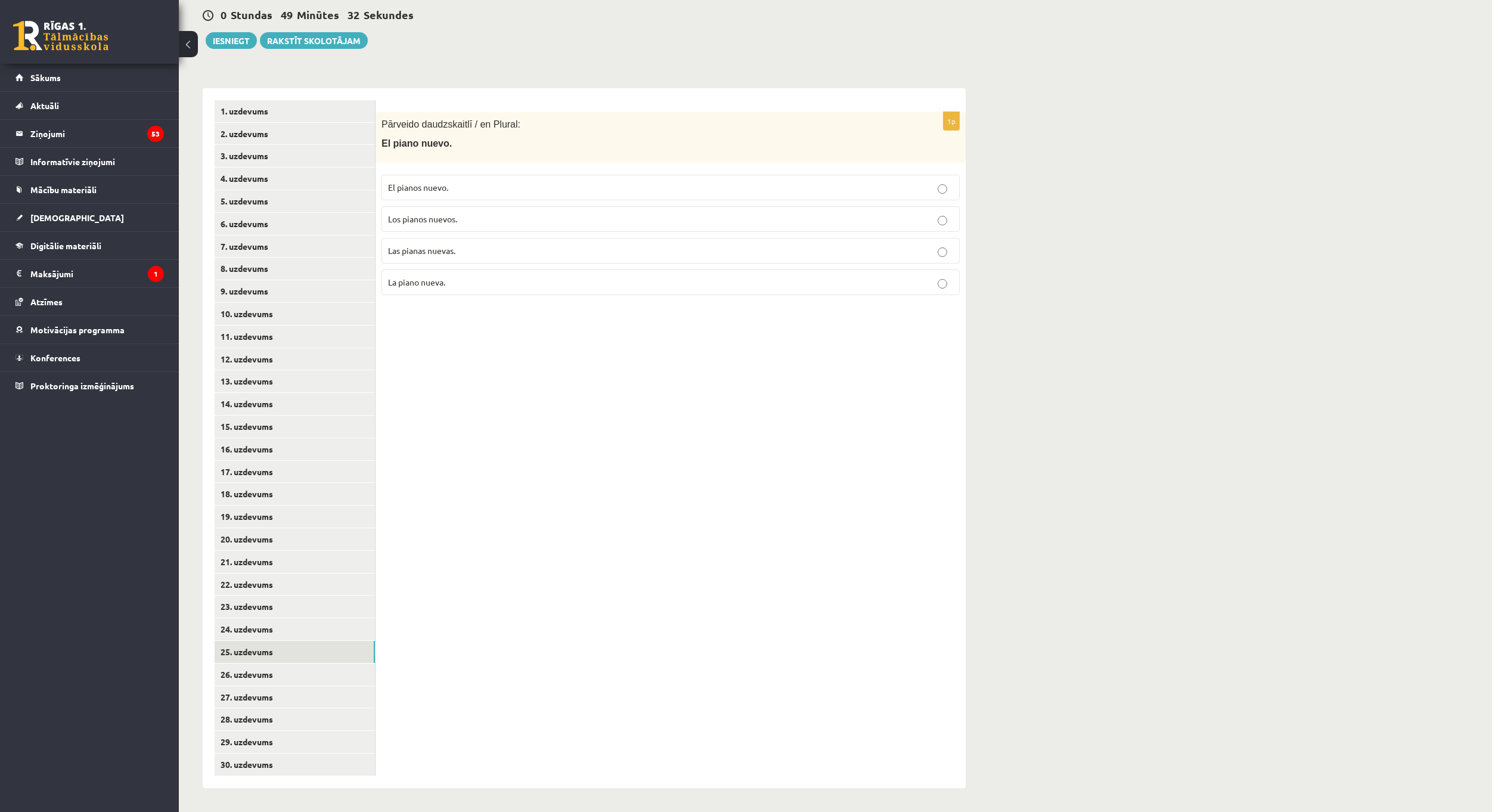
click at [470, 218] on p "Los pianos nuevos." at bounding box center [671, 219] width 566 height 13
drag, startPoint x: 382, startPoint y: 125, endPoint x: 517, endPoint y: 297, distance: 218.7
click at [517, 297] on div "1p Pārveido daudzskaitlī / en Plural: El piano nuevo. El pianos nuevo. Los pian…" at bounding box center [670, 208] width 591 height 193
click at [541, 349] on div "1p Pārveido daudzskaitlī / en Plural: El piano nuevo. El pianos nuevo. Los pian…" at bounding box center [670, 438] width 591 height 700
click at [349, 666] on link "26. uzdevums" at bounding box center [294, 674] width 160 height 22
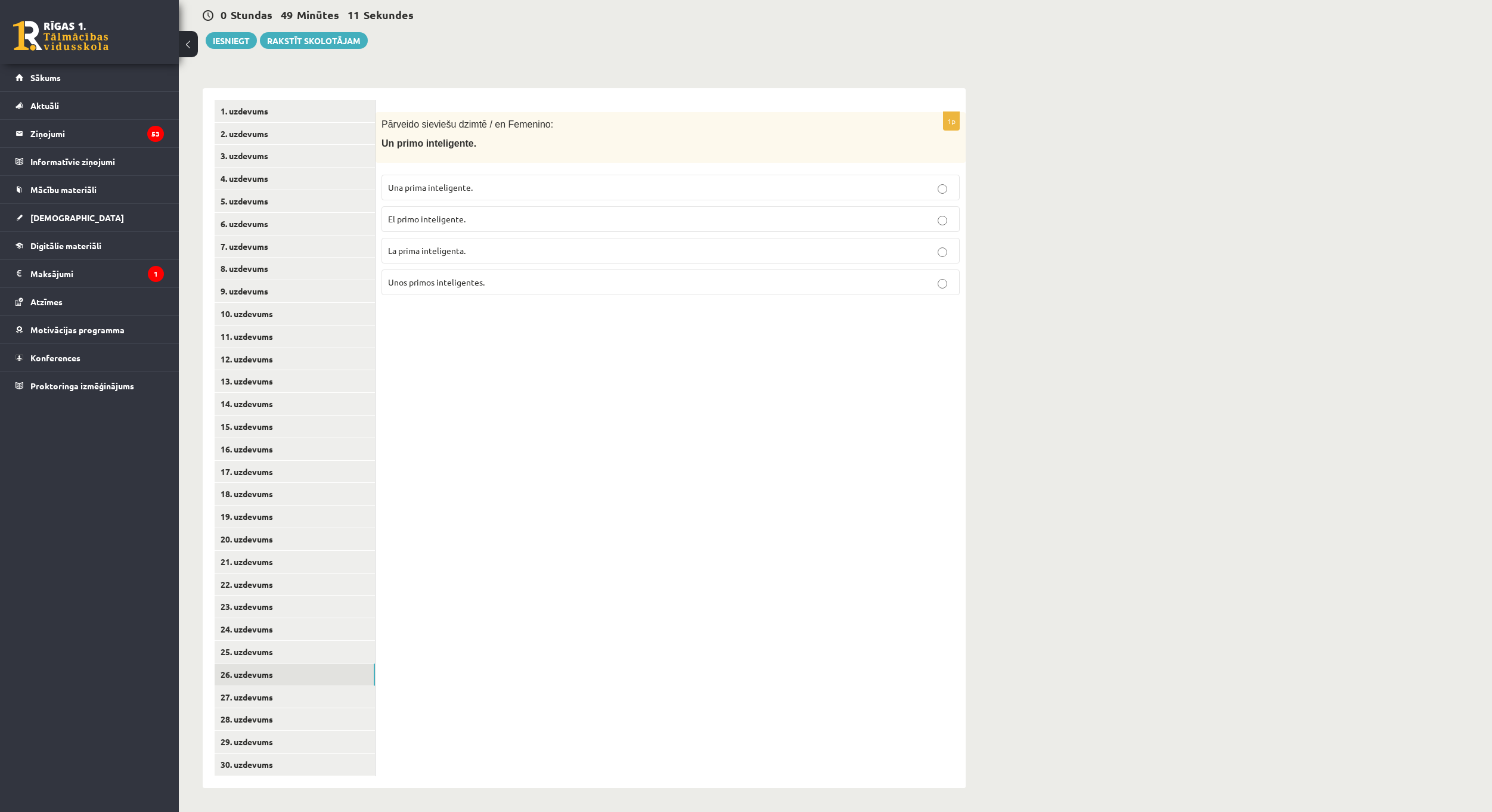
click at [499, 281] on p "Unos primos inteligentes." at bounding box center [671, 283] width 566 height 13
click at [482, 187] on p "Una prima inteligente." at bounding box center [671, 188] width 566 height 13
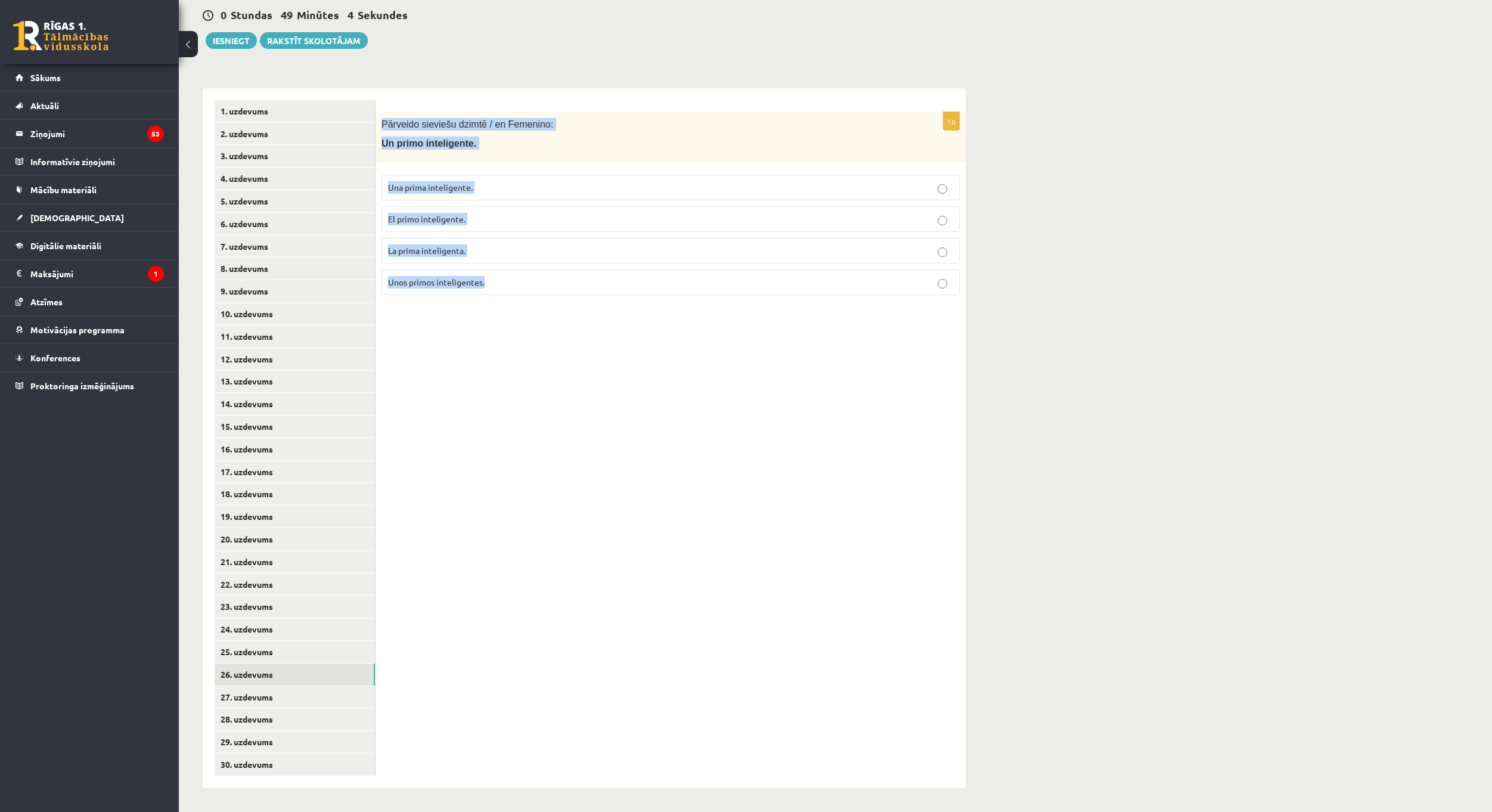
drag, startPoint x: 382, startPoint y: 119, endPoint x: 536, endPoint y: 306, distance: 242.2
click at [536, 306] on div "1p Pārveido sieviešu dzimtē / en Femenino: Un primo inteligente. Una prima inte…" at bounding box center [670, 438] width 591 height 700
drag, startPoint x: 483, startPoint y: 375, endPoint x: 471, endPoint y: 375, distance: 12.0
click at [483, 376] on div "1p Pārveido sieviešu dzimtē / en Femenino: Un primo inteligente. Una prima inte…" at bounding box center [670, 438] width 591 height 700
click at [294, 688] on link "27. uzdevums" at bounding box center [294, 697] width 160 height 22
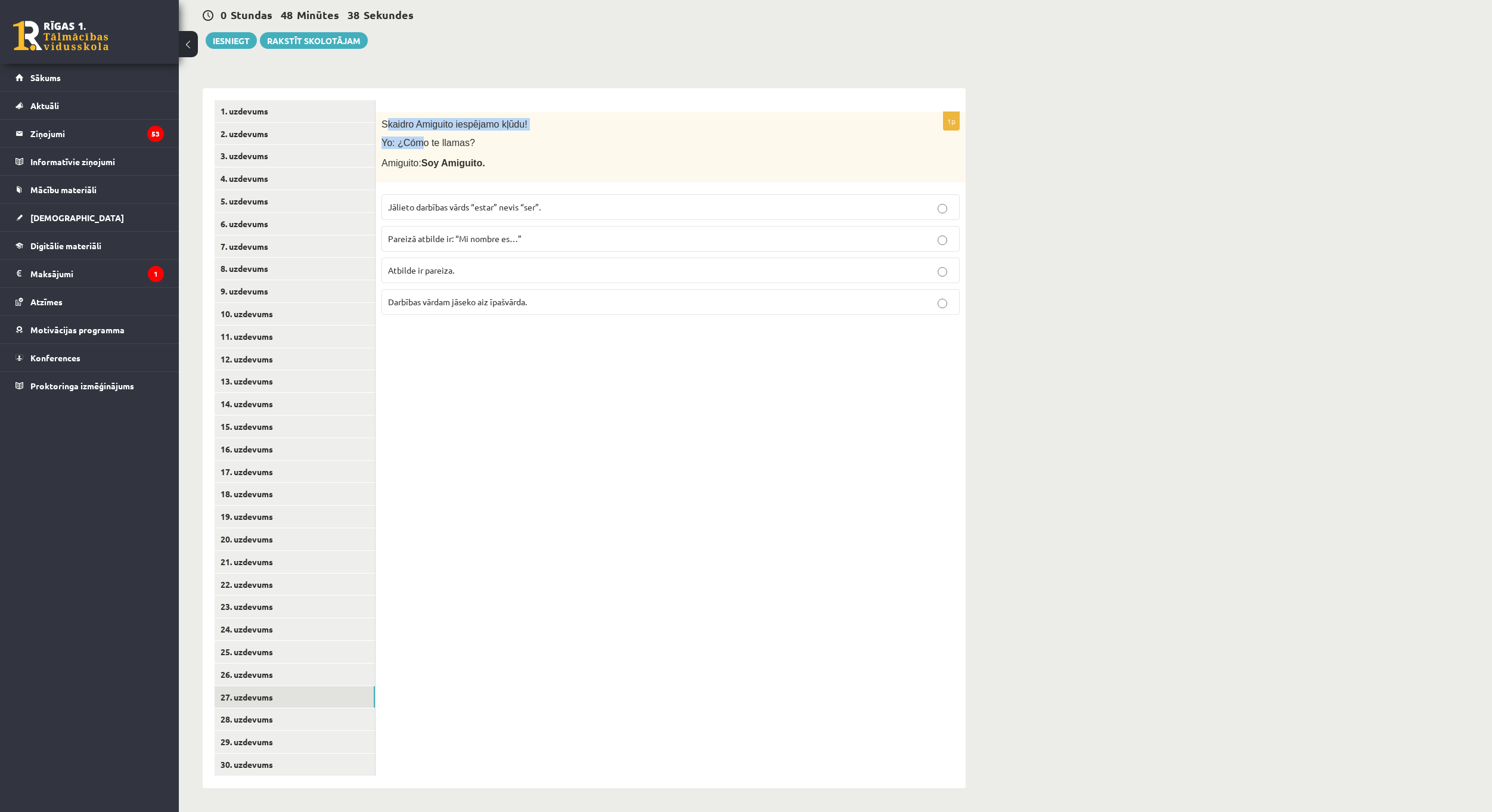
drag, startPoint x: 384, startPoint y: 123, endPoint x: 454, endPoint y: 141, distance: 72.3
click at [417, 134] on div "Skaidro Amiguito iespējamo kļūdu! Yo: ¿Cómo te llamas? Amiguito: Soy Amiguito." at bounding box center [670, 147] width 591 height 70
click at [506, 149] on div "Skaidro Amiguito iespējamo kļūdu! Yo: ¿Cómo te llamas? Amiguito: Soy Amiguito." at bounding box center [670, 147] width 591 height 70
drag, startPoint x: 585, startPoint y: 161, endPoint x: 492, endPoint y: 141, distance: 95.1
click at [584, 161] on p "Amiguito: Soy Amiguito." at bounding box center [641, 162] width 519 height 14
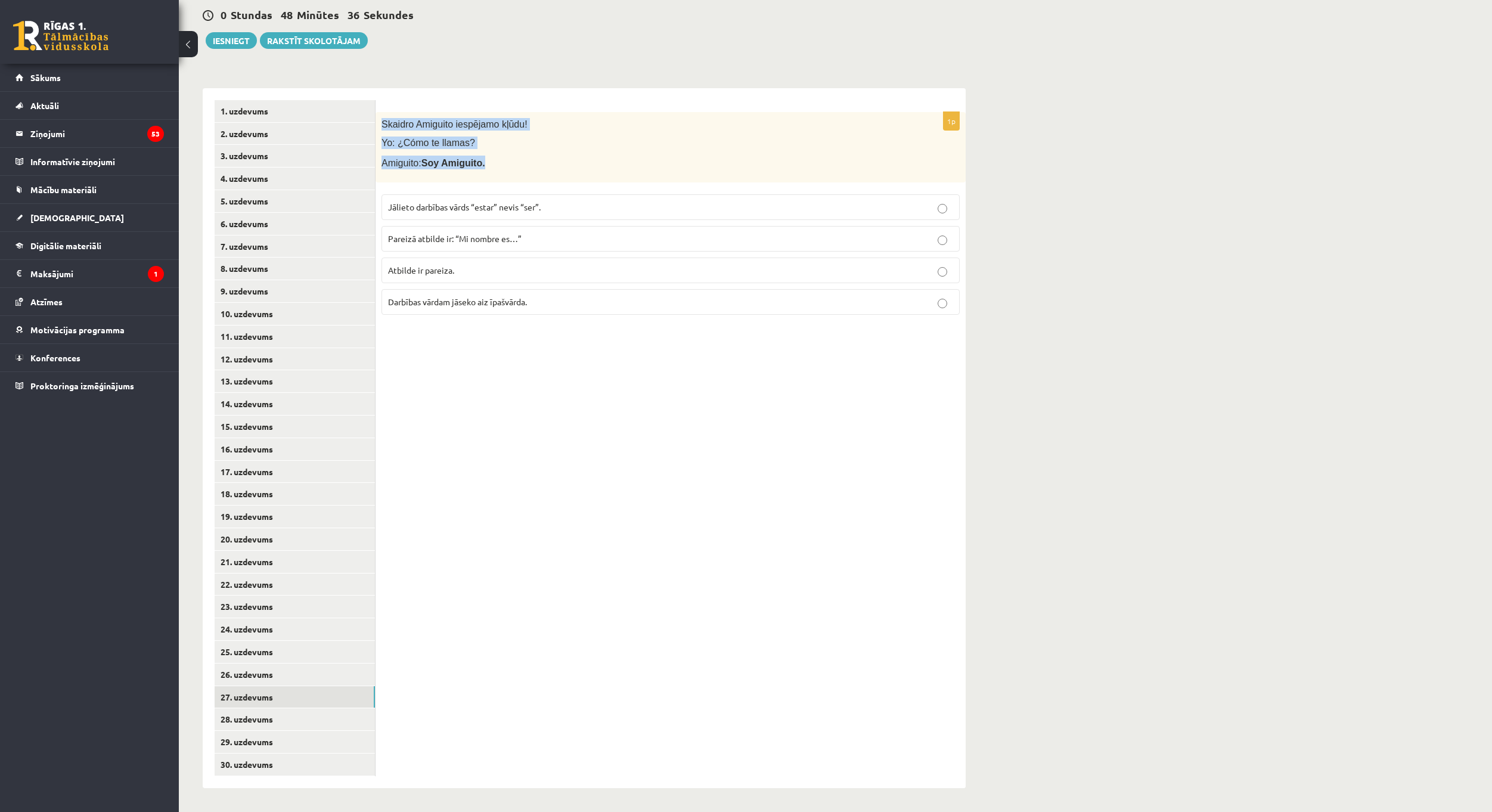
drag, startPoint x: 379, startPoint y: 121, endPoint x: 504, endPoint y: 161, distance: 131.2
click at [504, 161] on div "Skaidro Amiguito iespējamo kļūdu! Yo: ¿Cómo te llamas? Amiguito: Soy Amiguito." at bounding box center [670, 147] width 591 height 70
drag, startPoint x: 457, startPoint y: 235, endPoint x: 524, endPoint y: 242, distance: 67.4
click at [524, 242] on p "Pareizā atbilde ir: “Mi nombre es…”" at bounding box center [671, 239] width 566 height 13
click at [550, 241] on p "Pareizā atbilde ir: “Mi nombre es…”" at bounding box center [671, 239] width 566 height 13
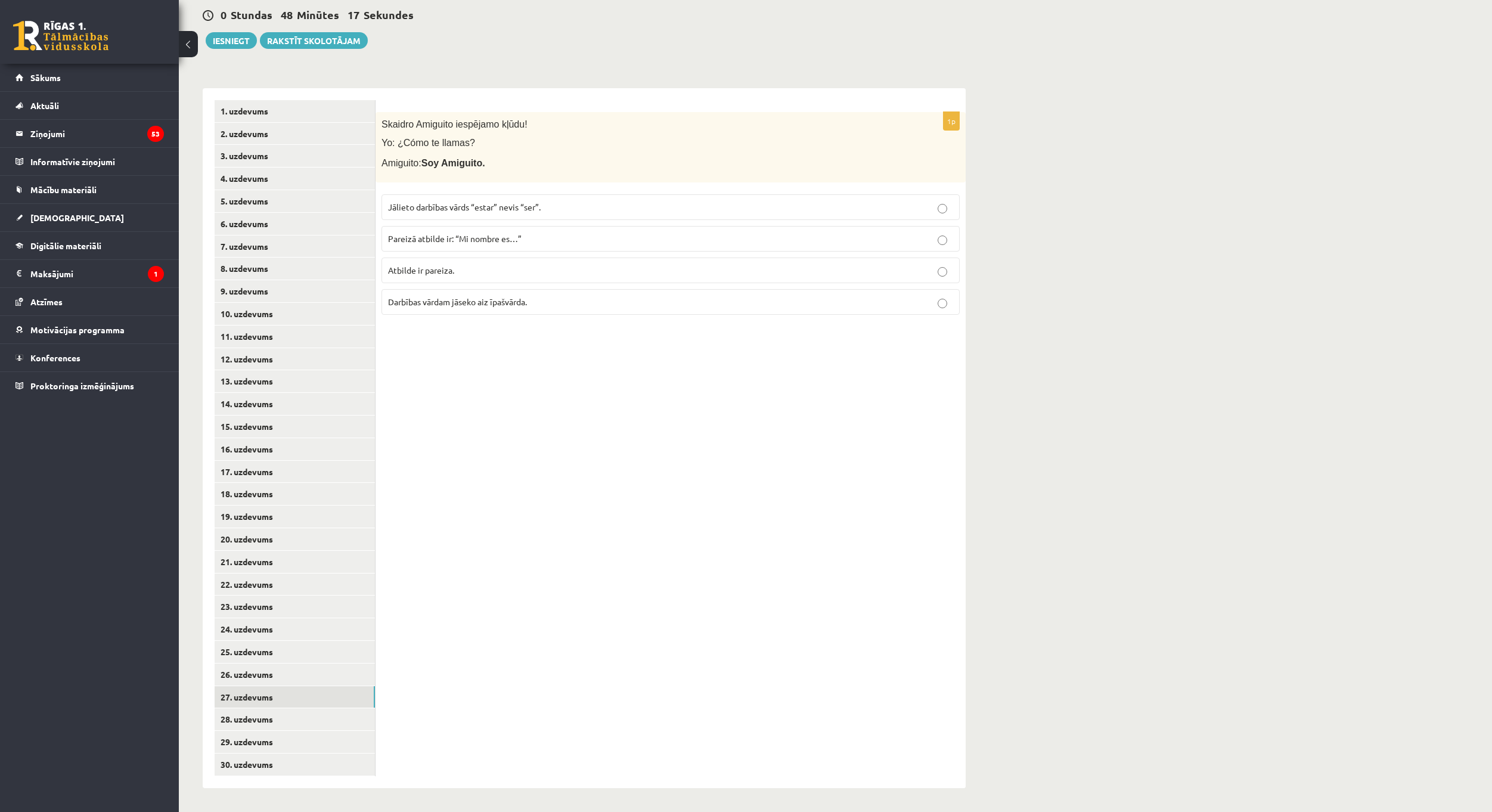
click at [524, 373] on div "1p [PERSON_NAME] iespējamo kļūdu! Yo: ¿Cómo te llamas? Amiguito: Soy Amiguito. …" at bounding box center [670, 438] width 591 height 700
click at [307, 720] on link "28. uzdevums" at bounding box center [294, 719] width 160 height 22
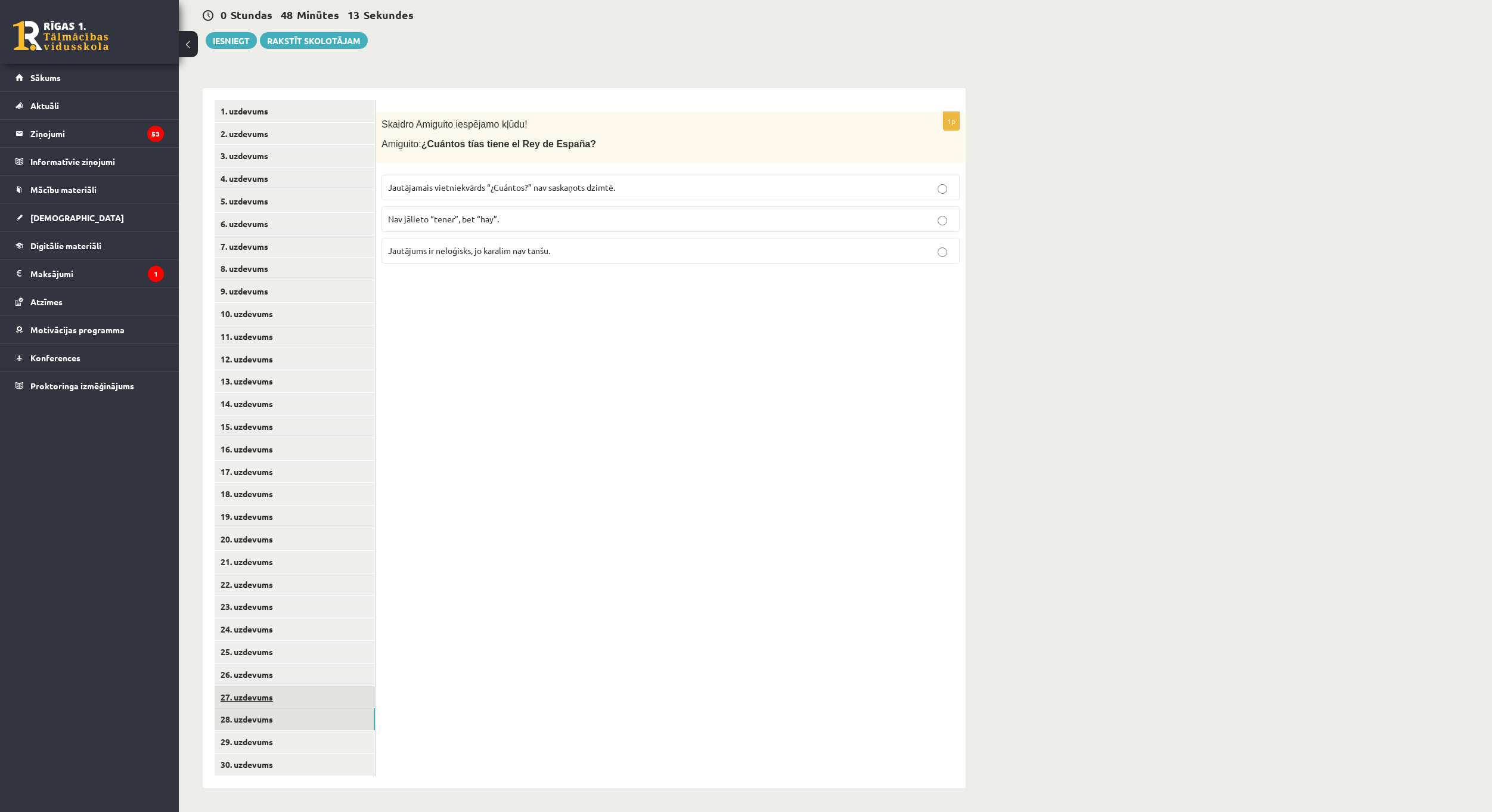
click at [290, 691] on link "27. uzdevums" at bounding box center [294, 697] width 160 height 22
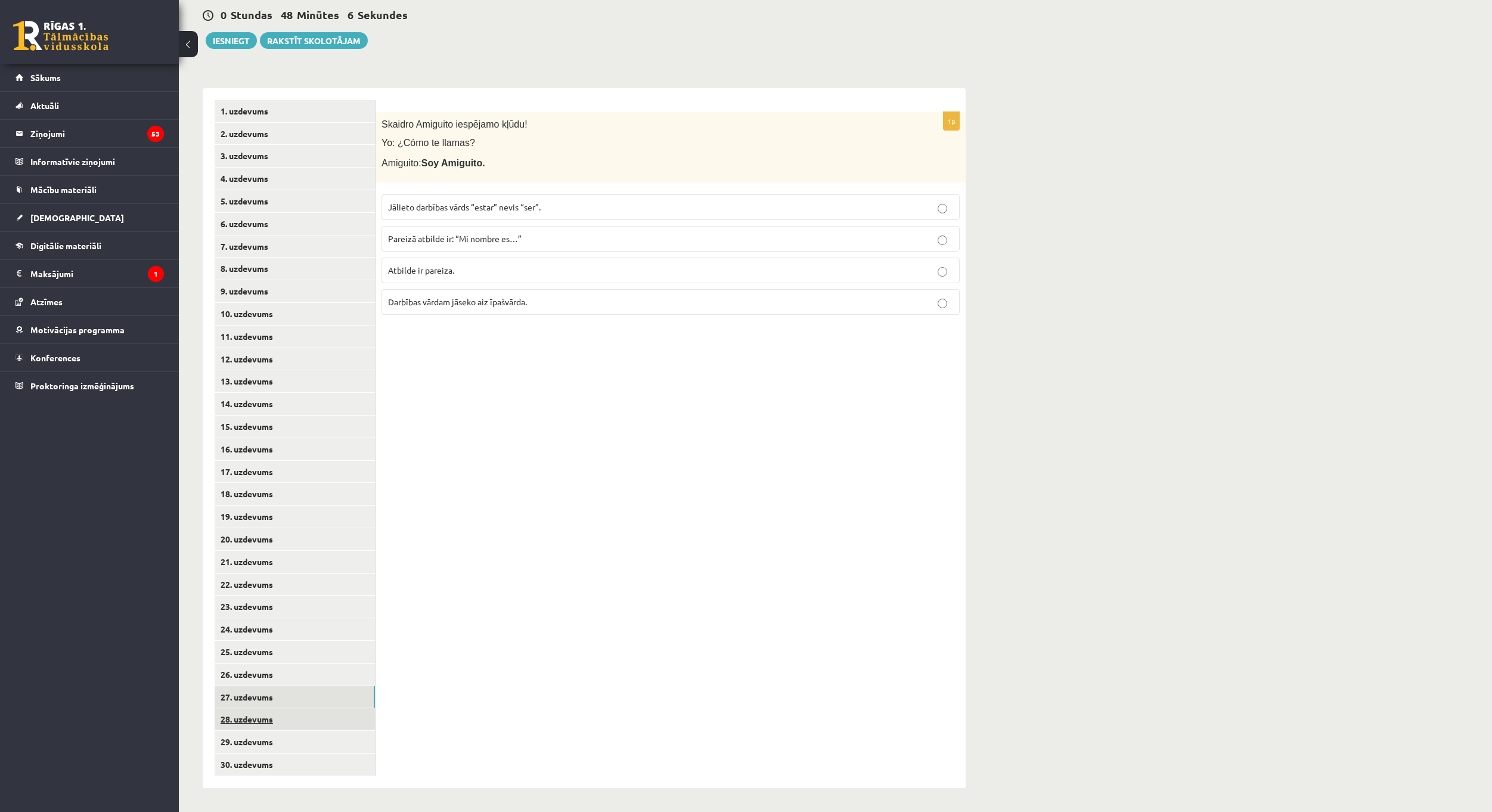
click at [284, 715] on link "28. uzdevums" at bounding box center [294, 719] width 160 height 22
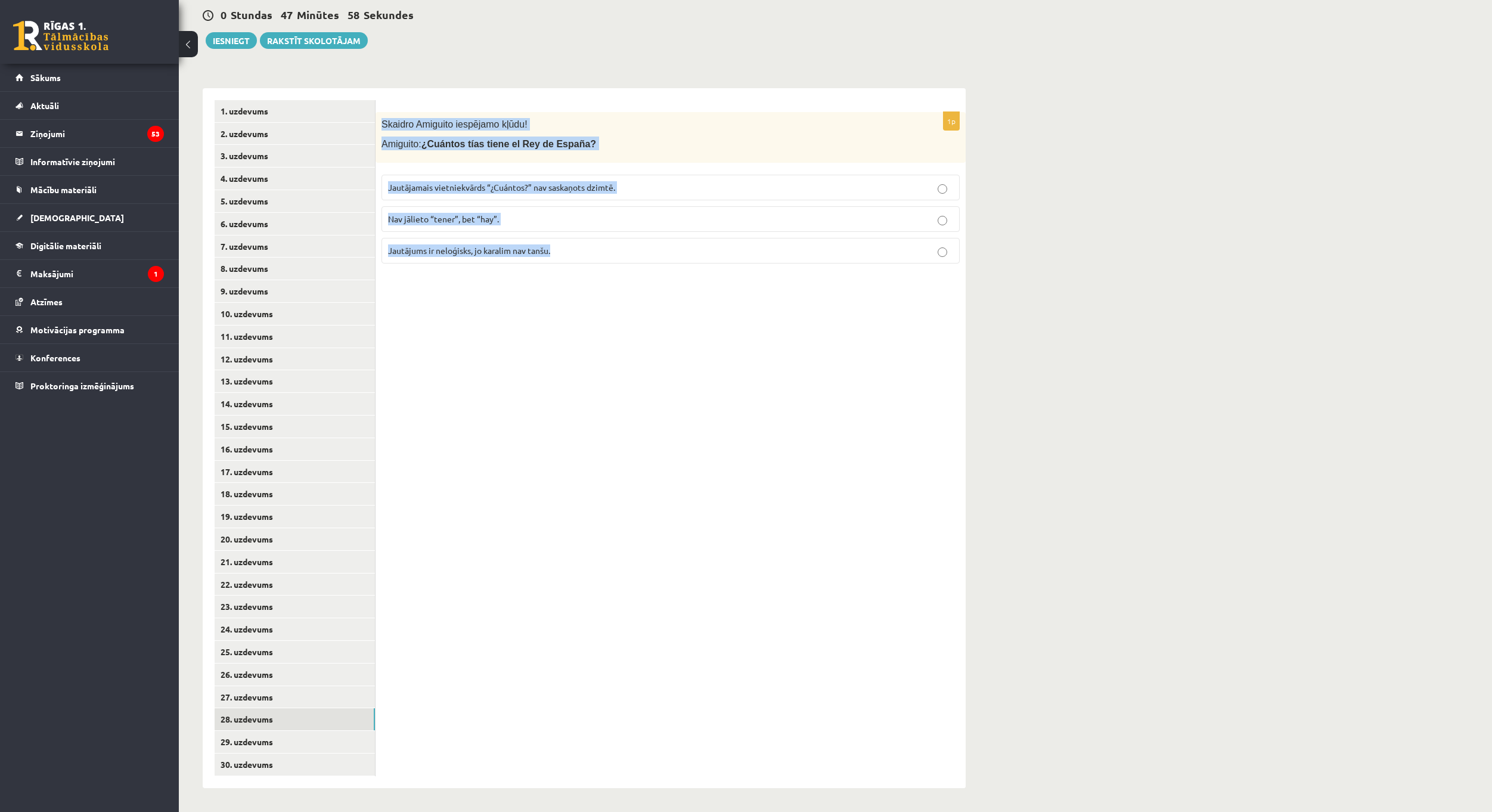
drag, startPoint x: 381, startPoint y: 122, endPoint x: 604, endPoint y: 251, distance: 257.6
click at [604, 251] on div "1p [PERSON_NAME] iespējamo kļūdu! Amiguito: ¿Cuántos tías tiene el Rey de Españ…" at bounding box center [670, 193] width 591 height 161
click at [587, 297] on div "1p [PERSON_NAME] iespējamo kļūdu! Amiguito: ¿Cuántos tías tiene el Rey de Españ…" at bounding box center [670, 438] width 591 height 700
drag, startPoint x: 578, startPoint y: 251, endPoint x: 379, endPoint y: 118, distance: 239.4
click at [379, 118] on div "1p [PERSON_NAME] iespējamo kļūdu! Amiguito: ¿Cuántos tías tiene el Rey de Españ…" at bounding box center [670, 193] width 591 height 161
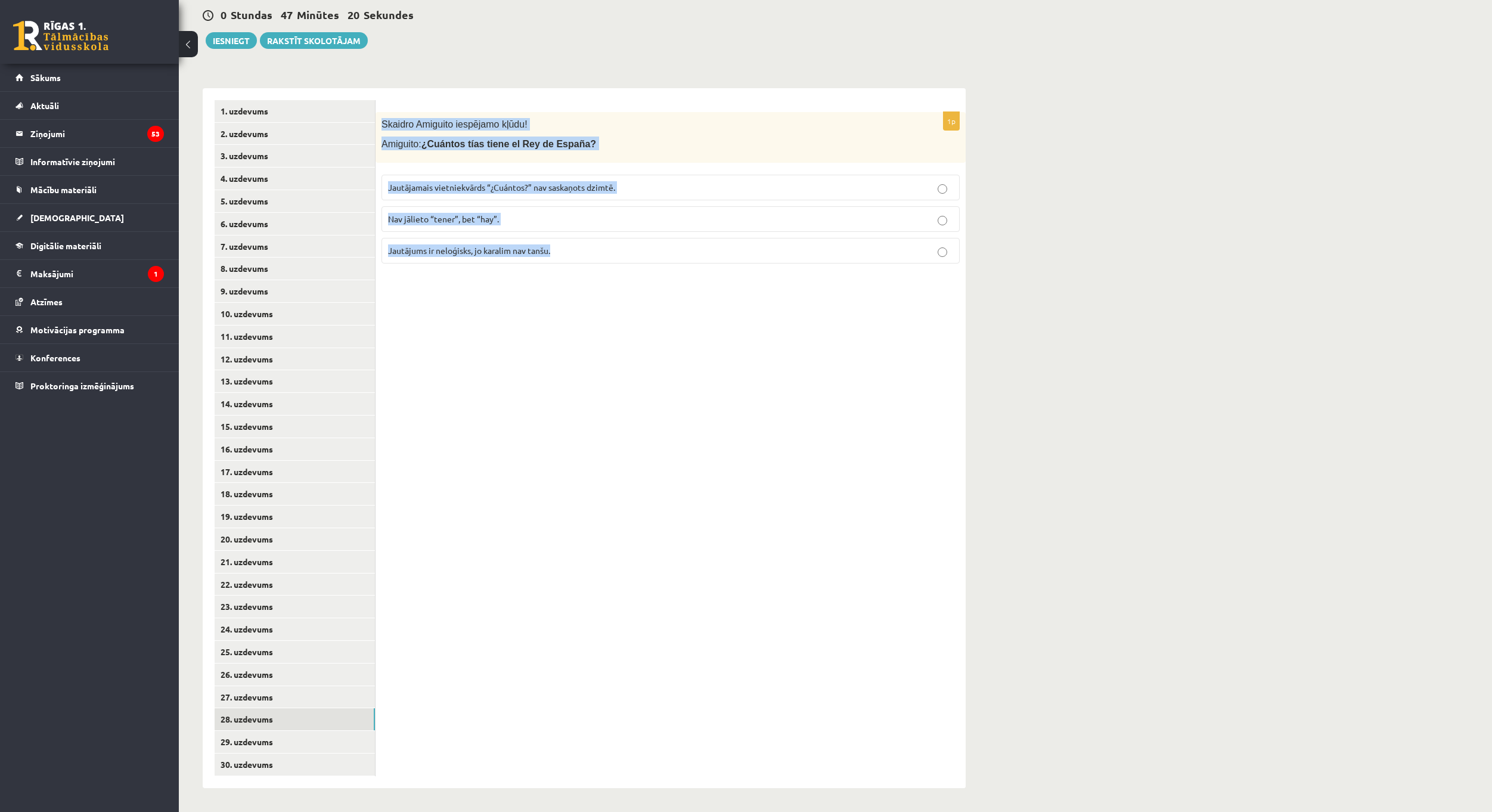
click at [572, 304] on div "1p [PERSON_NAME] iespējamo kļūdu! Amiguito: ¿Cuántos tías tiene el Rey de Españ…" at bounding box center [670, 438] width 591 height 700
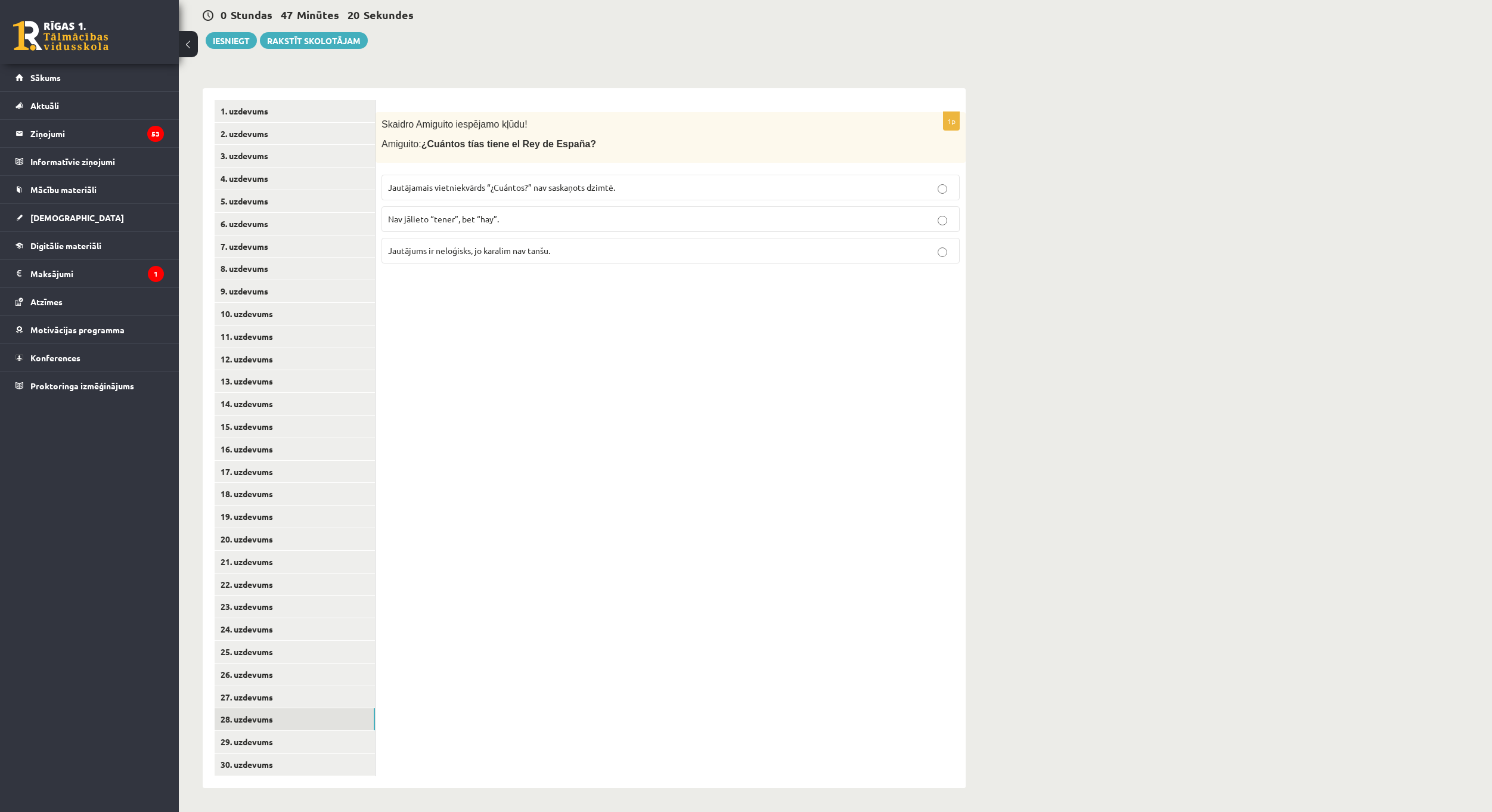
click at [561, 188] on span "Jautājamais vietniekvārds “¿Cuántos?” nav saskaņots dzimtē." at bounding box center [502, 187] width 227 height 10
click at [305, 740] on link "29. uzdevums" at bounding box center [294, 741] width 160 height 22
click at [563, 242] on label "Nepareizi locīts darbības vārds “vivir”." at bounding box center [671, 251] width 578 height 26
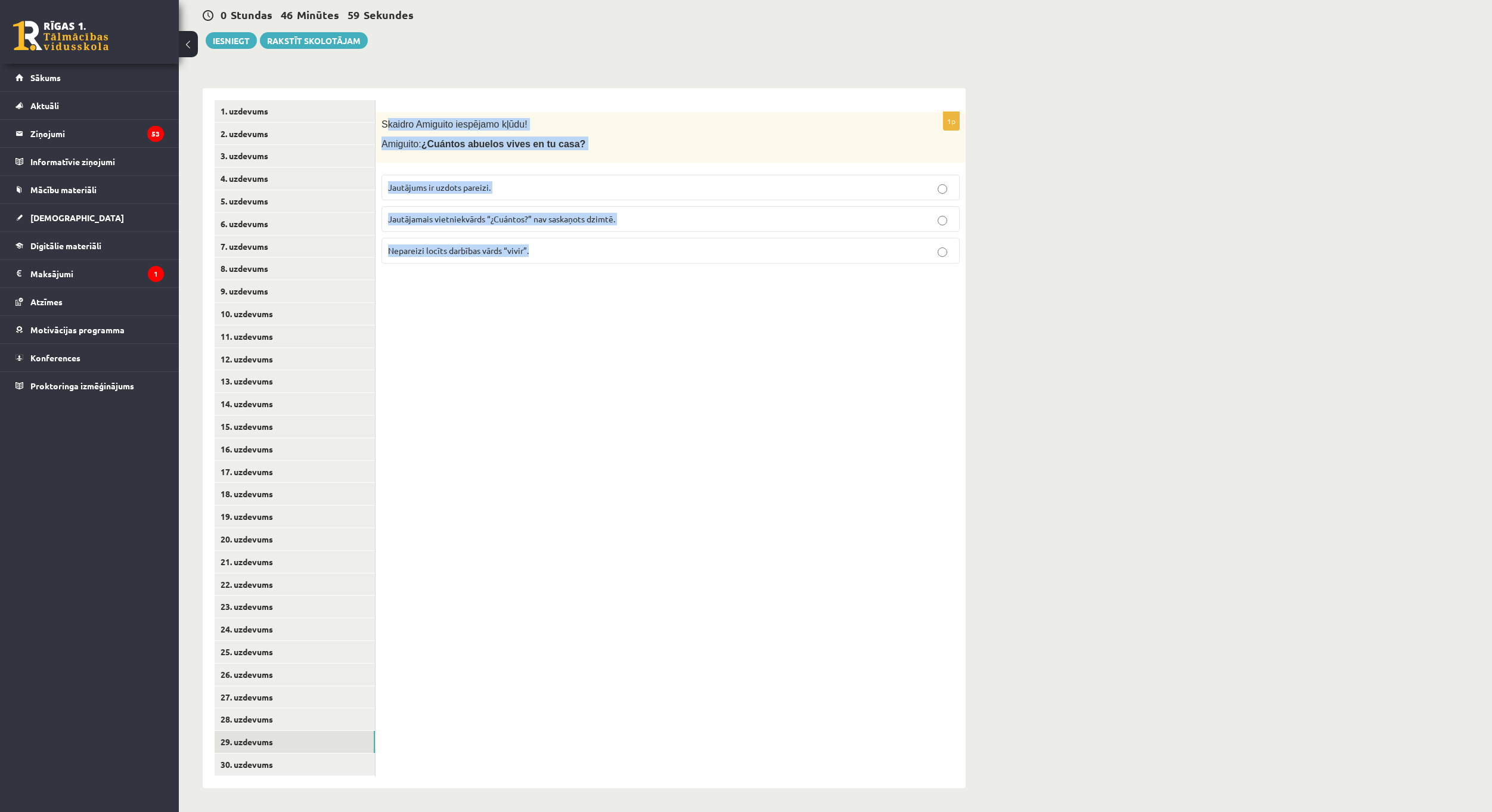
drag, startPoint x: 384, startPoint y: 122, endPoint x: 576, endPoint y: 282, distance: 249.9
click at [574, 287] on div "1p [PERSON_NAME] iespējamo kļūdu! Amiguito: ¿Cuántos abuelos vives en tu casa? …" at bounding box center [670, 438] width 591 height 700
click at [579, 281] on div "1p [PERSON_NAME] iespējamo kļūdu! Amiguito: ¿Cuántos abuelos vives en tu casa? …" at bounding box center [670, 438] width 591 height 700
drag, startPoint x: 563, startPoint y: 247, endPoint x: 377, endPoint y: 114, distance: 228.7
click at [377, 114] on div "1p [PERSON_NAME] iespējamo kļūdu! Amiguito: ¿Cuántos abuelos vives en tu casa? …" at bounding box center [670, 193] width 591 height 161
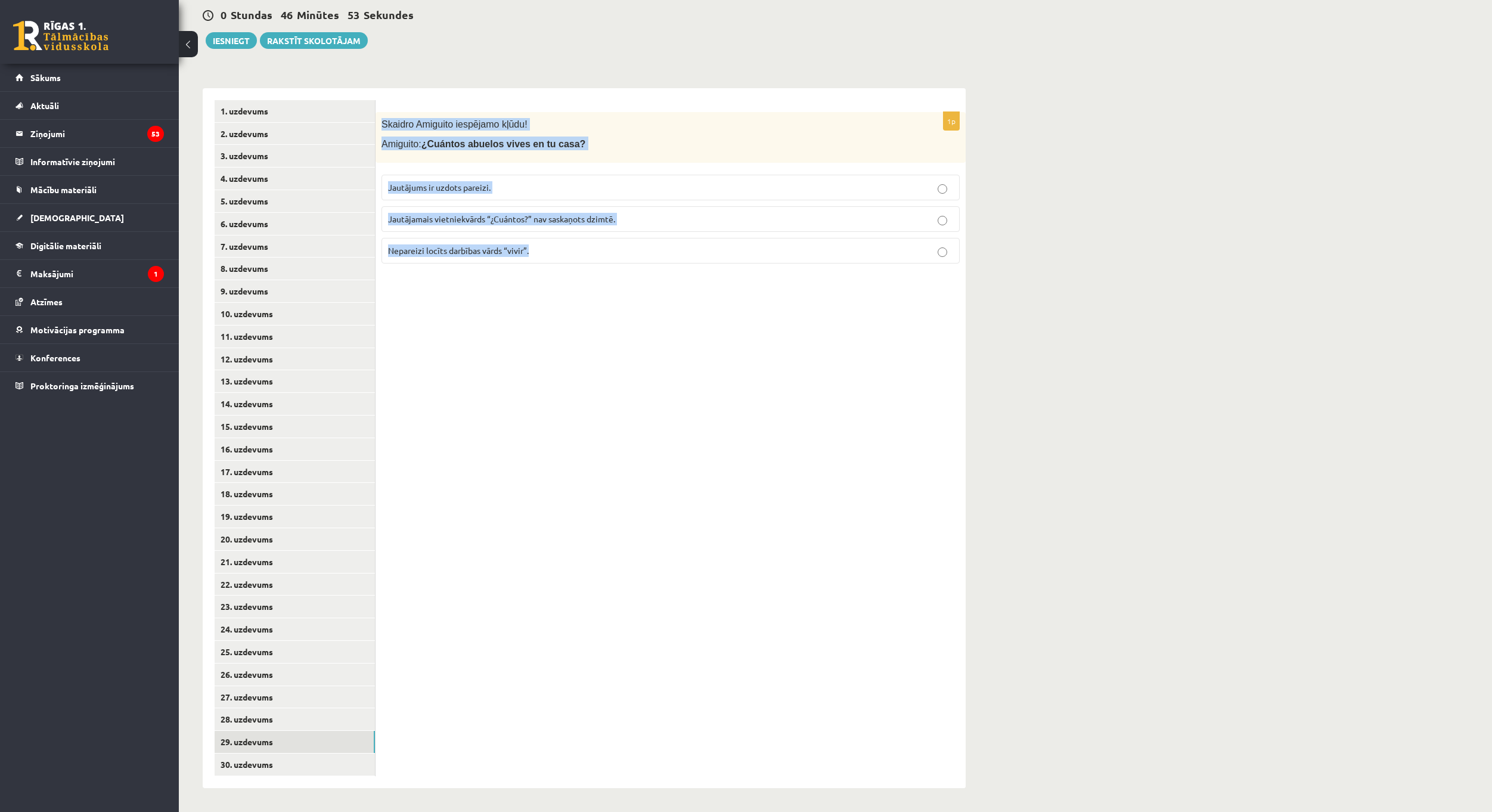
click at [483, 317] on div "1p [PERSON_NAME] iespējamo kļūdu! Amiguito: ¿Cuántos abuelos vives en tu casa? …" at bounding box center [670, 438] width 591 height 700
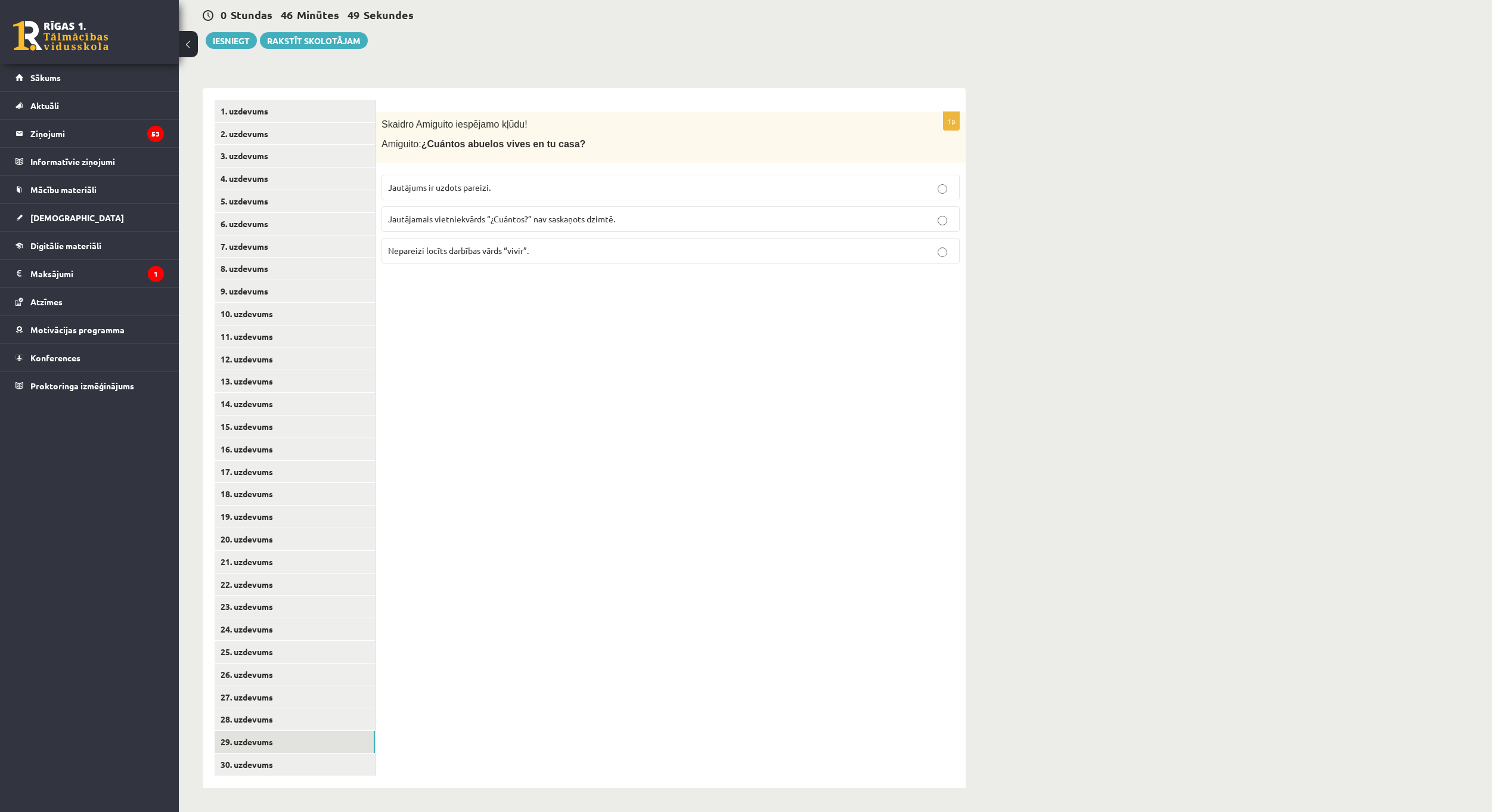
drag, startPoint x: 694, startPoint y: 404, endPoint x: 434, endPoint y: 487, distance: 272.9
click at [698, 407] on div "1p [PERSON_NAME] iespējamo kļūdu! Amiguito: ¿Cuántos abuelos vives en tu casa? …" at bounding box center [670, 438] width 591 height 700
click at [290, 762] on link "30. uzdevums" at bounding box center [294, 764] width 160 height 22
click at [480, 184] on span "Noliegums “no” seko aiz darbības [PERSON_NAME]." at bounding box center [484, 187] width 193 height 10
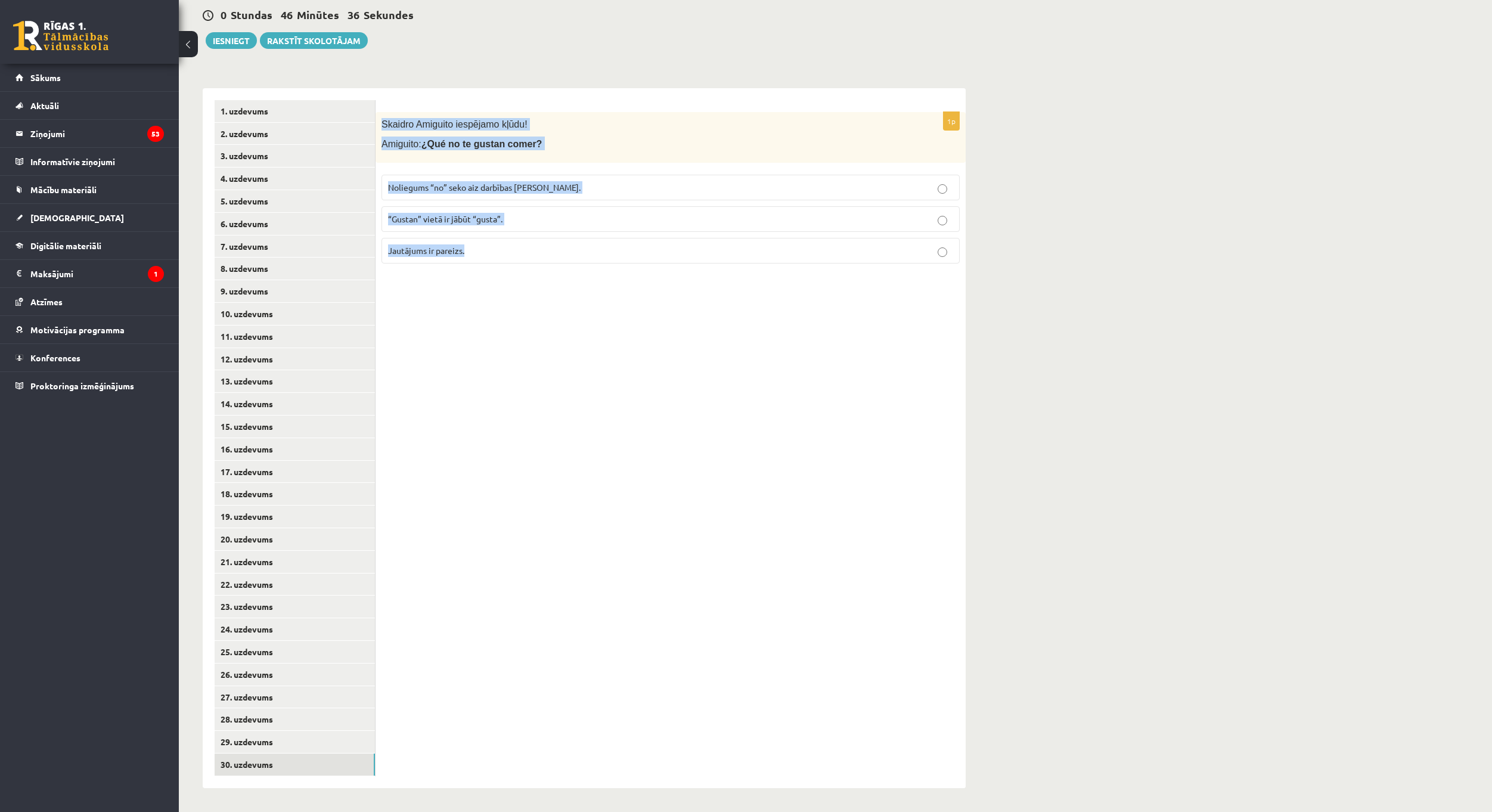
drag, startPoint x: 382, startPoint y: 120, endPoint x: 533, endPoint y: 274, distance: 215.7
click at [533, 274] on div "1p [PERSON_NAME] iespējamo kļūdu! Amiguito: ¿Qué no te gustan comer? Noliegums …" at bounding box center [670, 438] width 591 height 700
click at [598, 399] on div "1p [PERSON_NAME] iespējamo kļūdu! Amiguito: ¿Qué no te gustan comer? Noliegums …" at bounding box center [670, 438] width 591 height 700
click at [242, 47] on button "Iesniegt" at bounding box center [231, 40] width 52 height 17
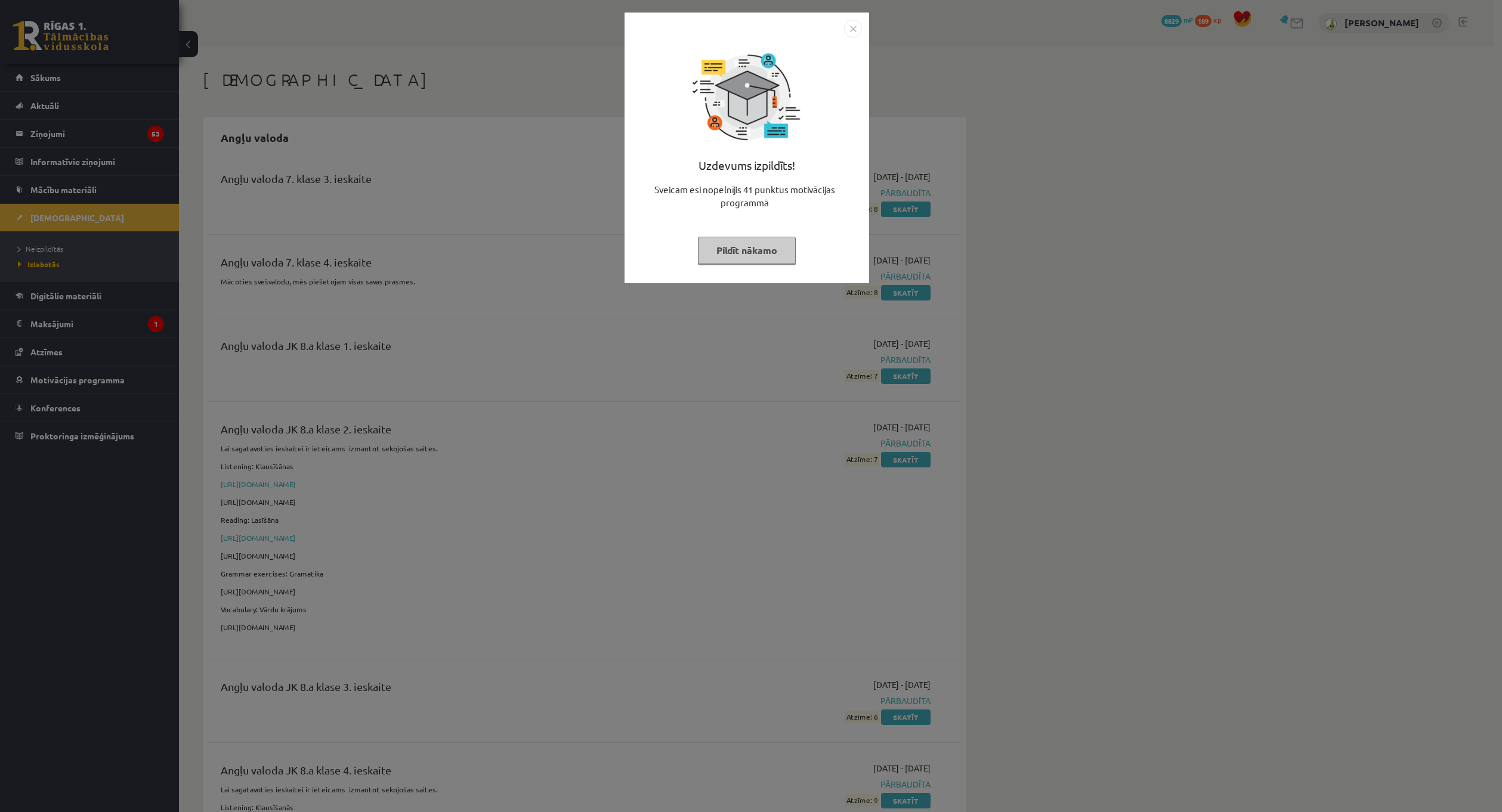
click at [854, 32] on img "Close" at bounding box center [853, 28] width 18 height 18
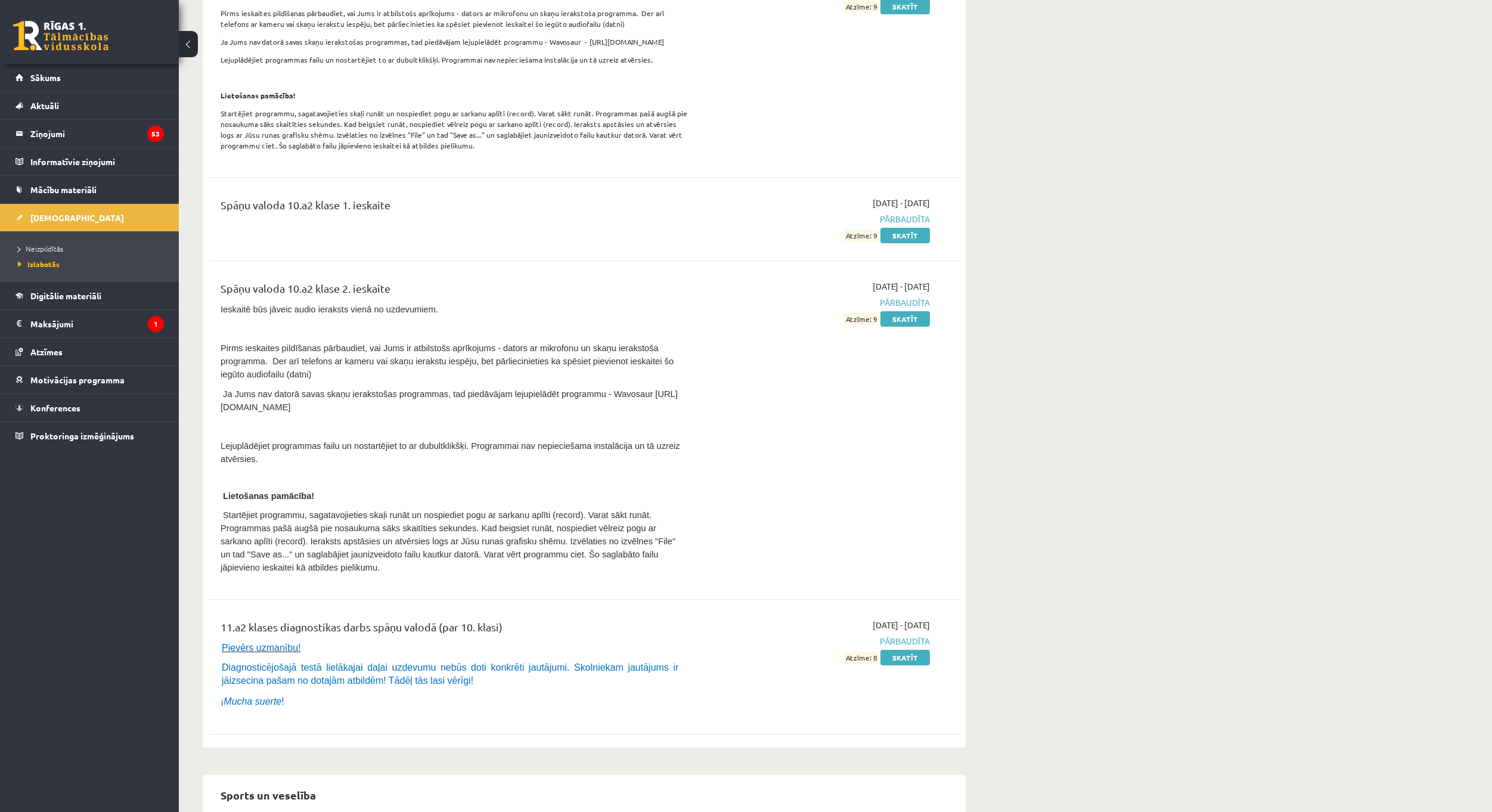
scroll to position [17348, 0]
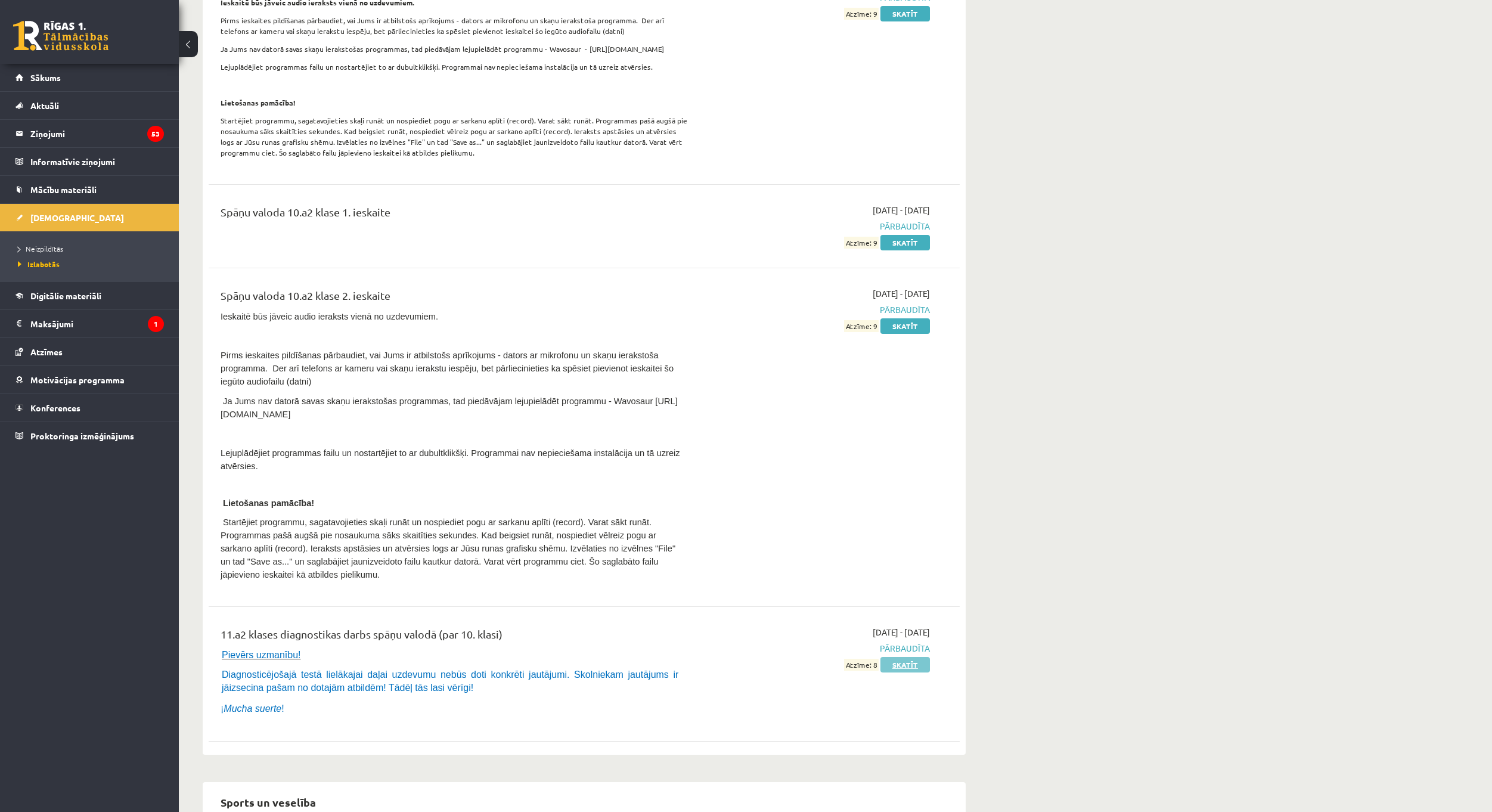
click at [910, 657] on link "Skatīt" at bounding box center [905, 665] width 49 height 15
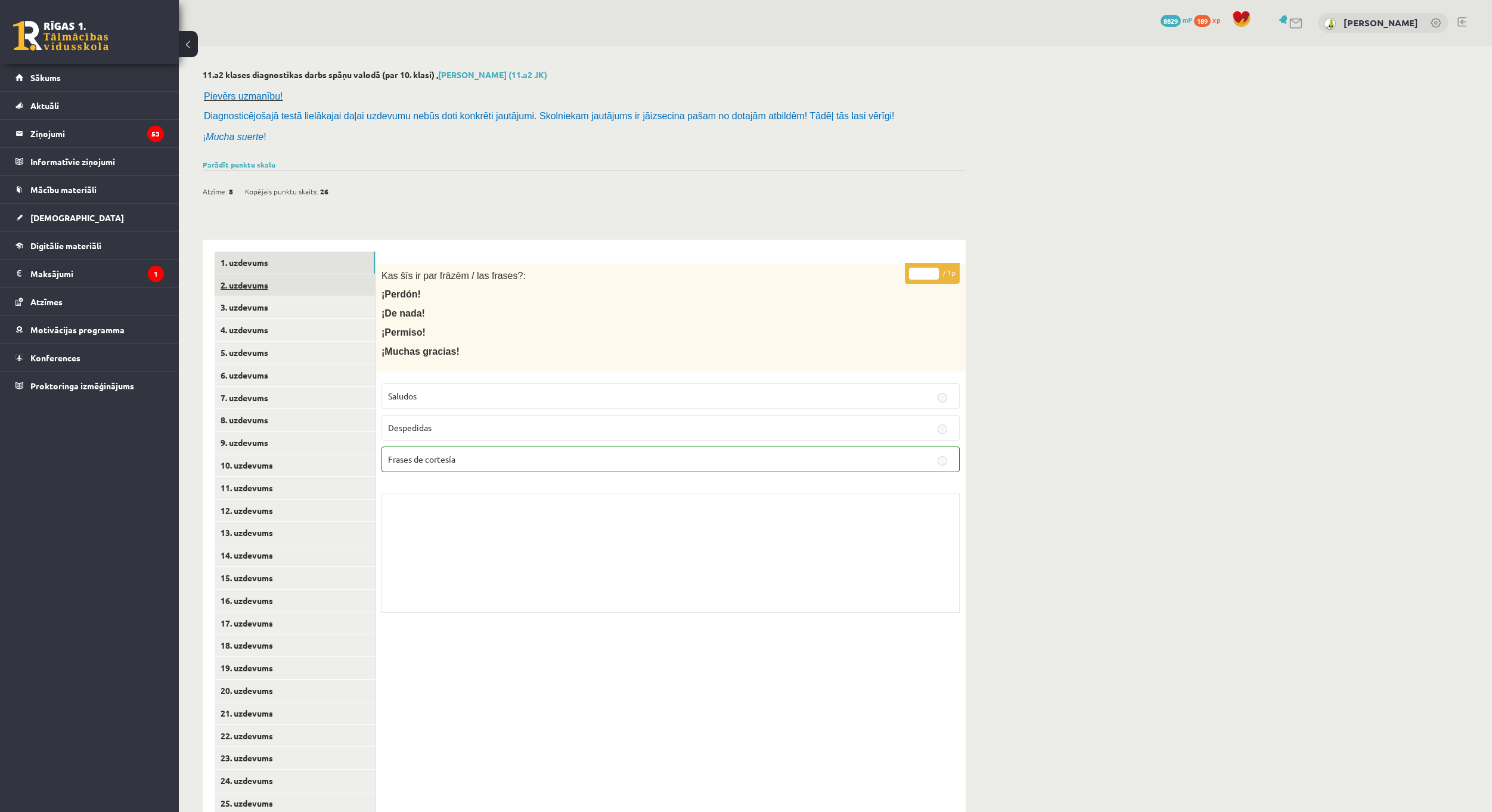
click at [280, 281] on link "2. uzdevums" at bounding box center [294, 284] width 160 height 22
click at [288, 309] on link "3. uzdevums" at bounding box center [294, 307] width 160 height 22
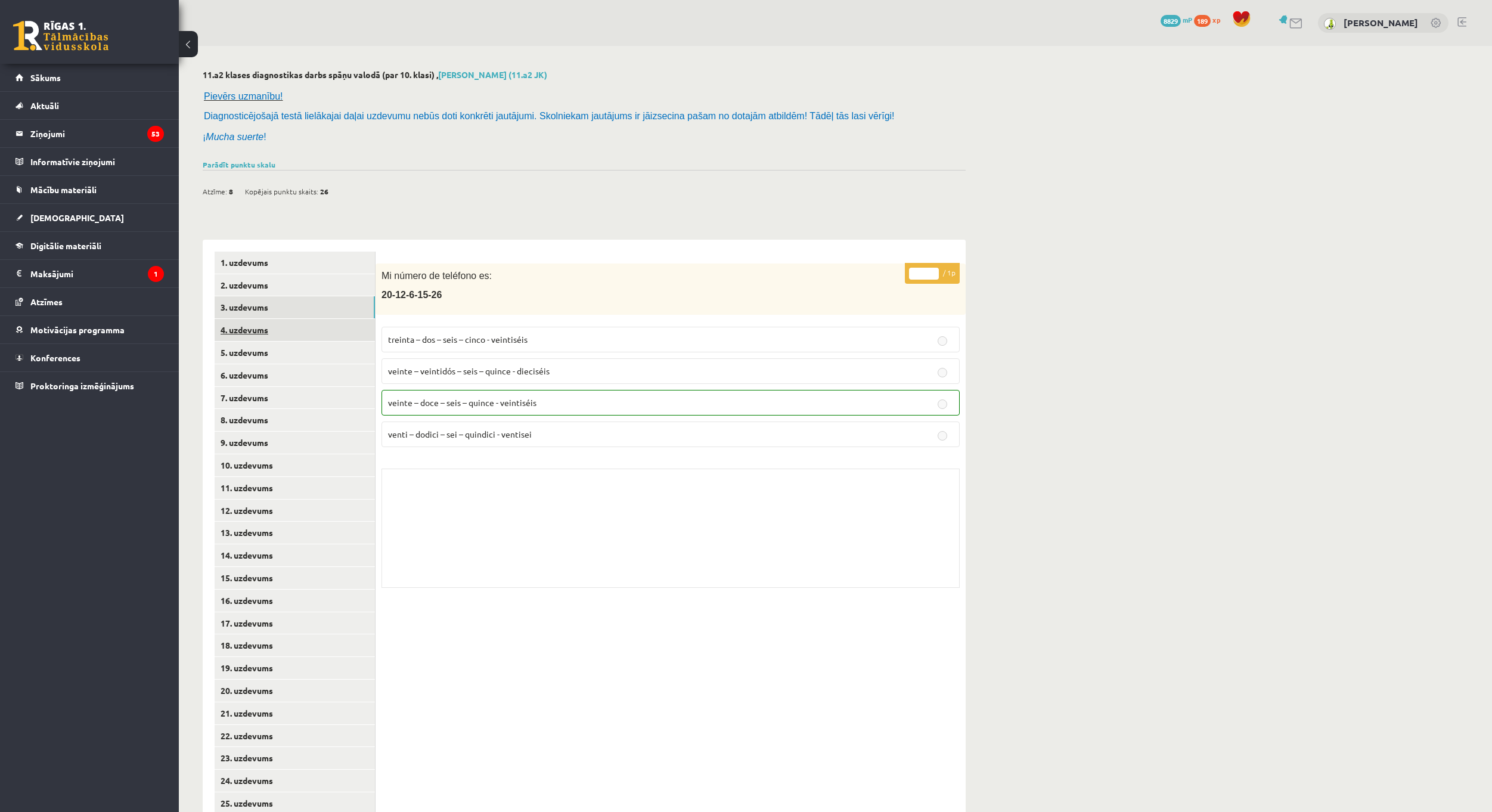
click at [288, 327] on link "4. uzdevums" at bounding box center [294, 329] width 160 height 22
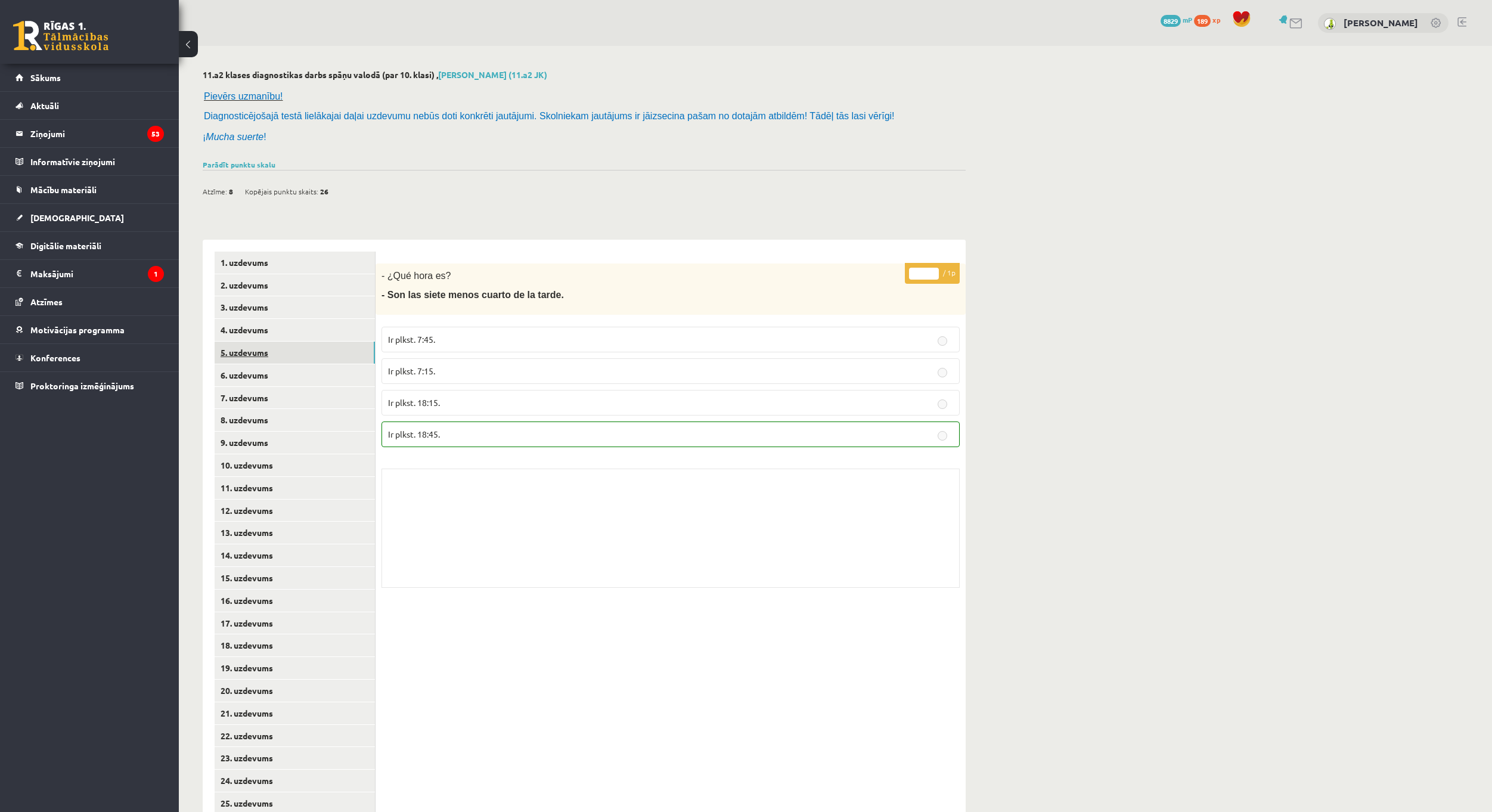
click at [285, 350] on link "5. uzdevums" at bounding box center [294, 352] width 160 height 22
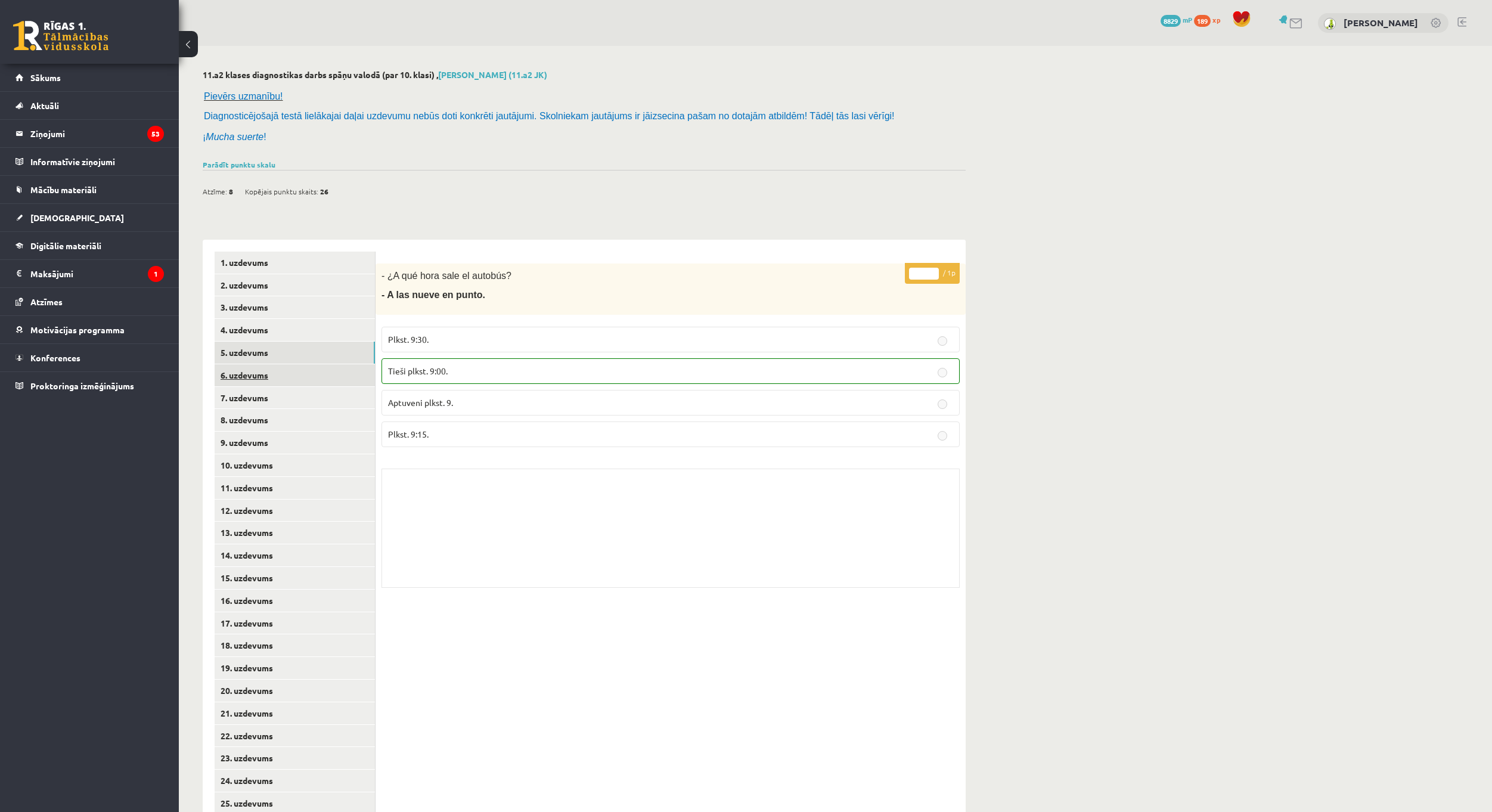
click at [279, 368] on link "6. uzdevums" at bounding box center [294, 375] width 160 height 22
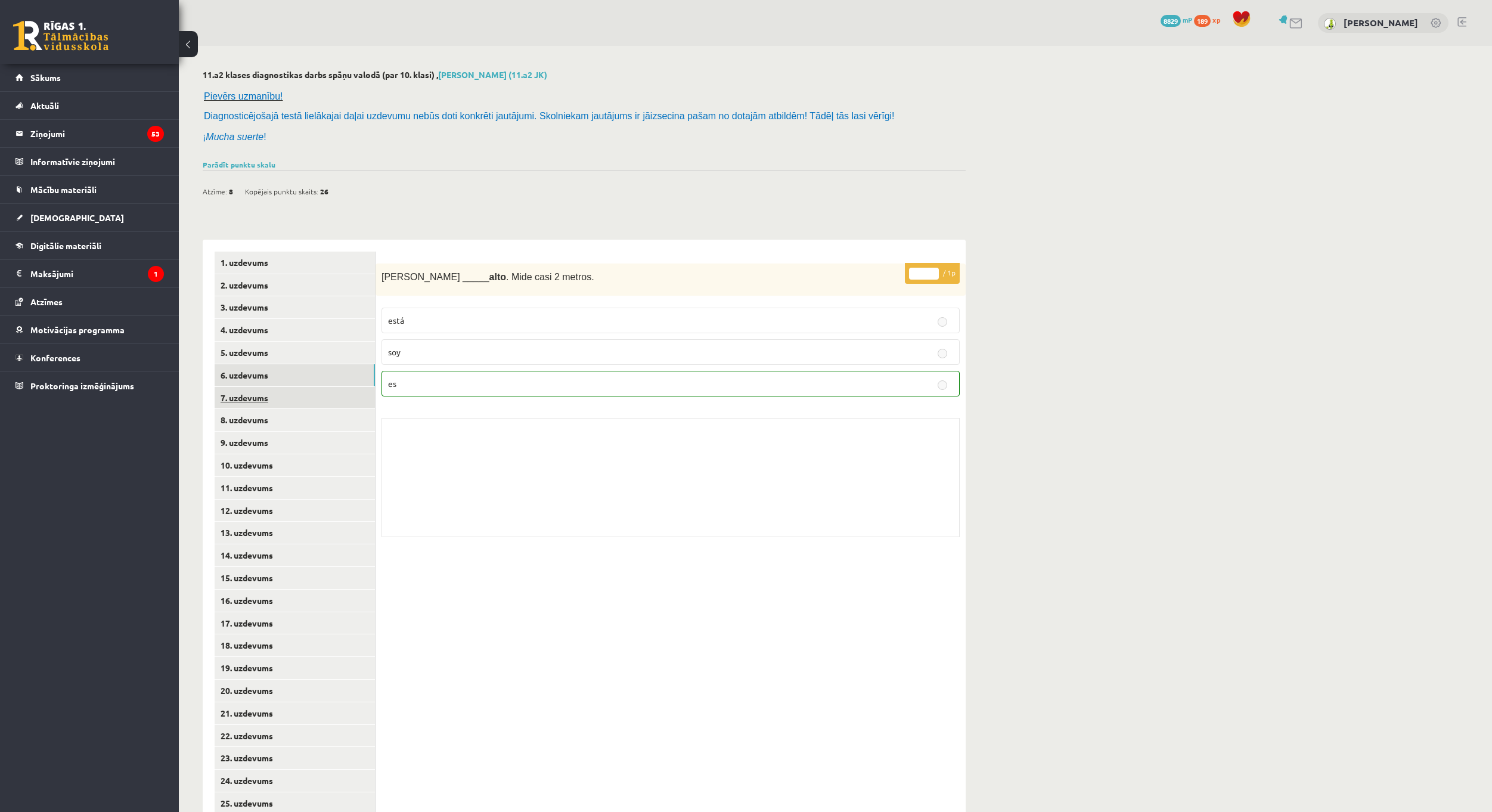
click at [281, 387] on link "7. uzdevums" at bounding box center [294, 397] width 160 height 22
click at [281, 410] on link "8. uzdevums" at bounding box center [294, 420] width 160 height 22
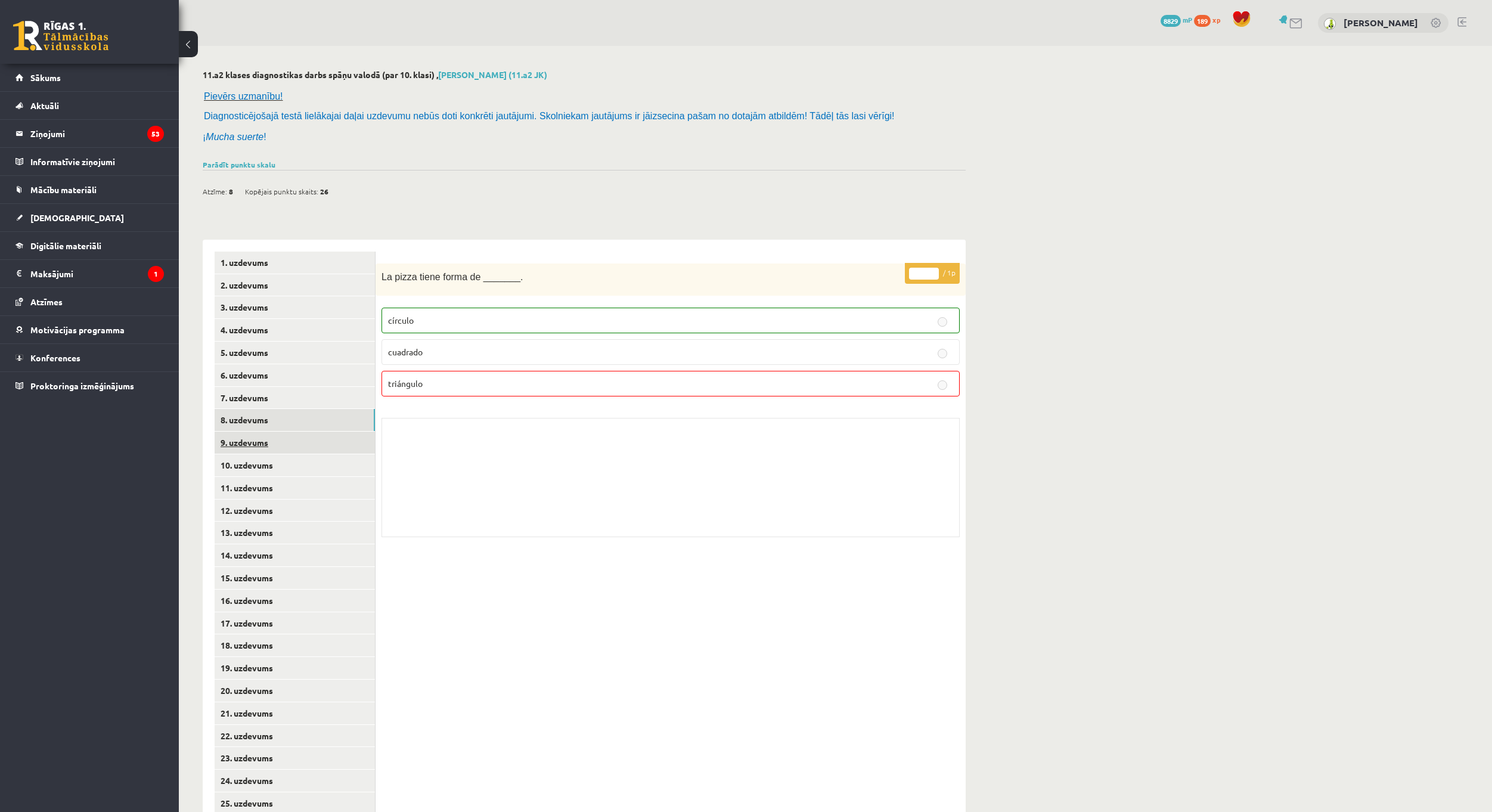
click at [292, 447] on link "9. uzdevums" at bounding box center [294, 442] width 160 height 22
click at [300, 473] on link "10. uzdevums" at bounding box center [294, 465] width 160 height 22
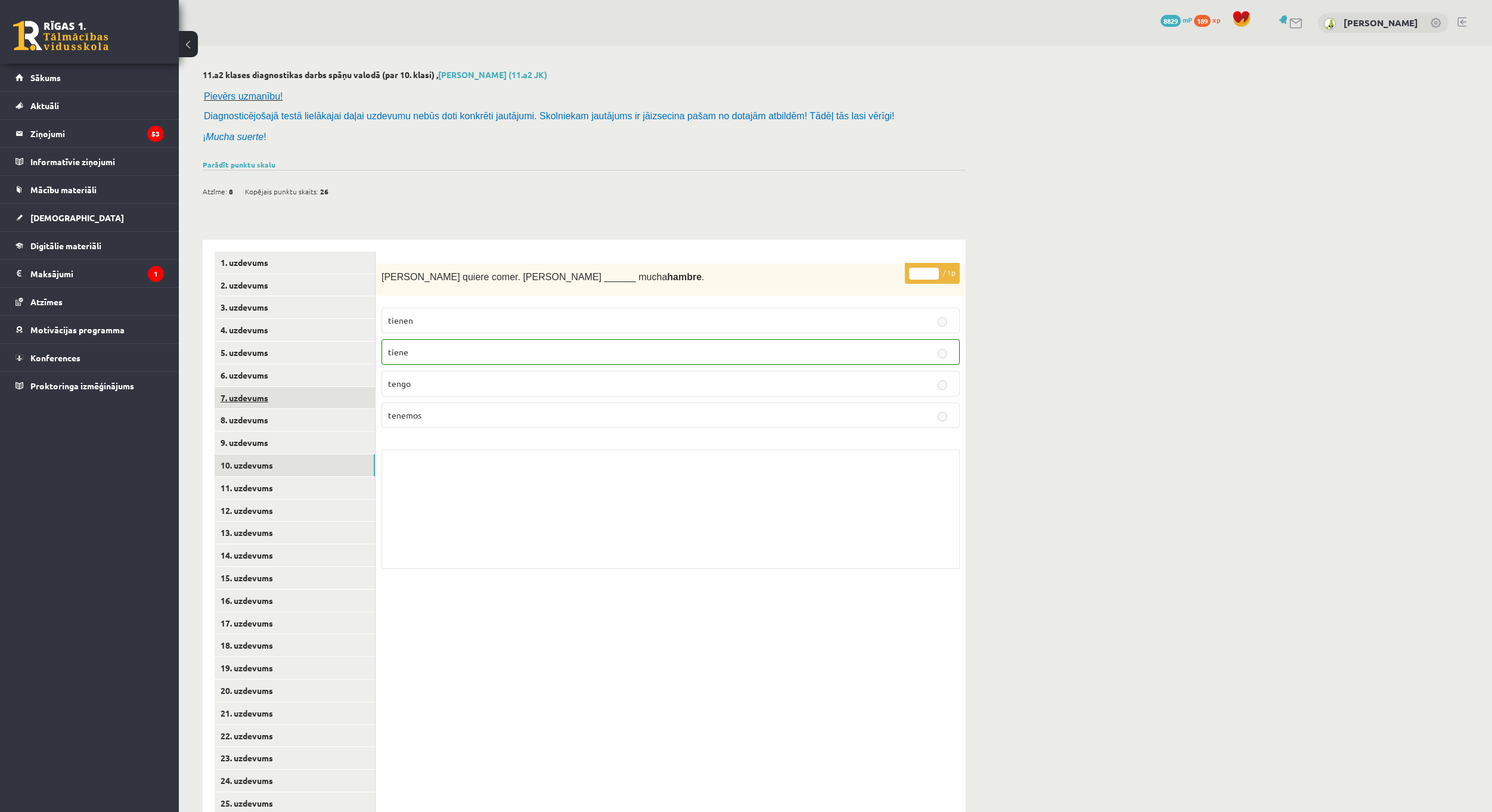
click at [292, 407] on link "7. uzdevums" at bounding box center [294, 397] width 160 height 22
click at [292, 431] on link "8. uzdevums" at bounding box center [294, 420] width 160 height 22
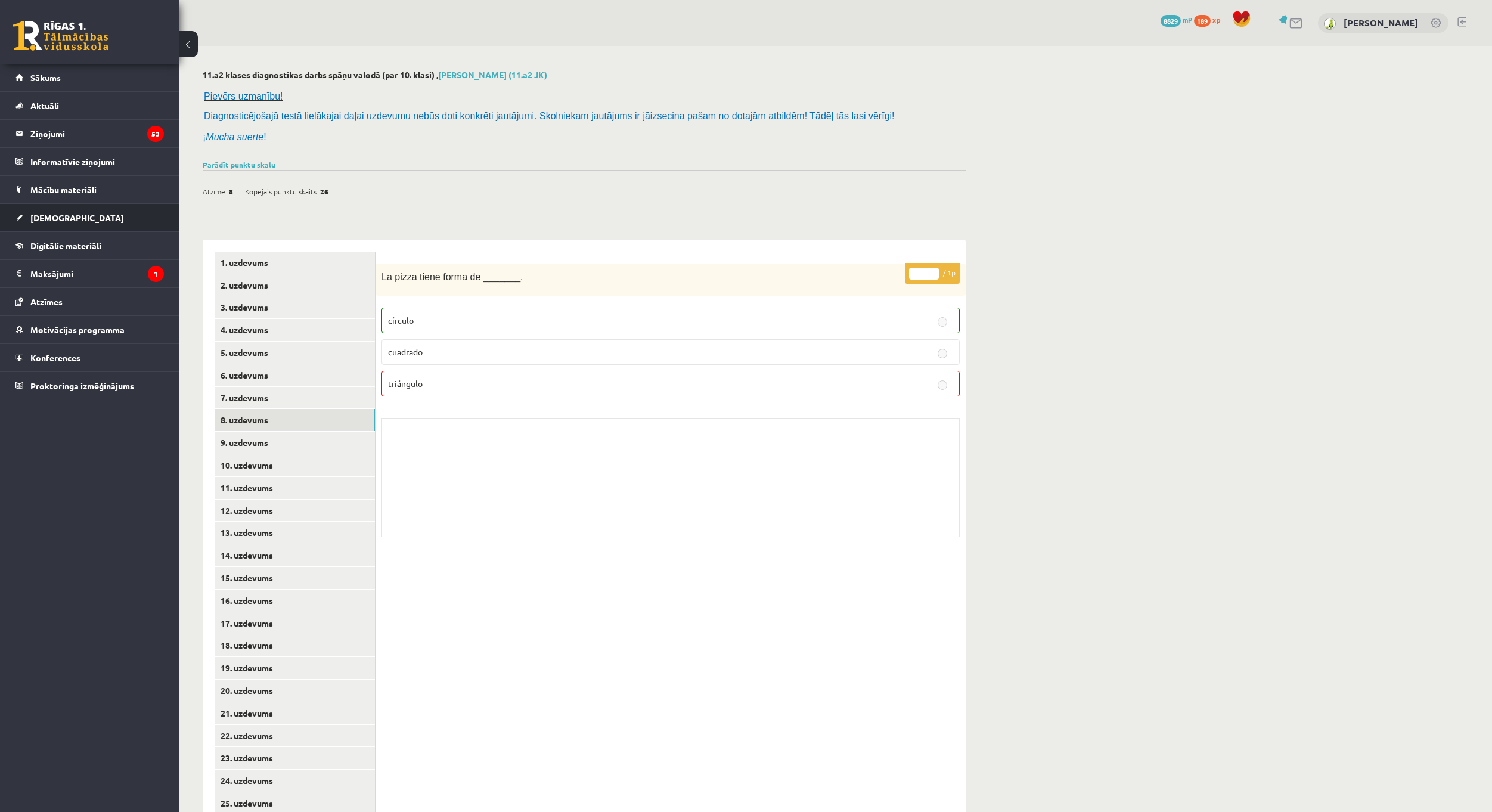
click at [72, 217] on link "[DEMOGRAPHIC_DATA]" at bounding box center [89, 218] width 148 height 27
